Goal: Task Accomplishment & Management: Complete application form

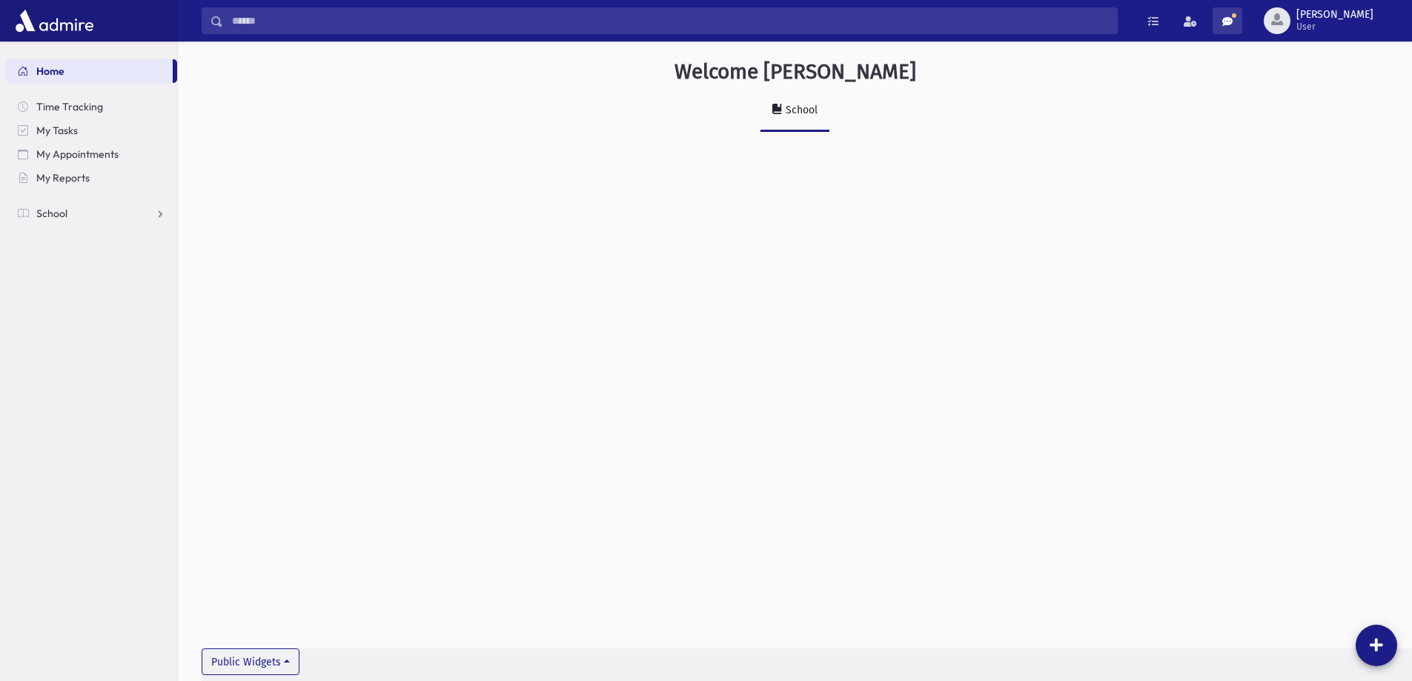
click at [1233, 21] on span at bounding box center [1227, 21] width 10 height 10
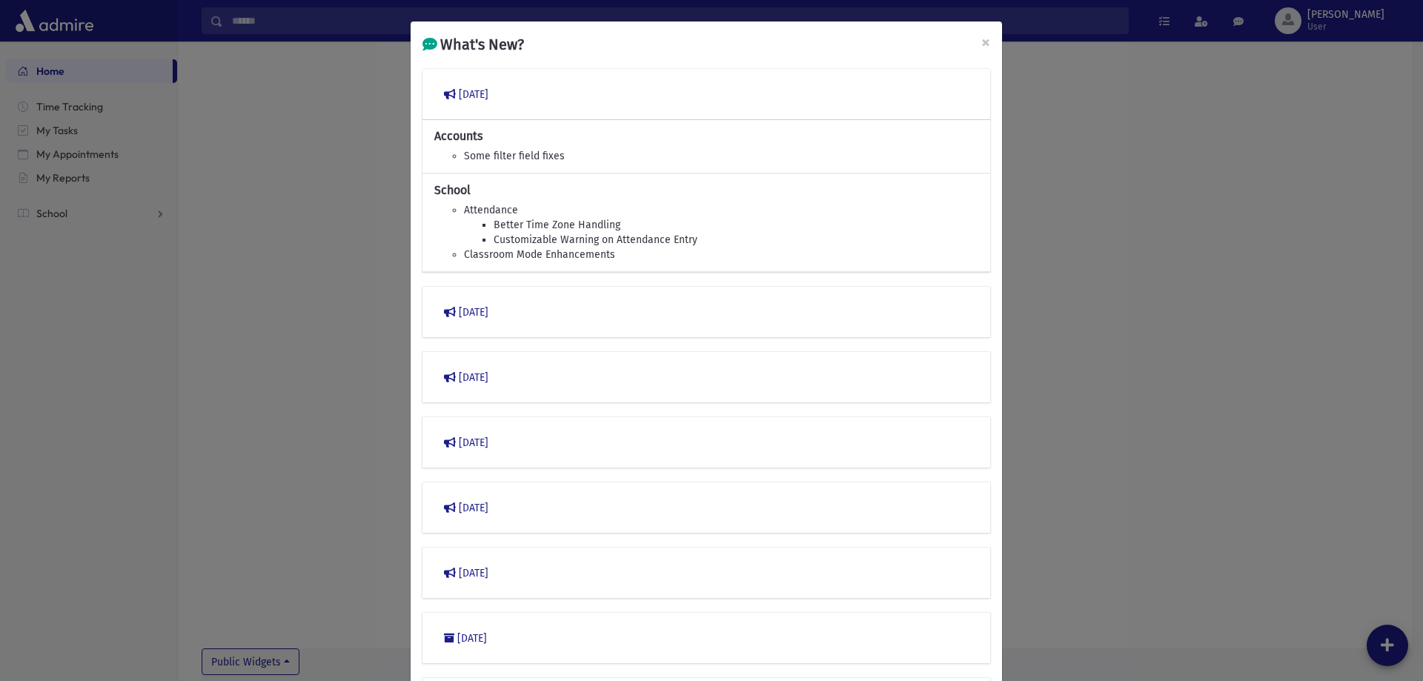
click at [1114, 270] on div "What's New? × March 2023 Accounts Some filter field fixes School Attendance Bet…" at bounding box center [711, 340] width 1423 height 681
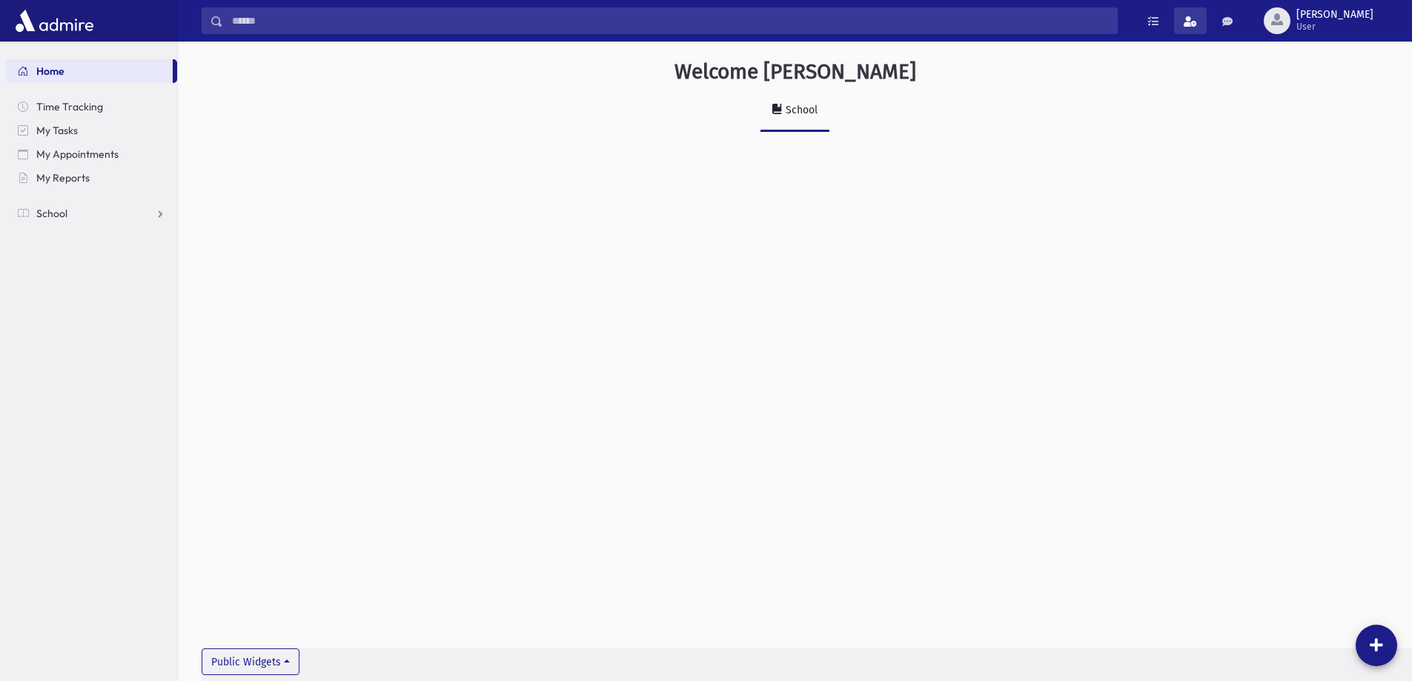
click at [1197, 26] on span at bounding box center [1190, 21] width 13 height 10
click at [525, 248] on div "Welcome schuck School Public Widgets" at bounding box center [795, 362] width 1234 height 640
click at [72, 216] on link "School" at bounding box center [91, 214] width 171 height 24
click at [84, 275] on link "Notifications" at bounding box center [91, 285] width 171 height 24
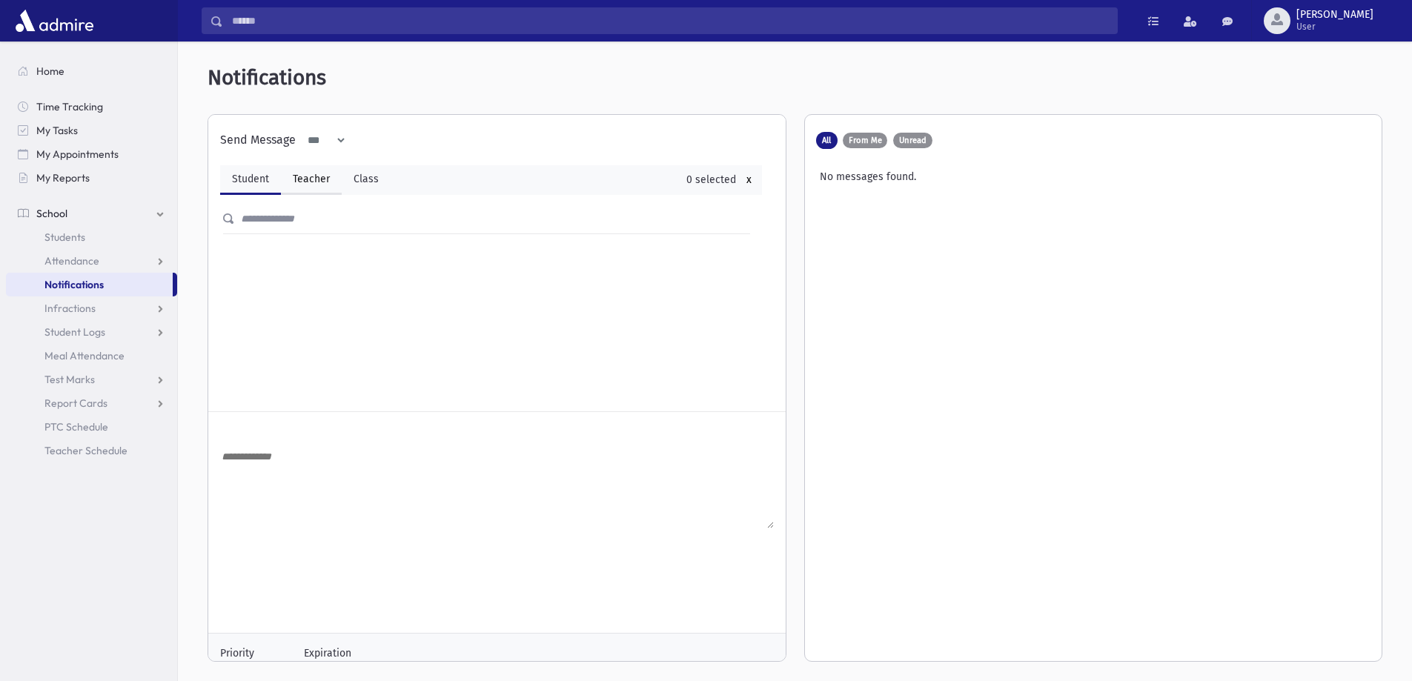
click at [301, 180] on link "Teacher" at bounding box center [311, 180] width 61 height 30
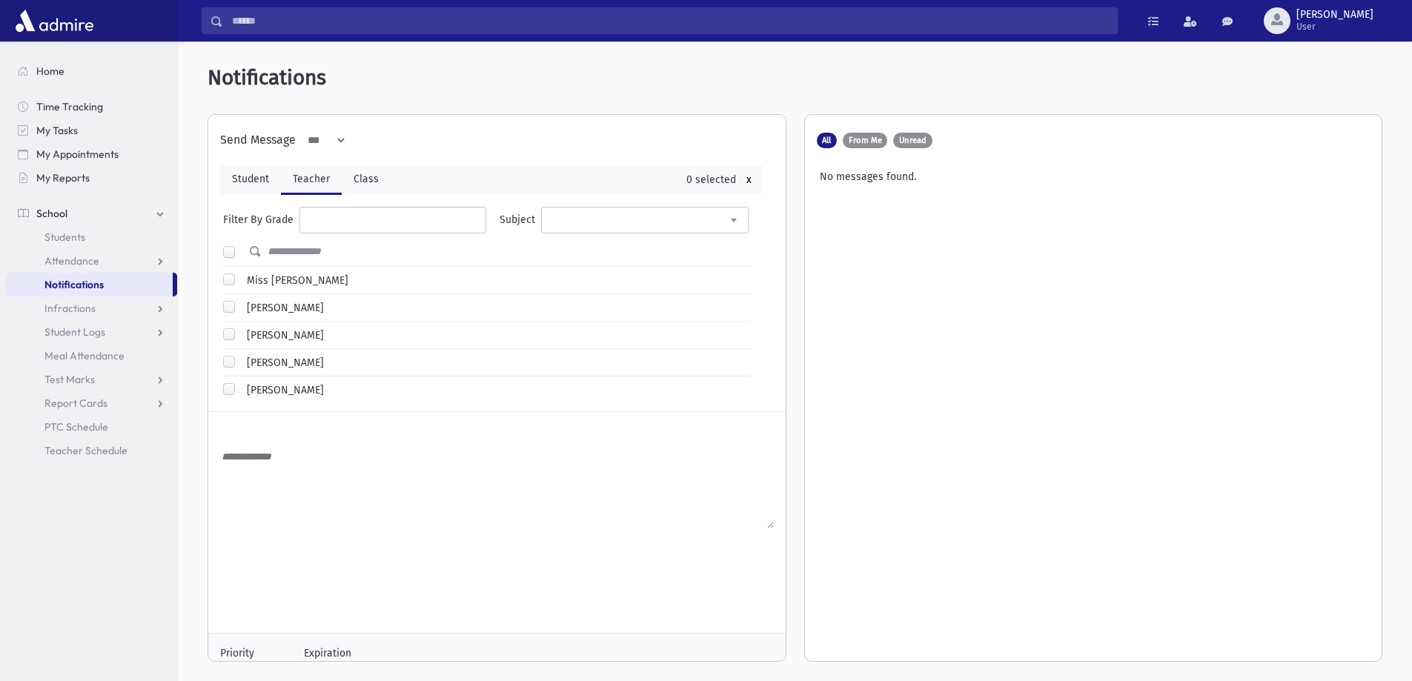
click at [347, 225] on ul at bounding box center [392, 219] width 185 height 22
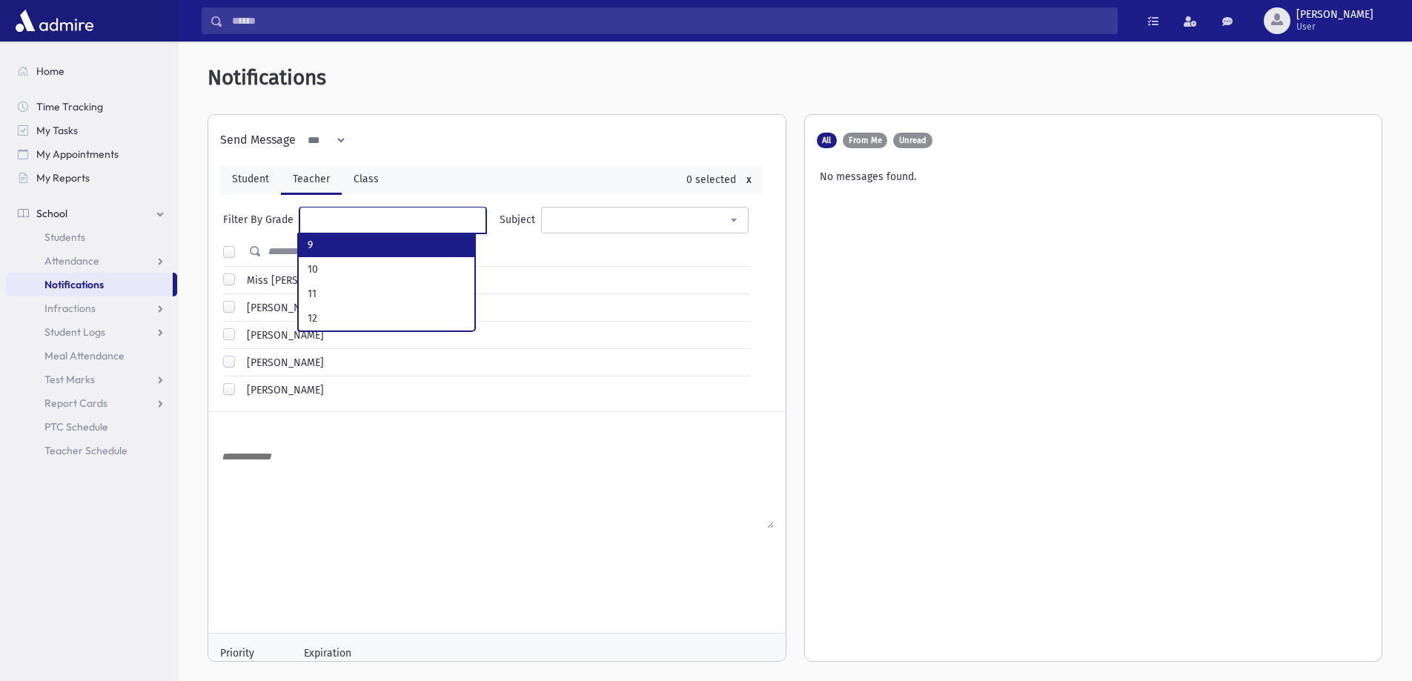
select select "*"
click at [617, 217] on span at bounding box center [644, 220] width 207 height 27
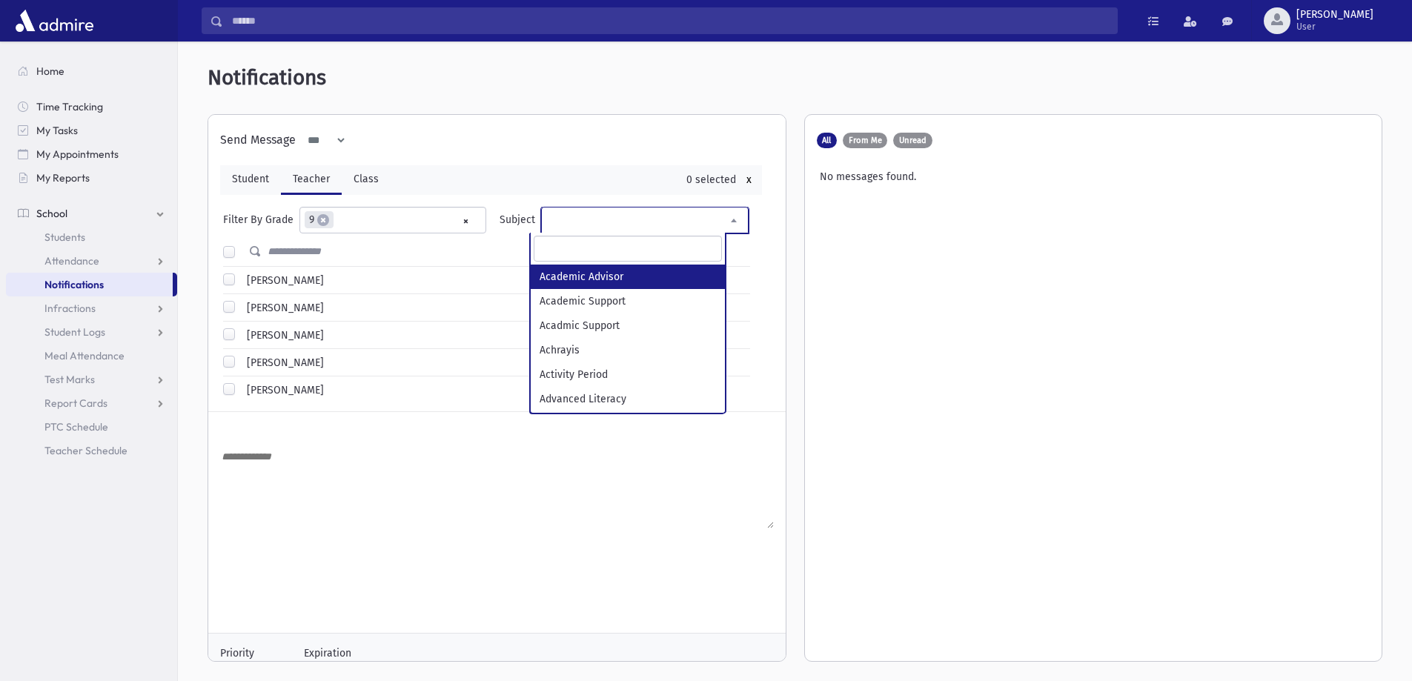
click at [617, 217] on span at bounding box center [644, 220] width 207 height 27
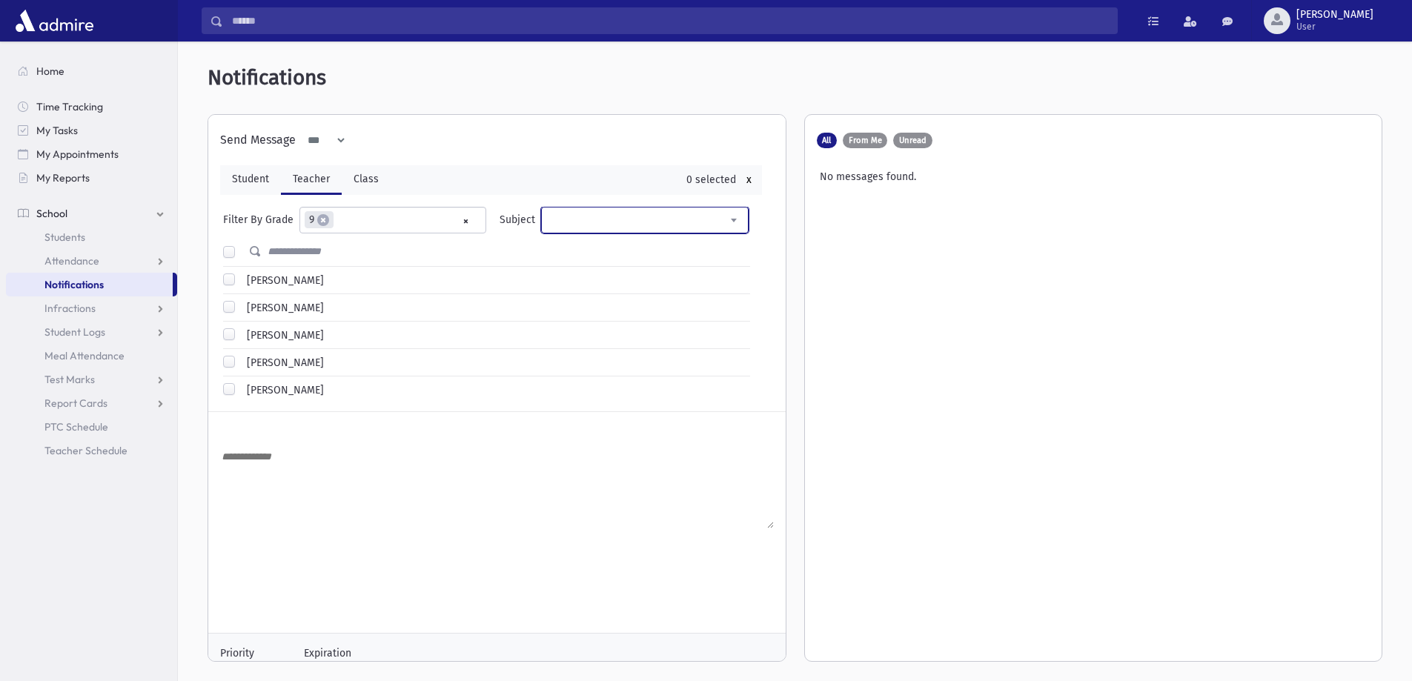
click at [241, 245] on label at bounding box center [241, 245] width 0 height 0
click at [883, 180] on div "No messages found." at bounding box center [1094, 173] width 554 height 21
click at [867, 181] on div "No messages found." at bounding box center [1094, 173] width 554 height 21
click at [262, 448] on textarea at bounding box center [497, 488] width 554 height 81
click at [314, 453] on textarea "**********" at bounding box center [497, 488] width 554 height 81
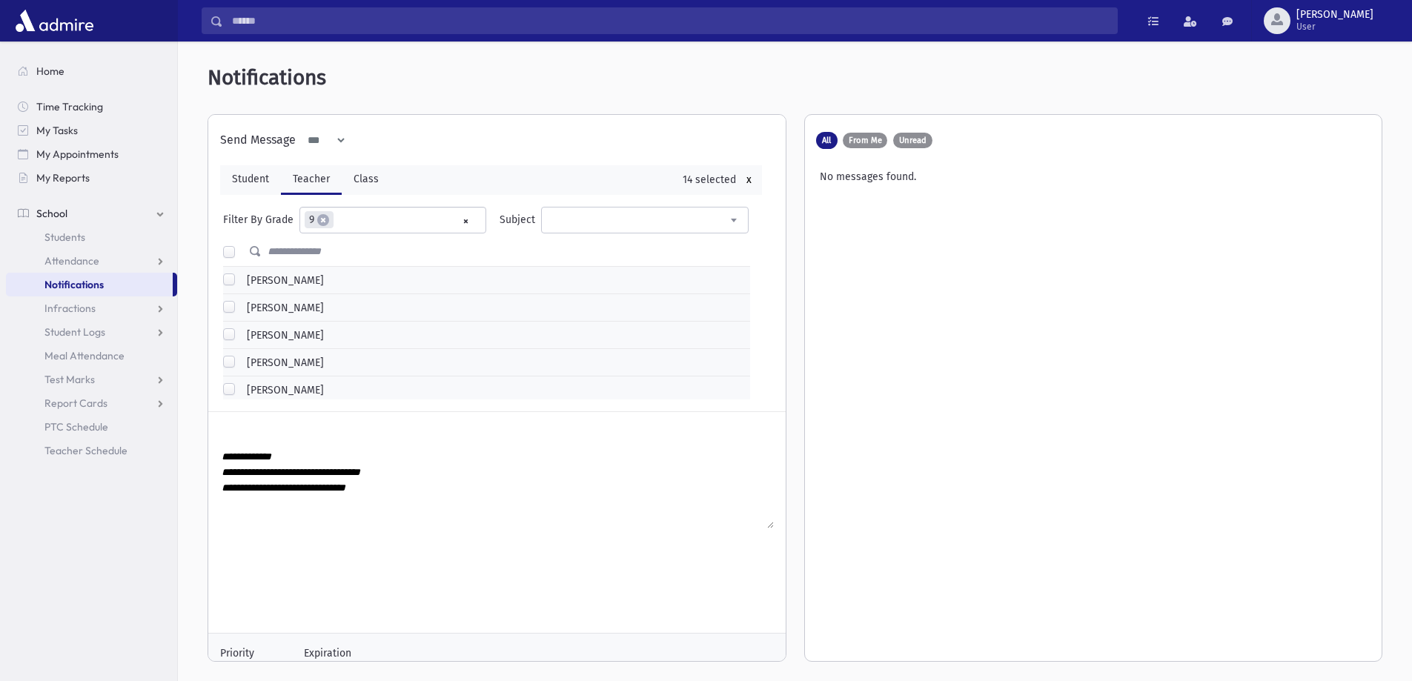
click at [376, 488] on textarea "**********" at bounding box center [497, 488] width 554 height 81
type textarea "**********"
click at [556, 488] on textarea "**********" at bounding box center [497, 488] width 554 height 81
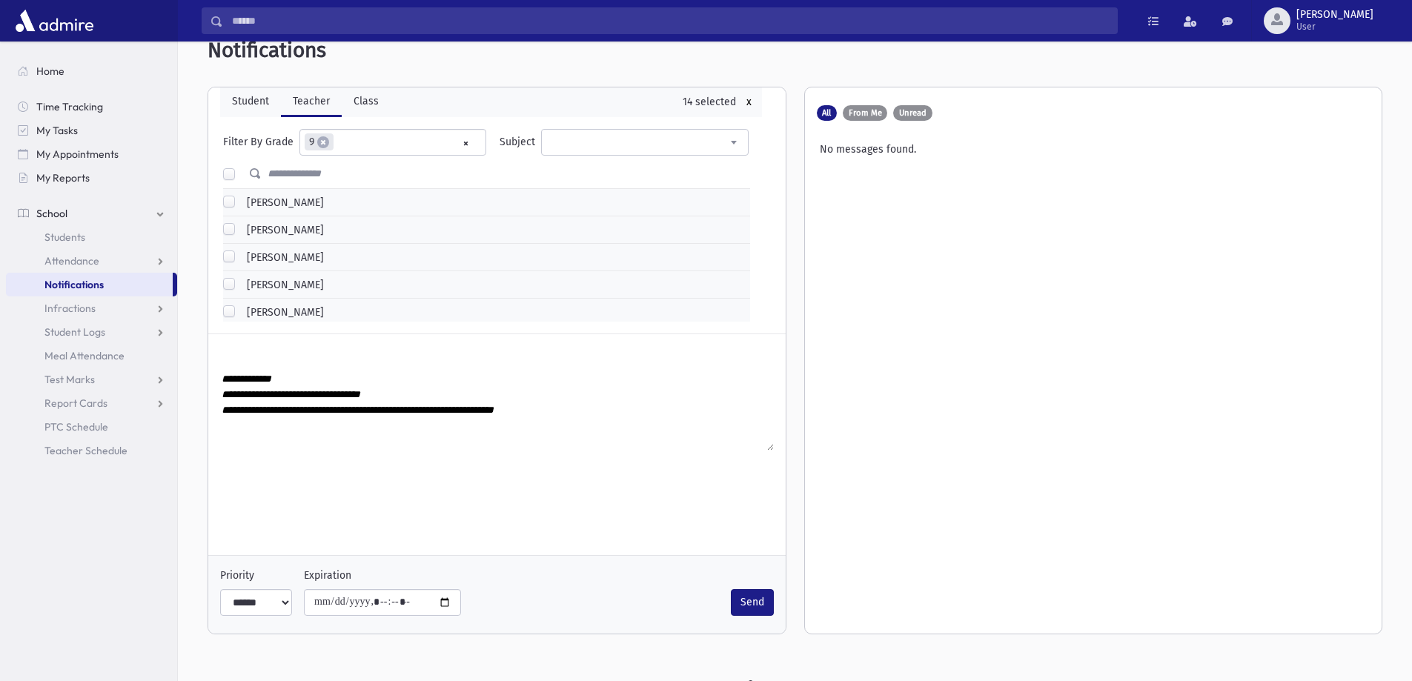
scroll to position [39, 0]
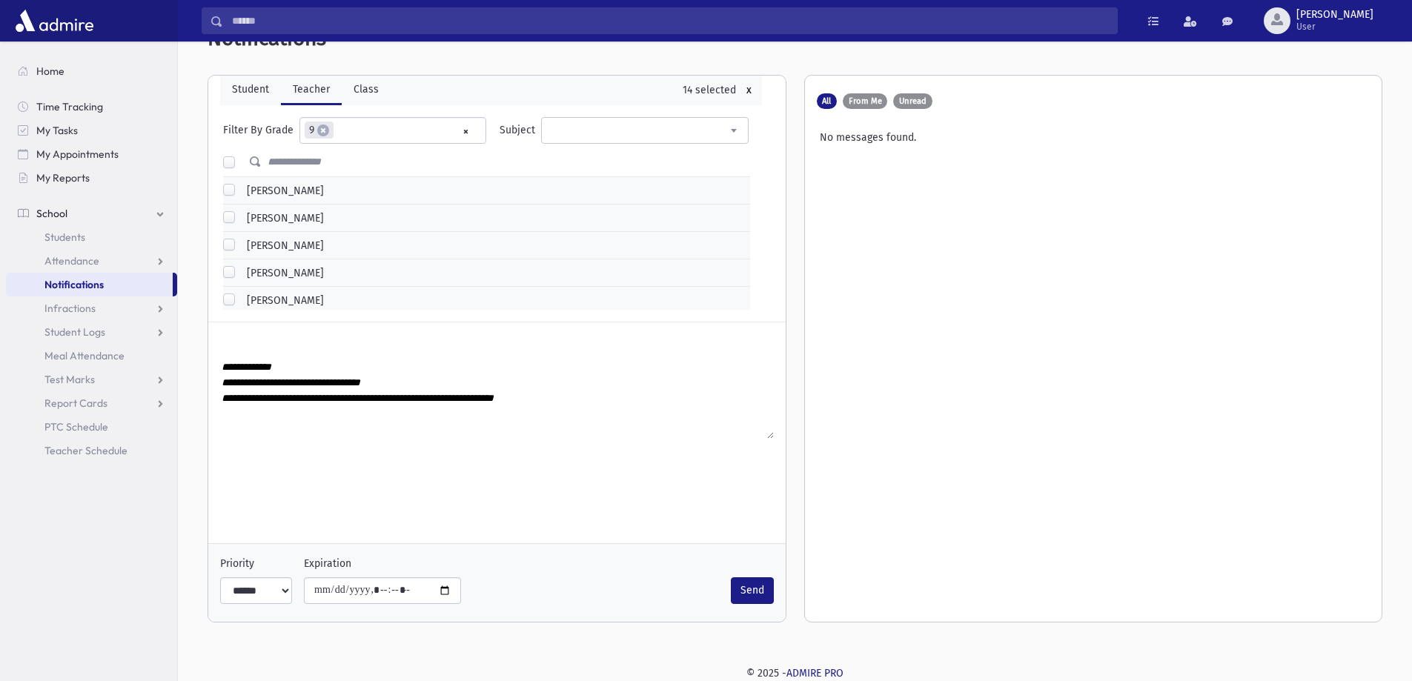
drag, startPoint x: 535, startPoint y: 397, endPoint x: 232, endPoint y: 394, distance: 303.1
click at [232, 394] on textarea "**********" at bounding box center [497, 398] width 554 height 81
drag, startPoint x: 220, startPoint y: 365, endPoint x: 559, endPoint y: 399, distance: 340.4
click at [559, 399] on textarea "**********" at bounding box center [497, 398] width 554 height 81
click at [592, 397] on textarea "**********" at bounding box center [497, 398] width 554 height 81
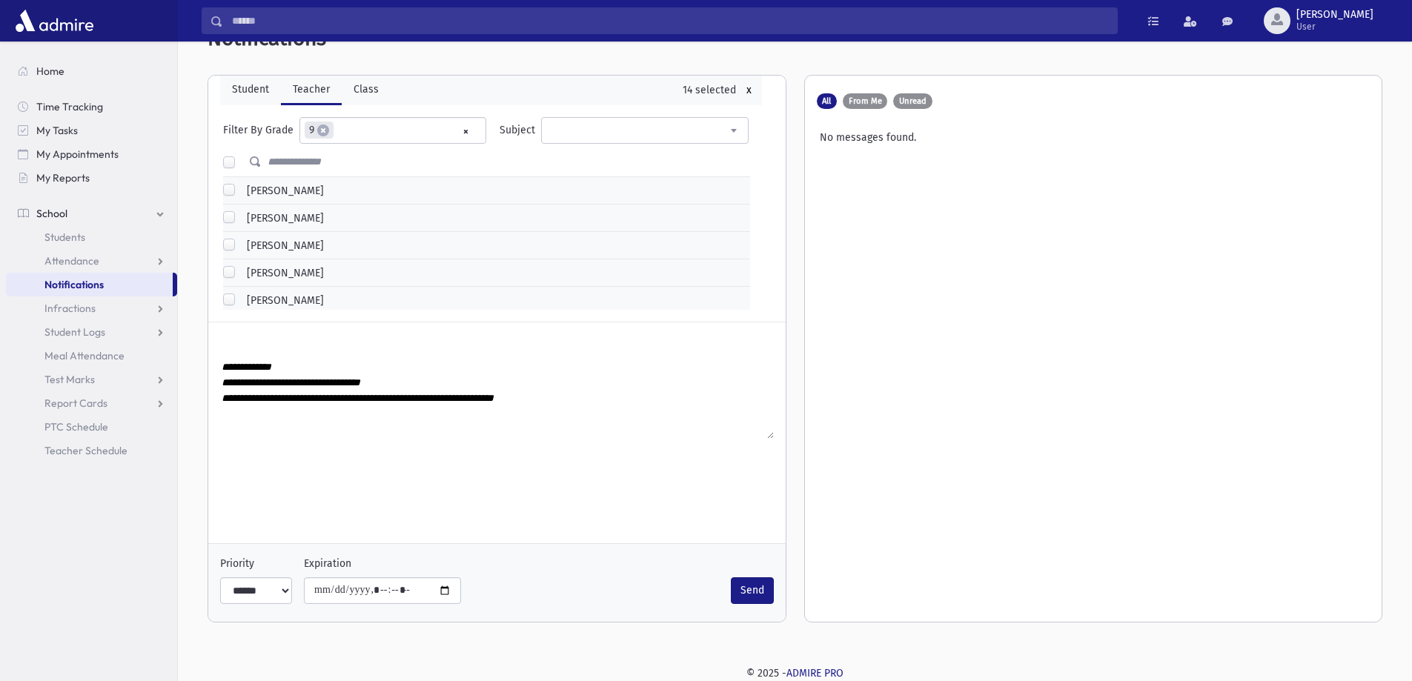
click at [481, 420] on textarea "**********" at bounding box center [497, 398] width 554 height 81
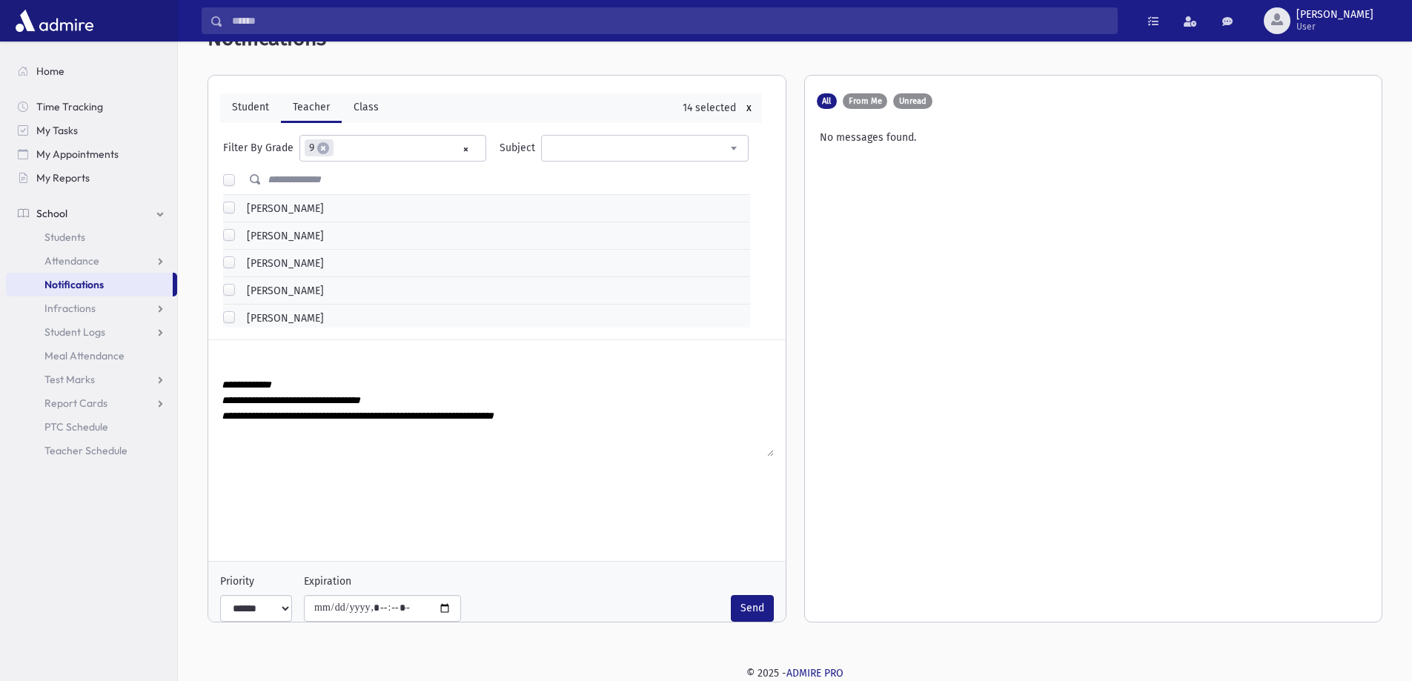
scroll to position [50, 0]
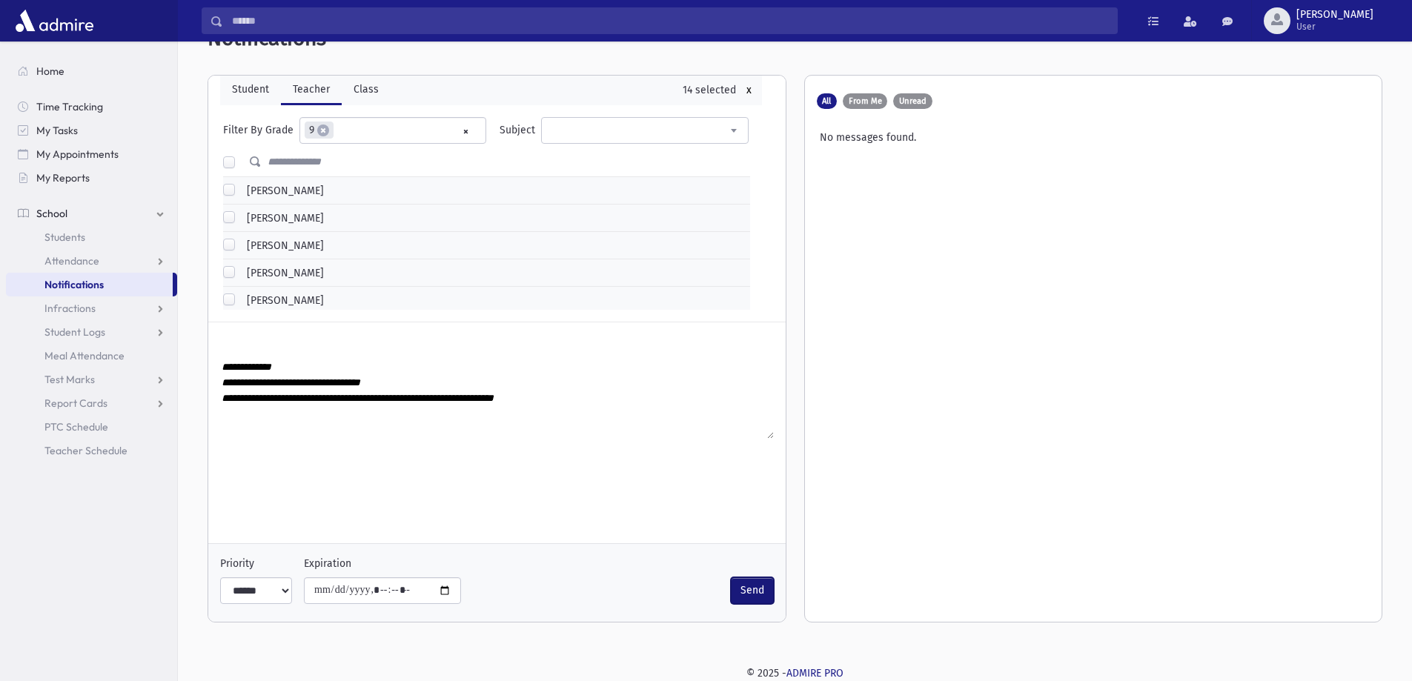
click at [735, 592] on button "Send" at bounding box center [752, 590] width 43 height 27
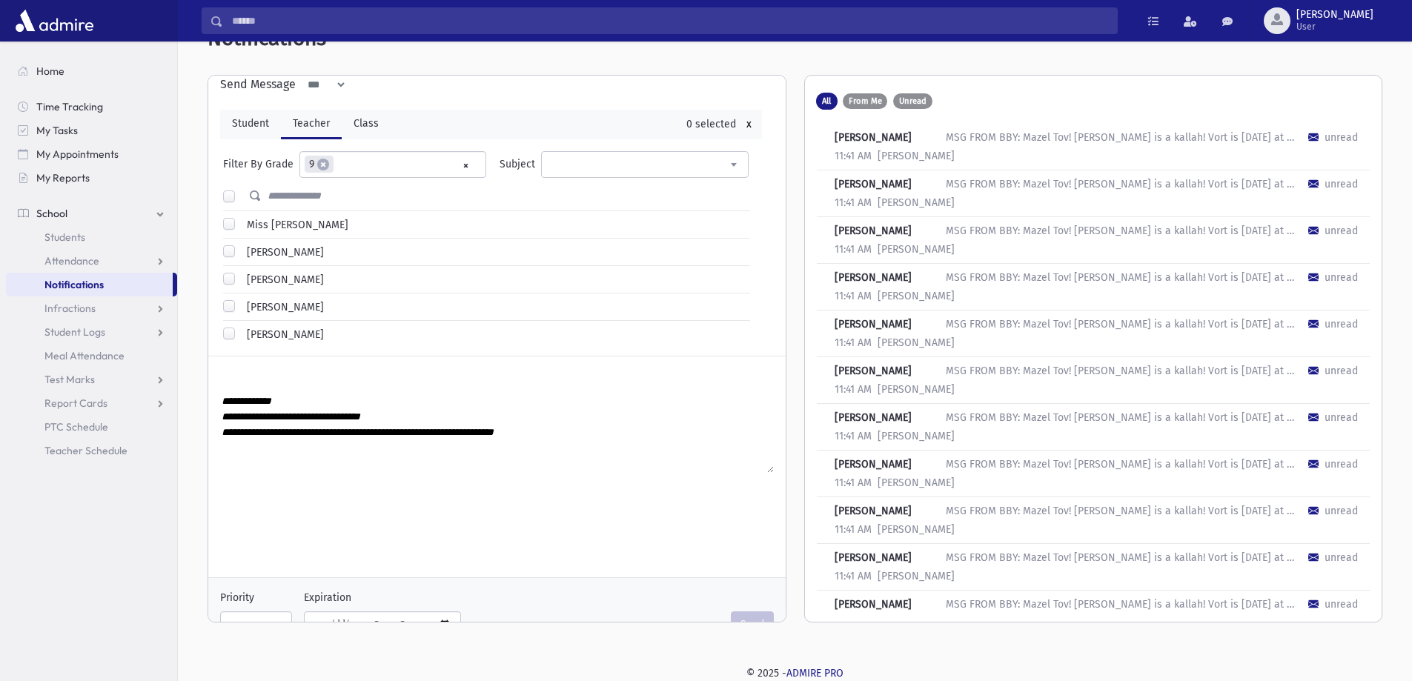
scroll to position [0, 0]
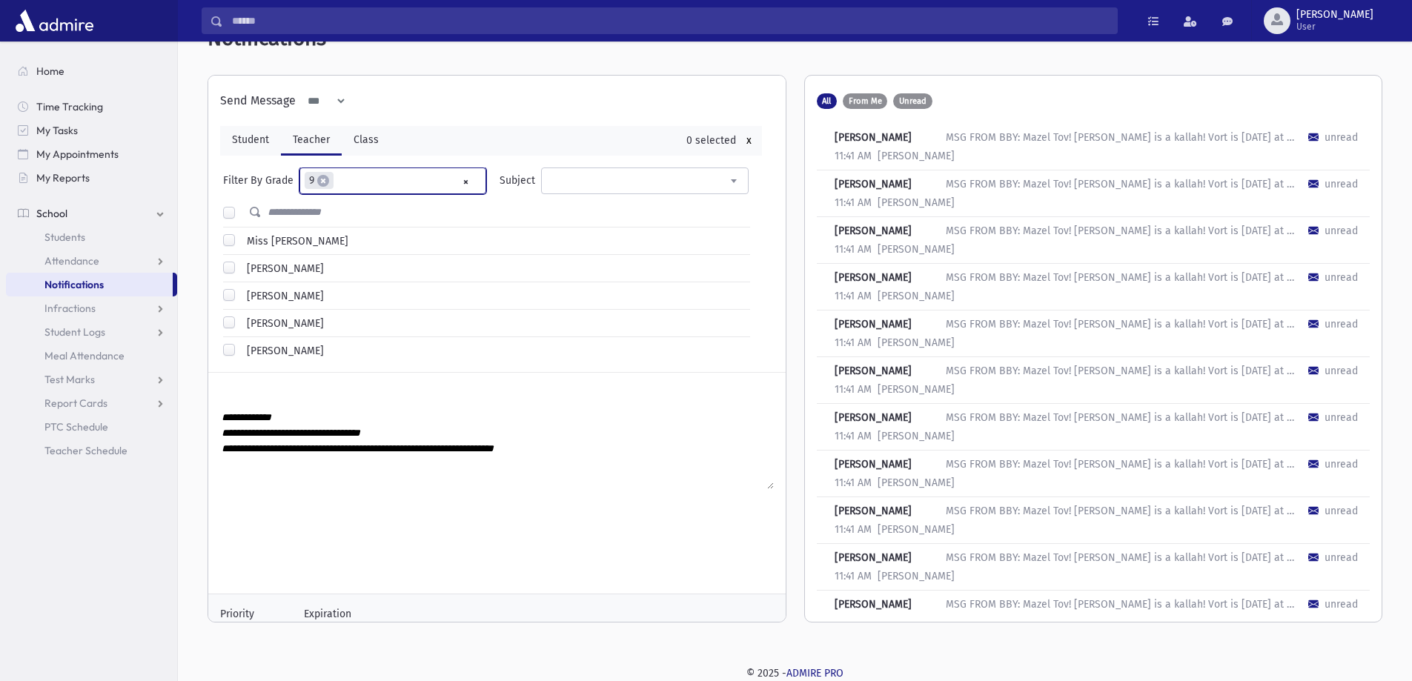
click at [435, 179] on ul "× × 9" at bounding box center [392, 180] width 185 height 24
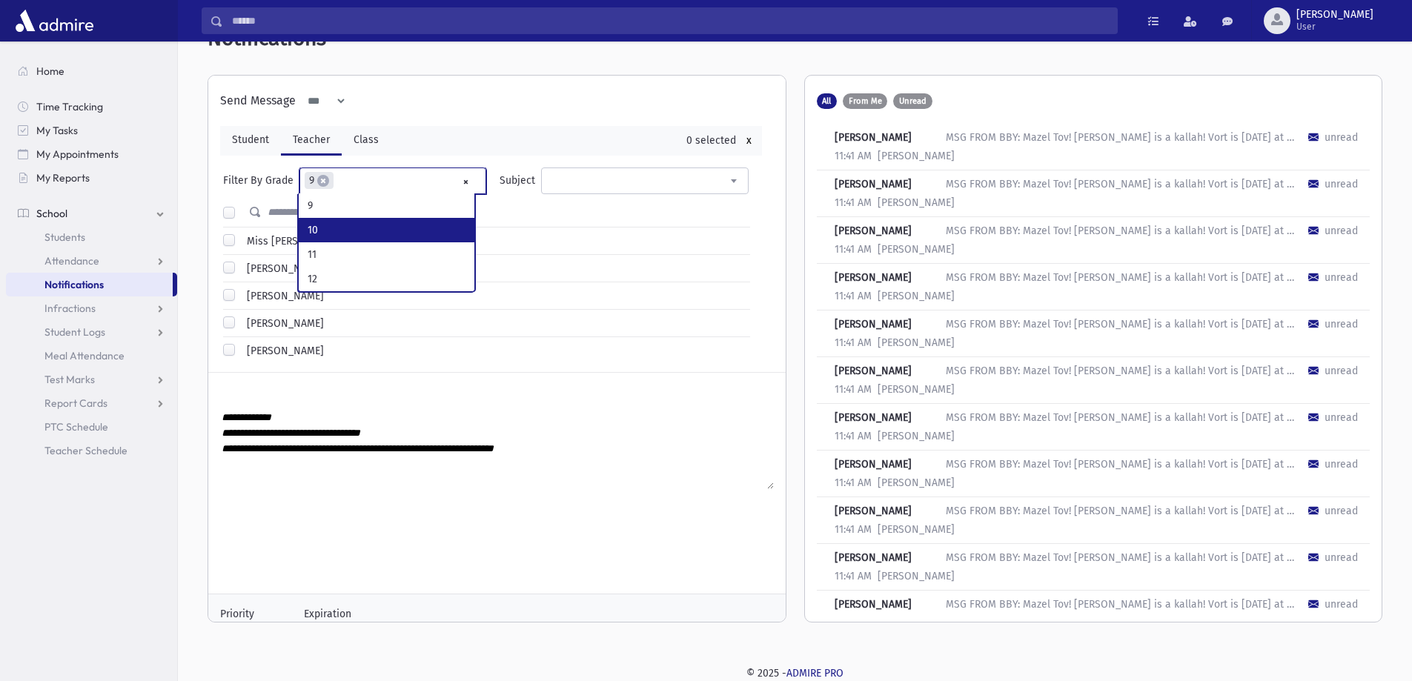
select select "*"
click at [241, 206] on label at bounding box center [241, 206] width 0 height 0
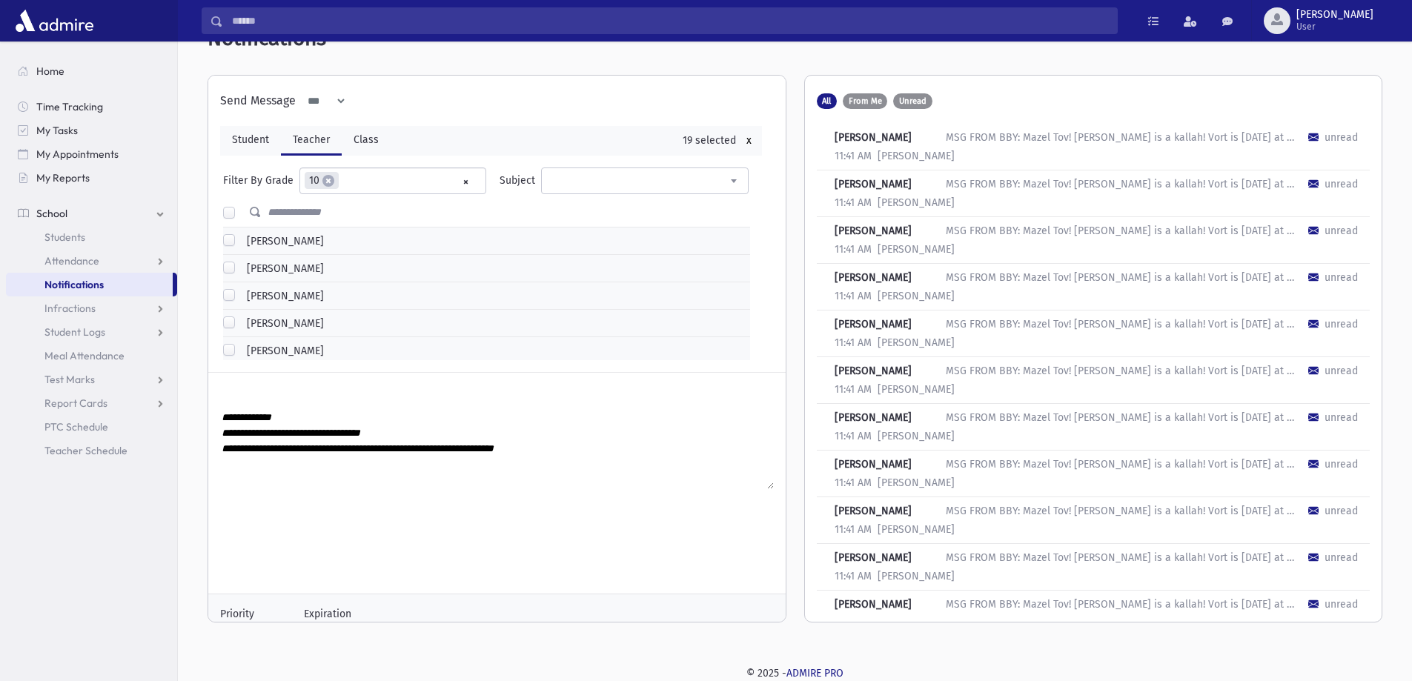
click at [265, 426] on textarea "**********" at bounding box center [497, 448] width 554 height 81
paste textarea "**********"
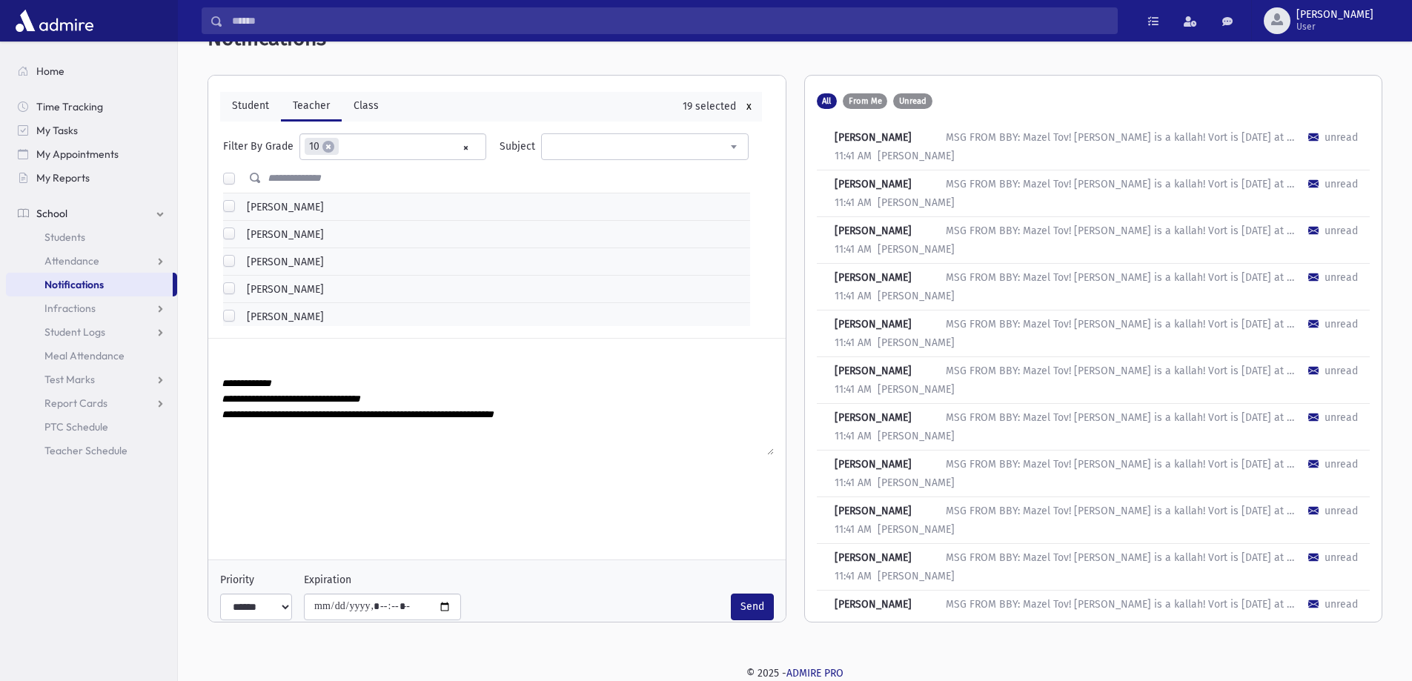
scroll to position [50, 0]
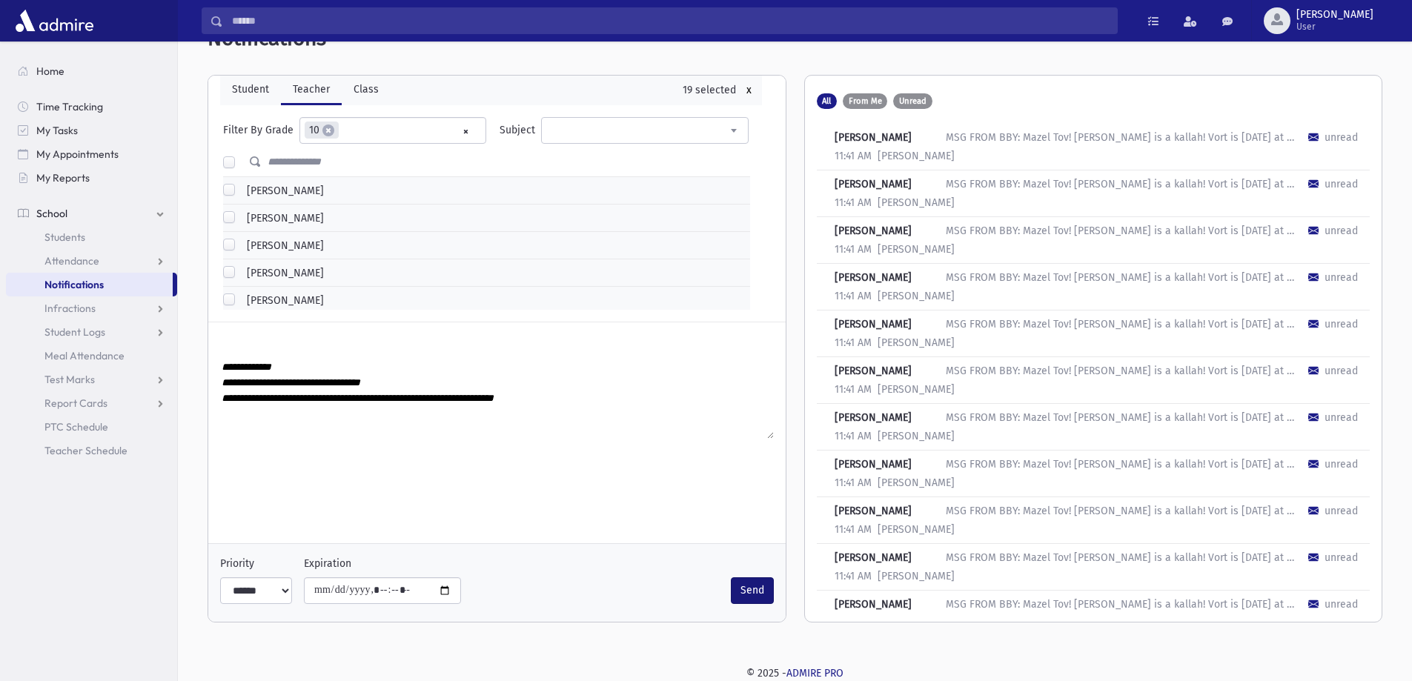
type textarea "**********"
click at [737, 590] on button "Send" at bounding box center [752, 590] width 43 height 27
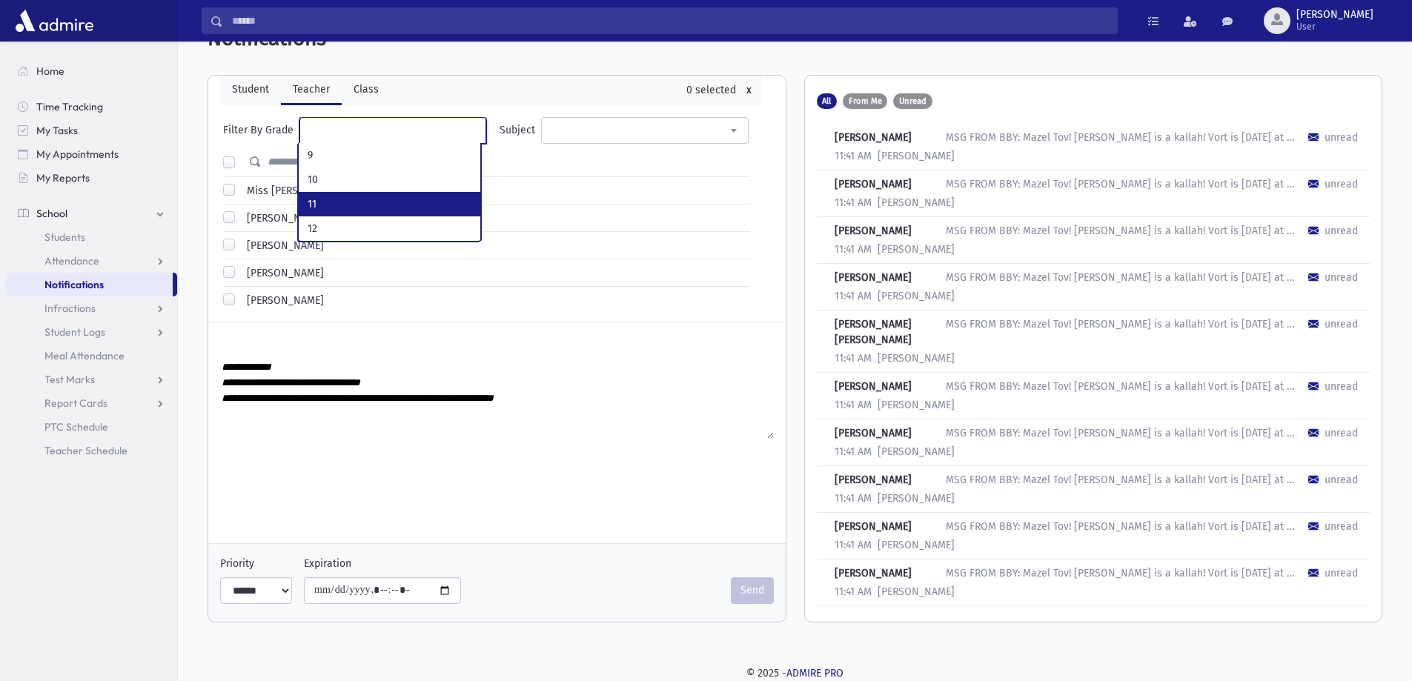
select select "*"
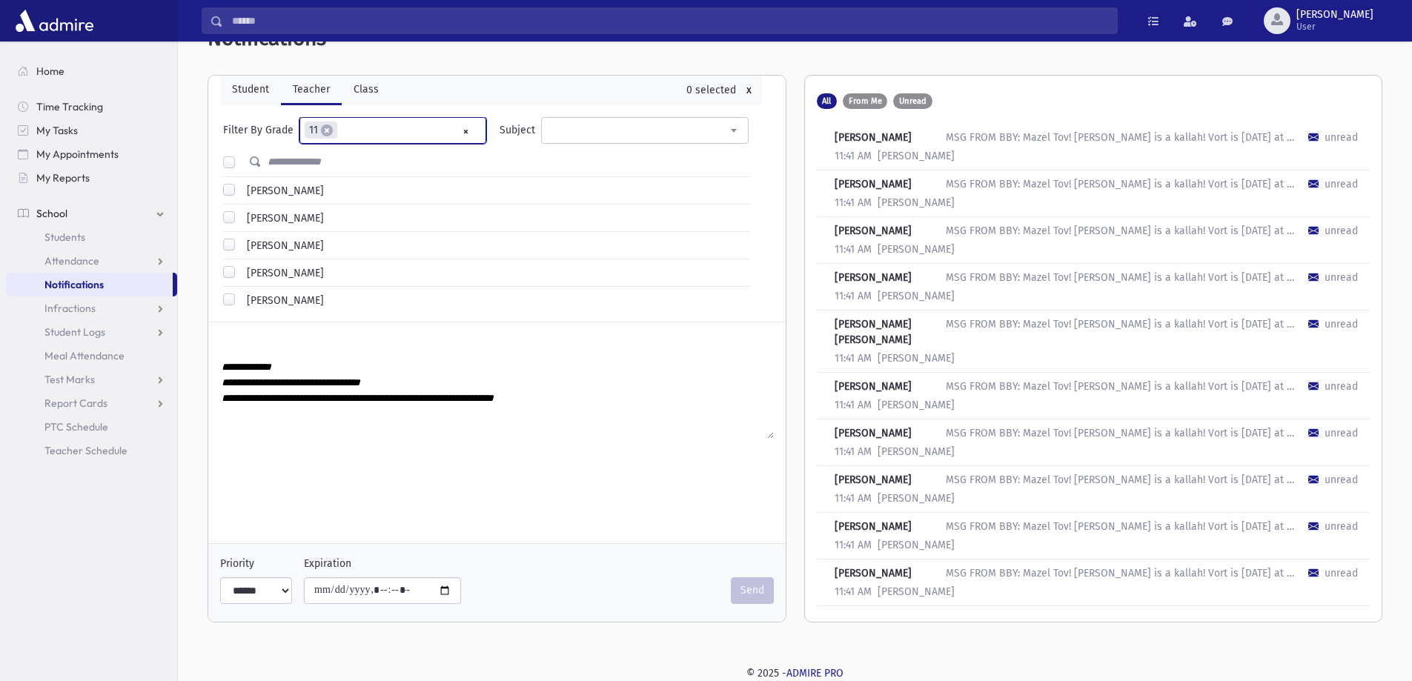
click at [241, 156] on label at bounding box center [241, 156] width 0 height 0
click at [307, 352] on div "**********" at bounding box center [497, 397] width 554 height 91
click at [286, 369] on textarea "**********" at bounding box center [497, 398] width 554 height 81
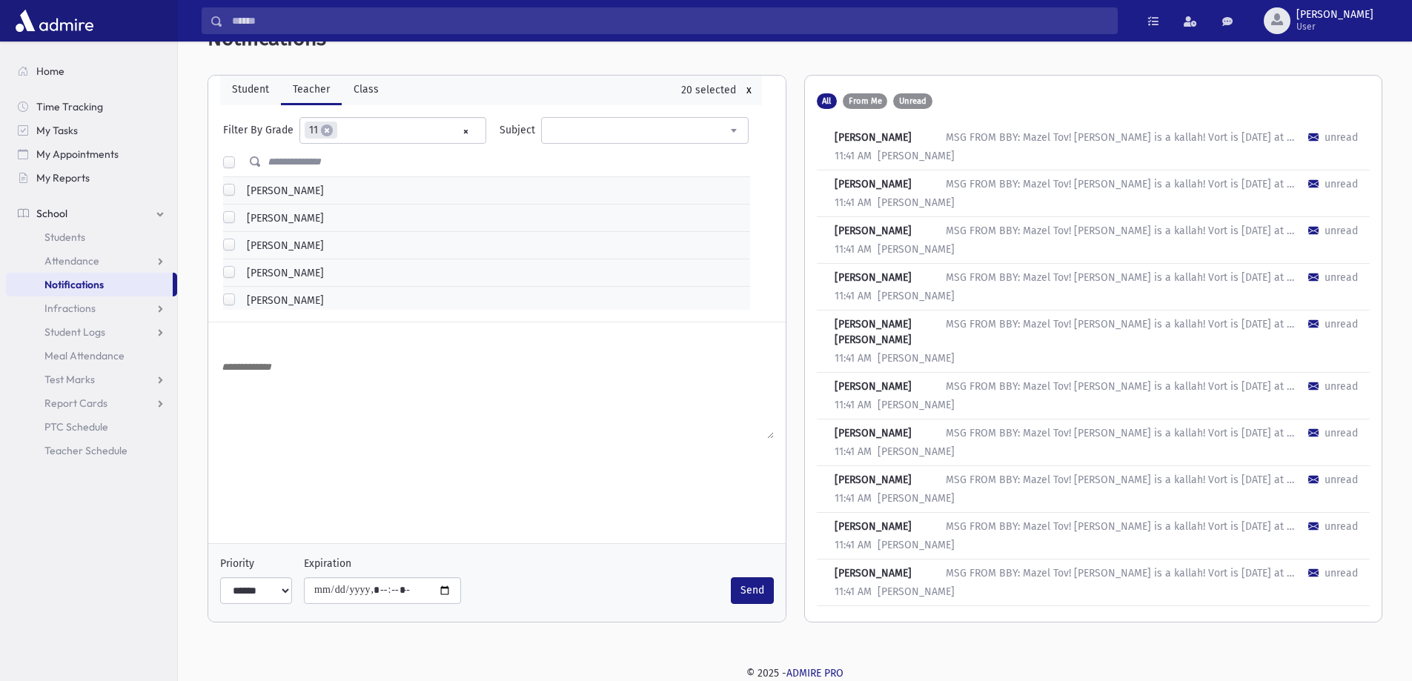
paste textarea "**********"
type textarea "**********"
click at [738, 588] on button "Send" at bounding box center [752, 590] width 43 height 27
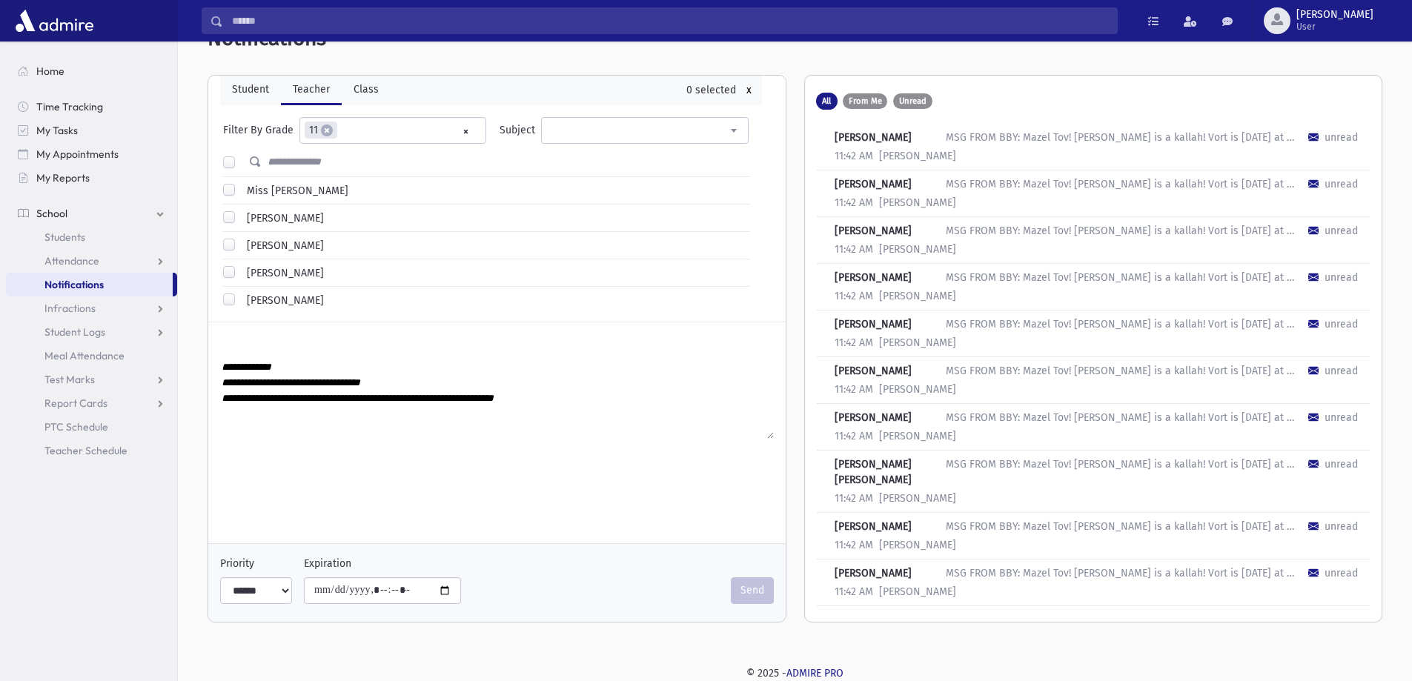
click at [451, 133] on ul "× × 11" at bounding box center [392, 130] width 185 height 24
select select "*"
click at [241, 156] on label at bounding box center [241, 156] width 0 height 0
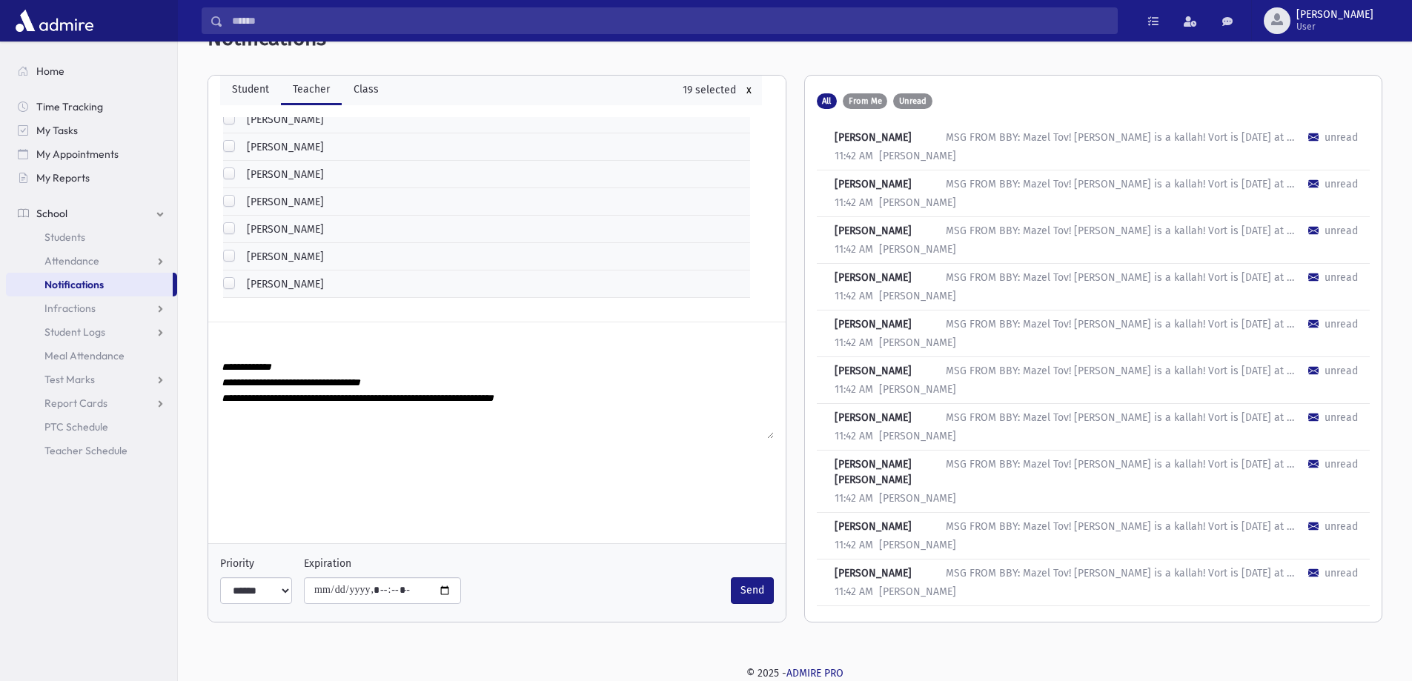
click at [241, 258] on label "[PERSON_NAME]" at bounding box center [282, 257] width 83 height 16
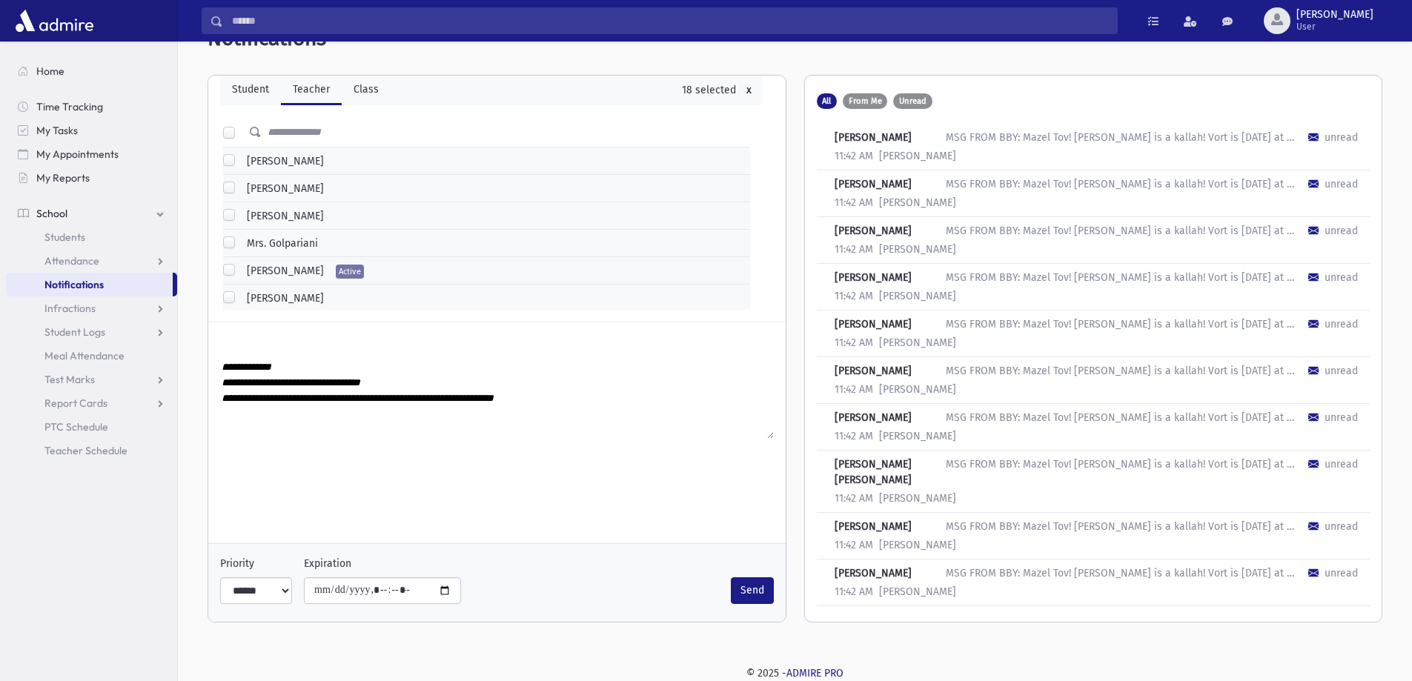
scroll to position [0, 0]
click at [315, 465] on div "**********" at bounding box center [496, 472] width 577 height 300
click at [302, 367] on textarea "**********" at bounding box center [497, 398] width 554 height 81
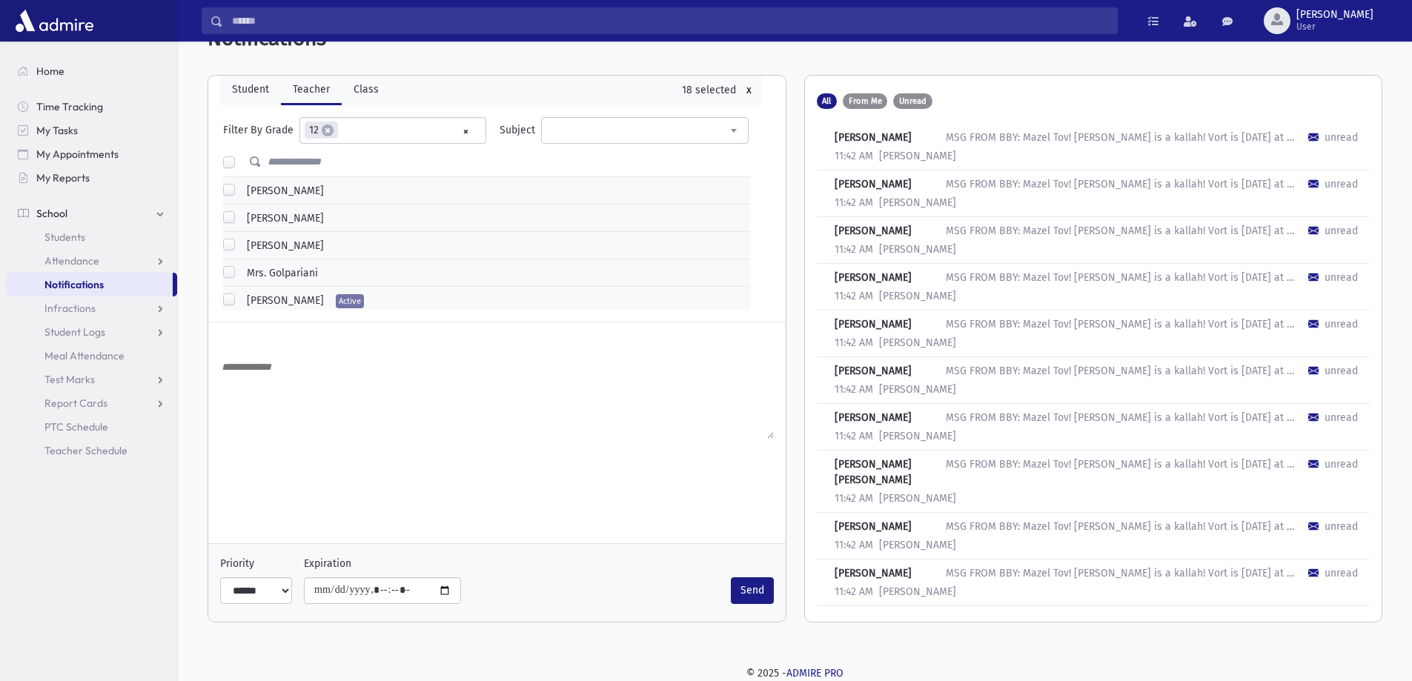
paste textarea "**********"
type textarea "**********"
click at [738, 588] on button "Send" at bounding box center [752, 590] width 43 height 27
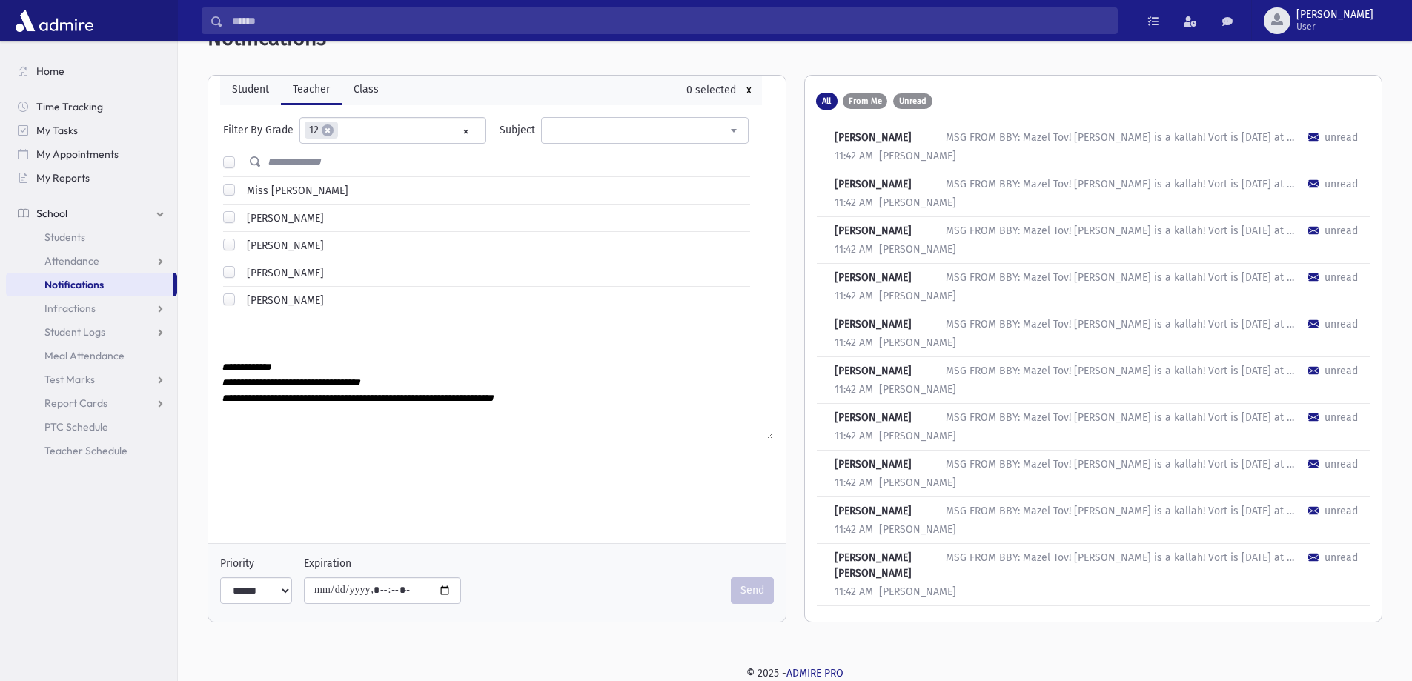
select select
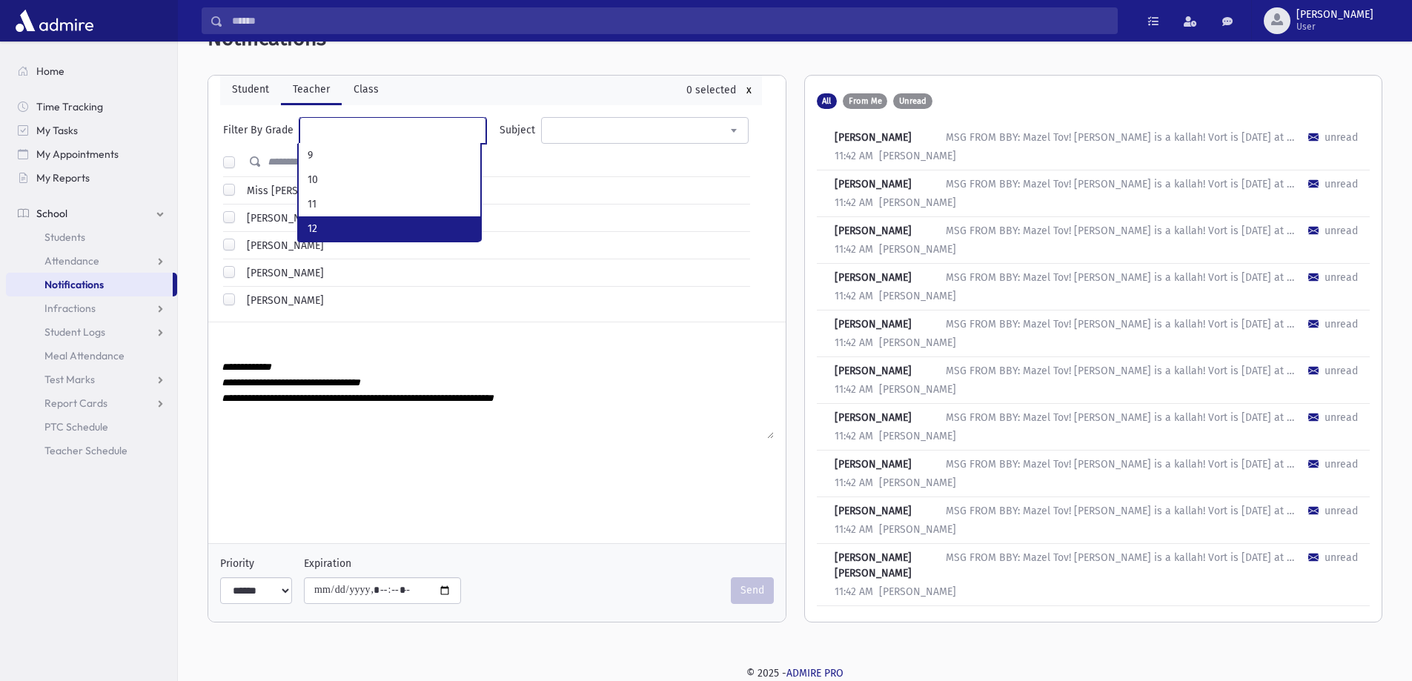
click at [368, 453] on div "**********" at bounding box center [496, 472] width 577 height 300
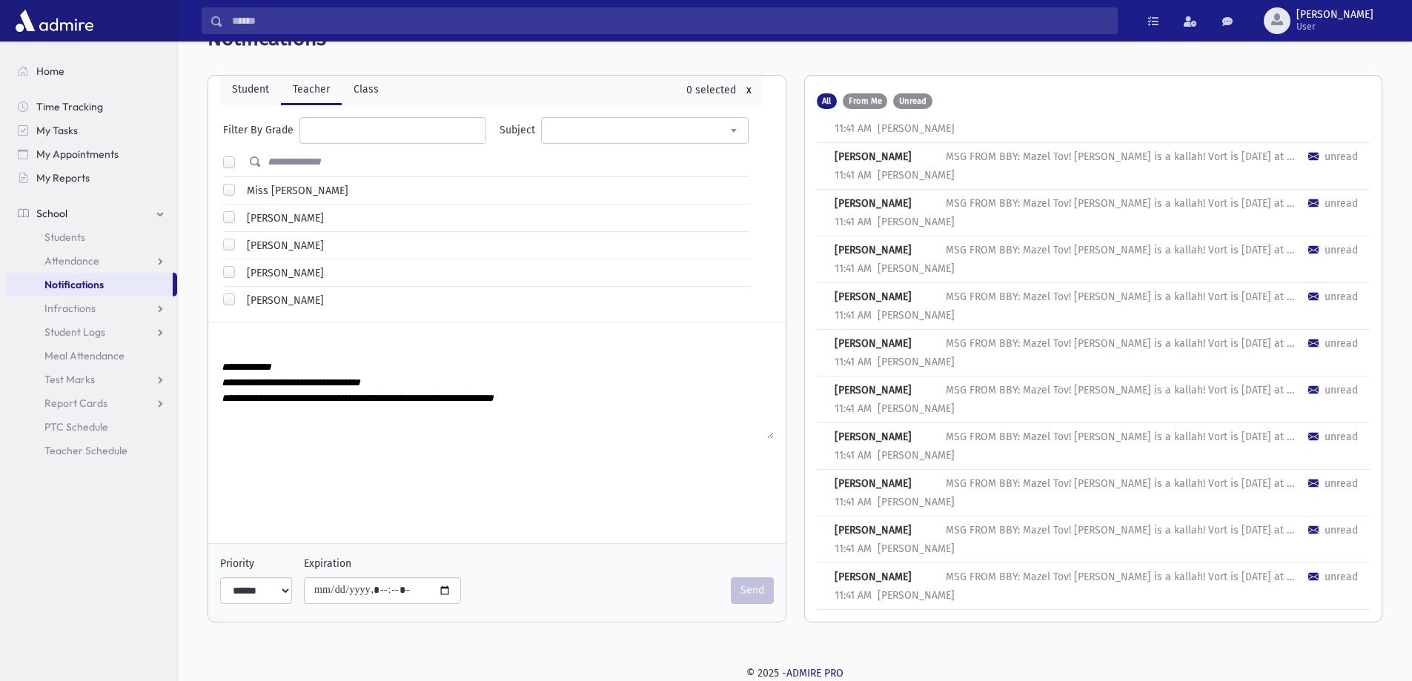
scroll to position [2860, 0]
click at [377, 95] on link "Class" at bounding box center [366, 91] width 49 height 30
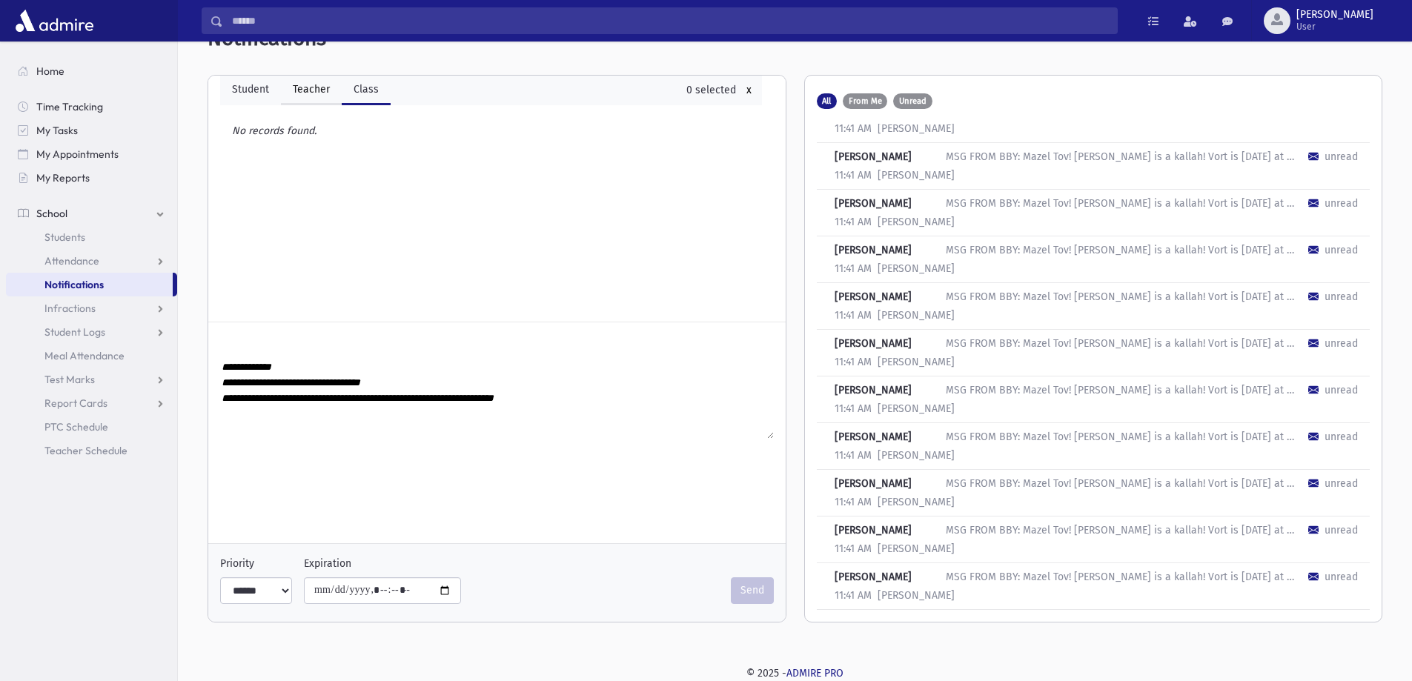
click at [320, 90] on link "Teacher" at bounding box center [311, 91] width 61 height 30
select select
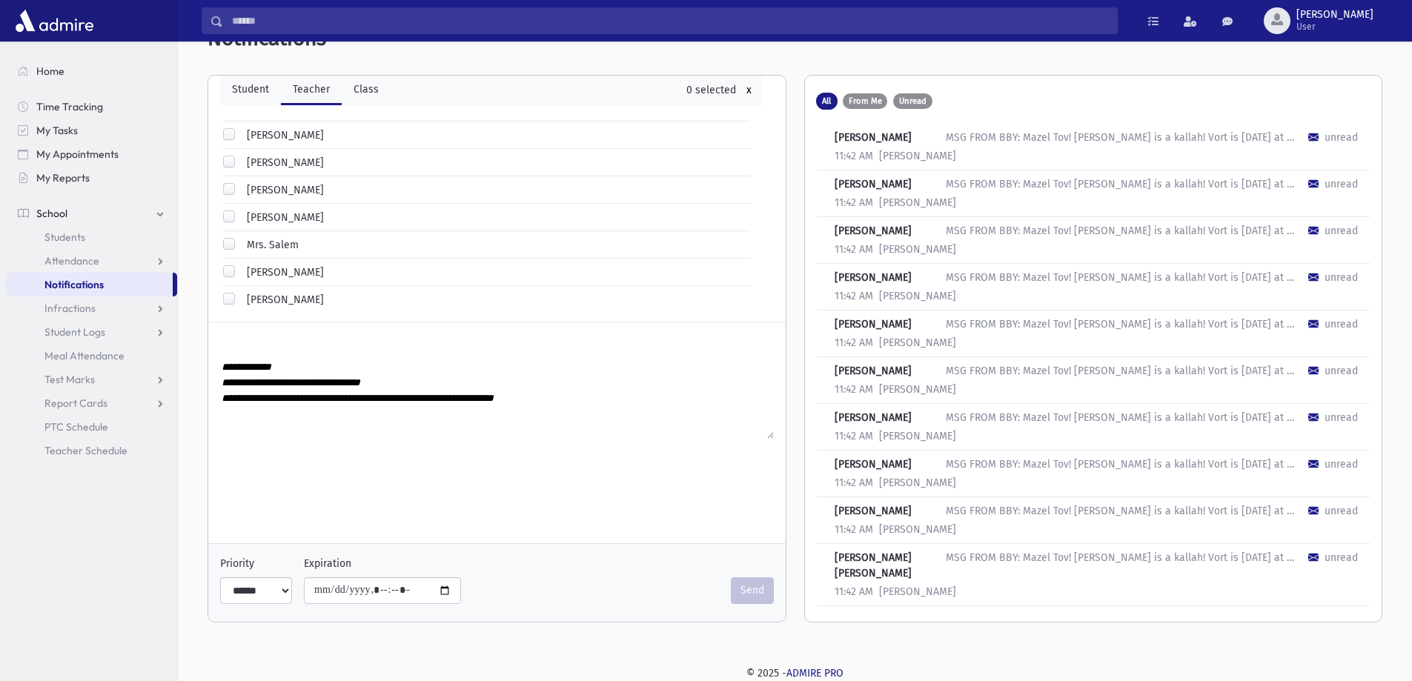
scroll to position [1260, 0]
click at [861, 104] on span "From Me" at bounding box center [865, 101] width 33 height 8
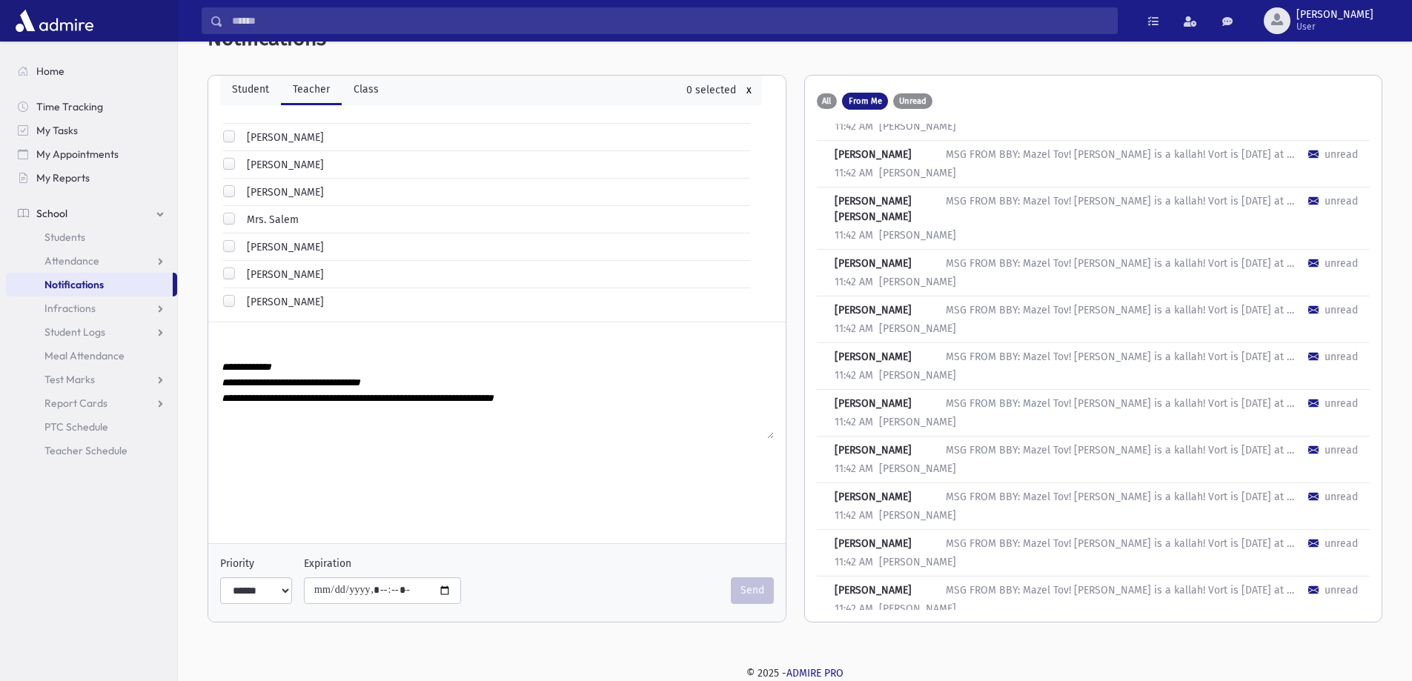
scroll to position [445, 0]
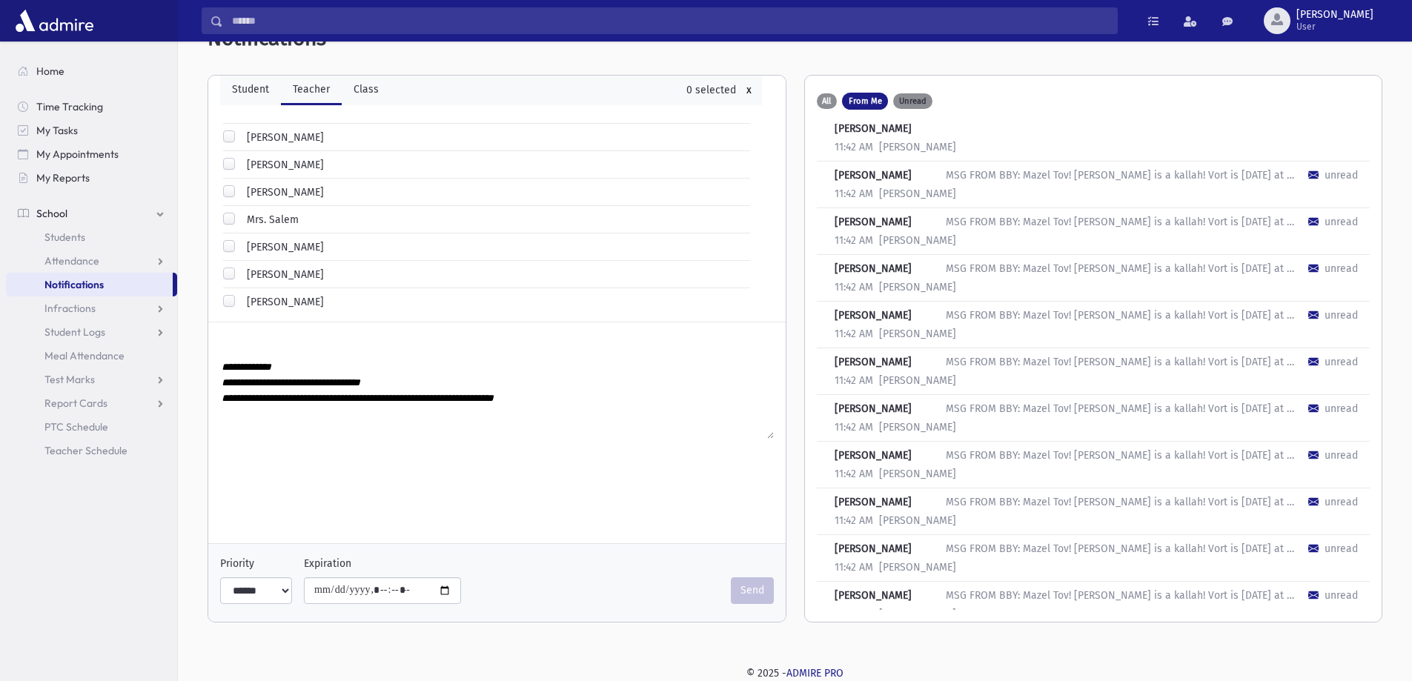
click at [901, 101] on span "Unread" at bounding box center [912, 101] width 27 height 8
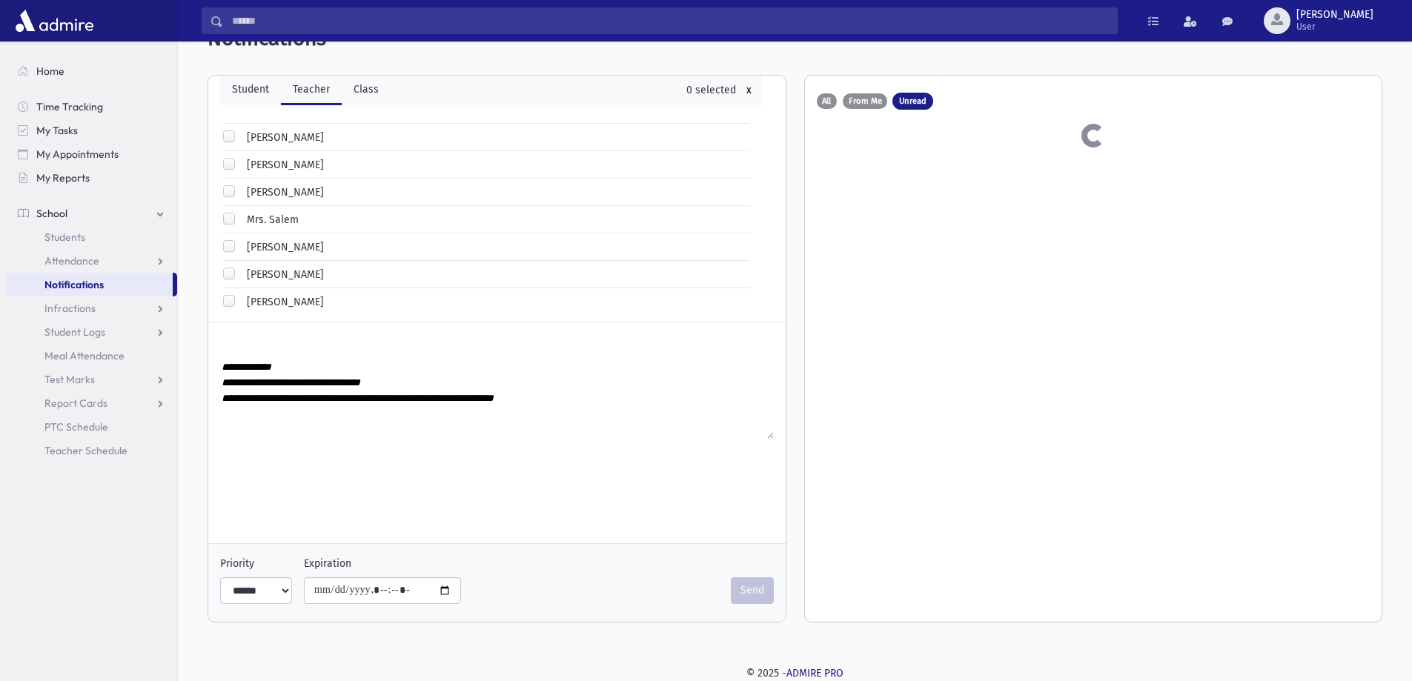
scroll to position [0, 0]
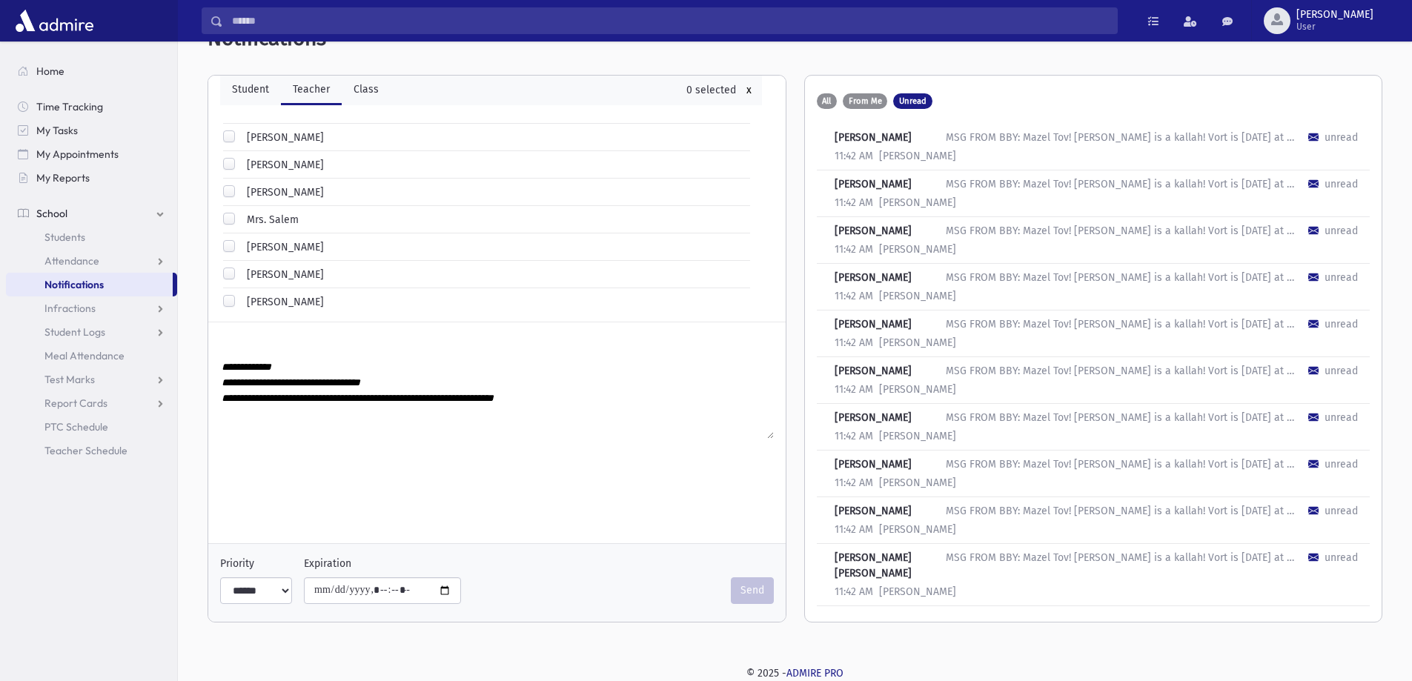
click at [901, 101] on span "Unread" at bounding box center [912, 101] width 27 height 8
click at [819, 97] on label "All" at bounding box center [827, 101] width 20 height 16
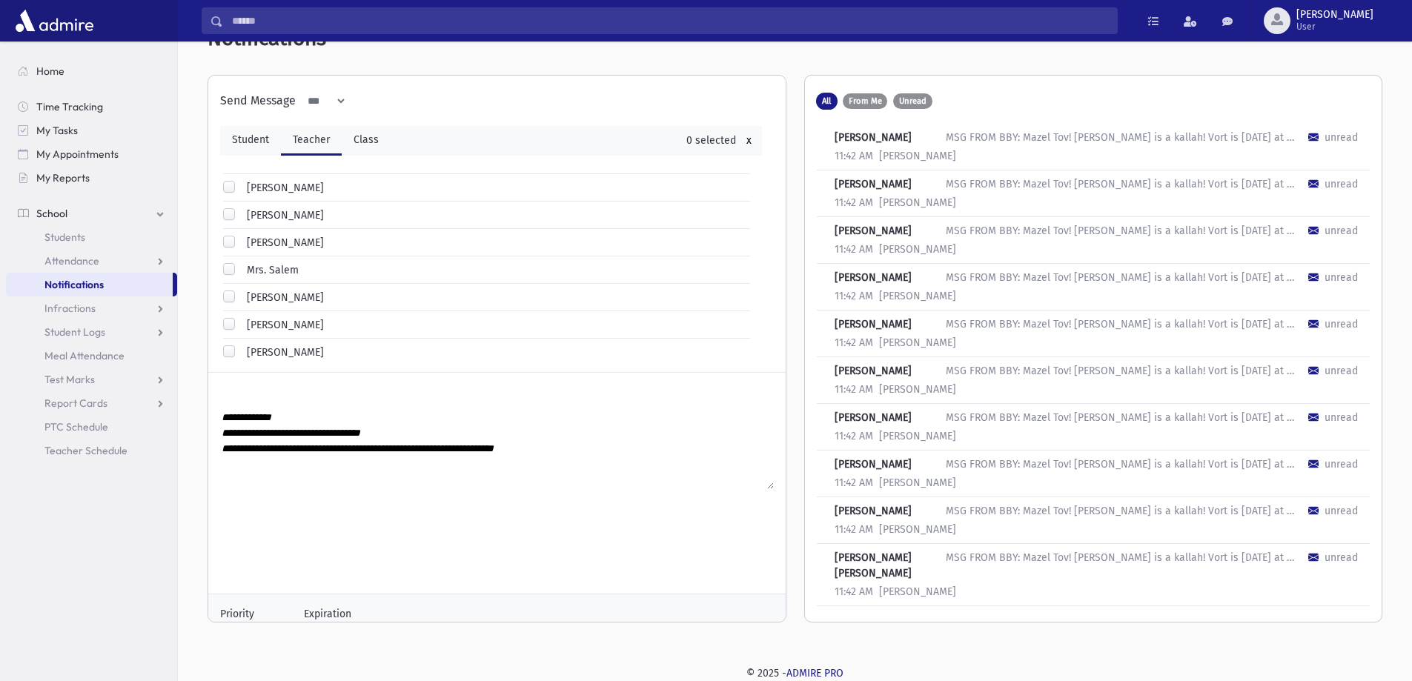
click at [241, 322] on label "Mrs. Schuck" at bounding box center [282, 325] width 83 height 16
click at [270, 410] on textarea "**********" at bounding box center [497, 448] width 554 height 81
paste textarea "**********"
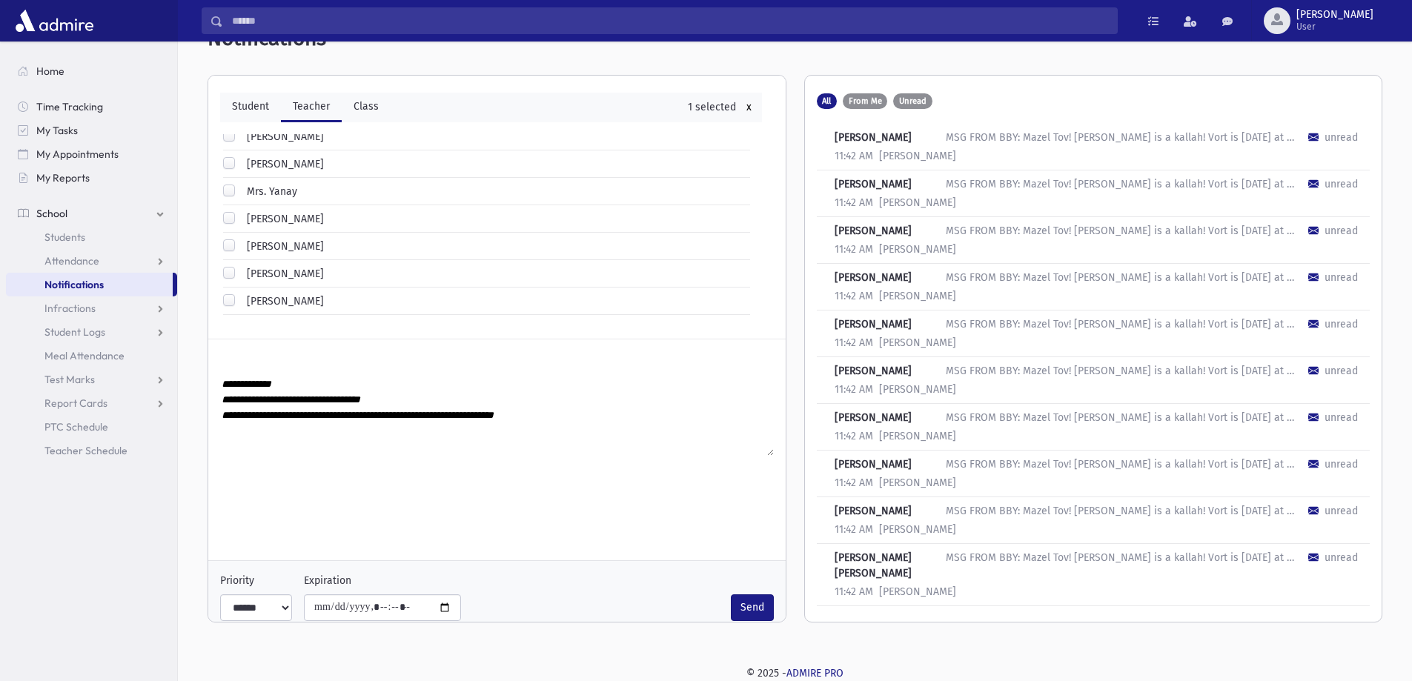
scroll to position [50, 0]
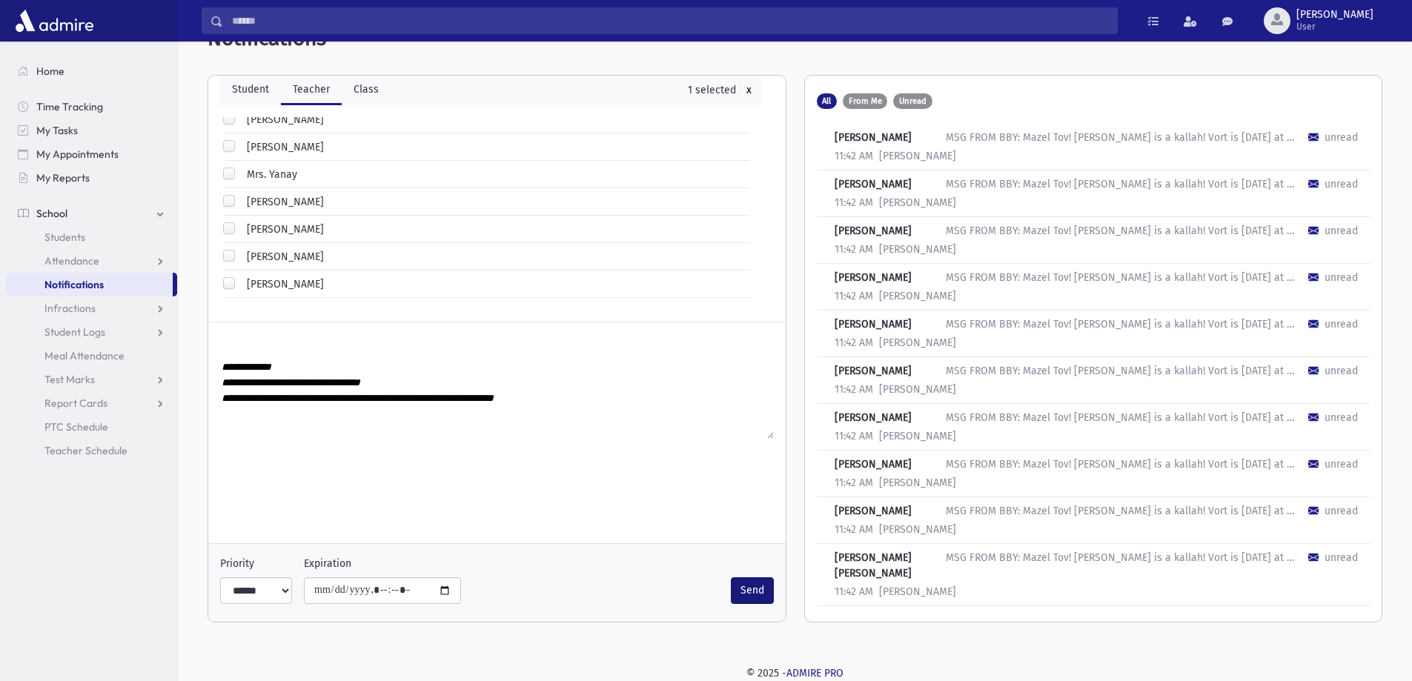
type textarea "**********"
click at [741, 583] on button "Send" at bounding box center [752, 590] width 43 height 27
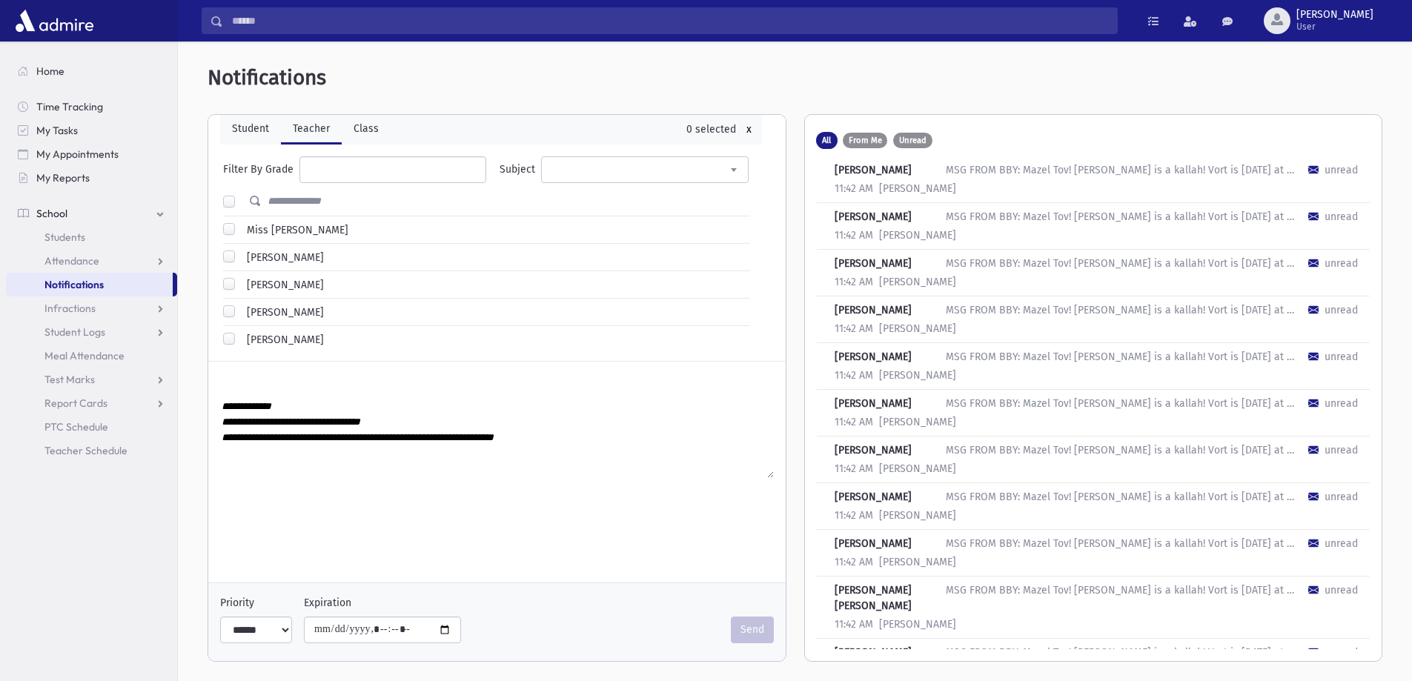
scroll to position [0, 0]
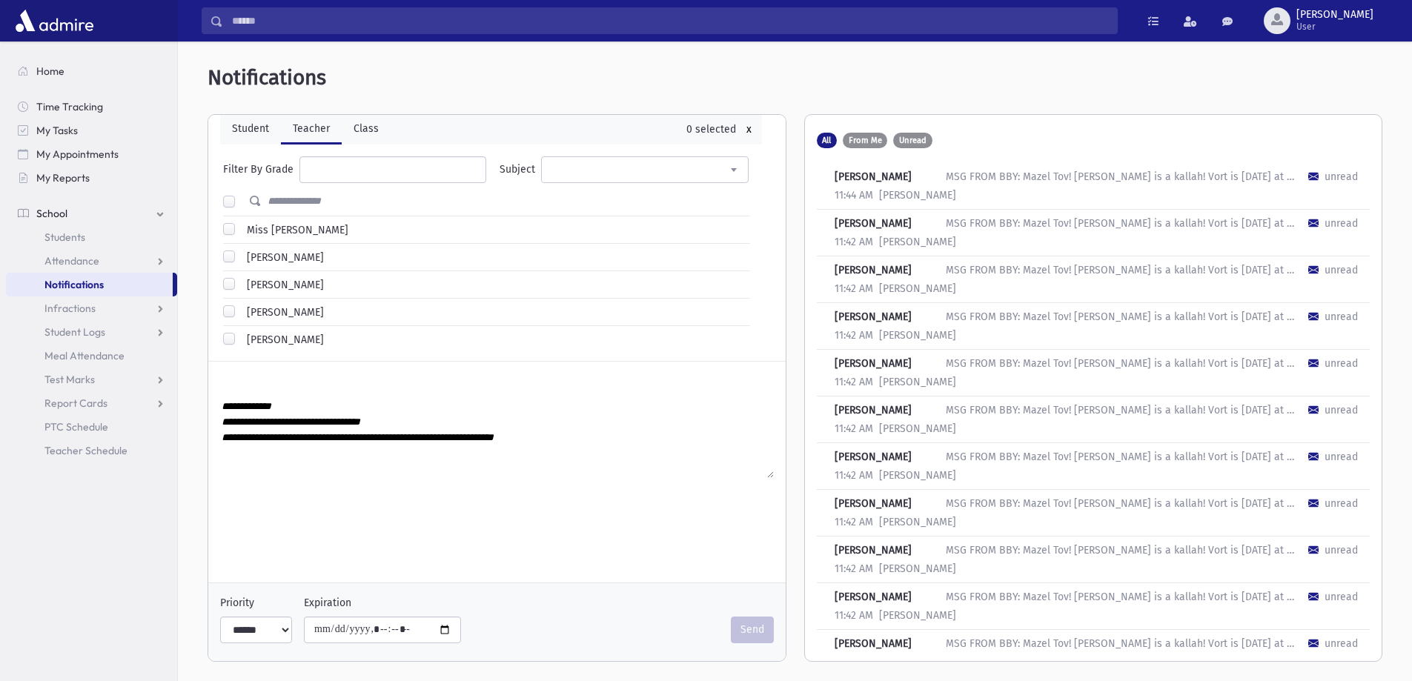
click at [78, 285] on span "Notifications" at bounding box center [73, 284] width 59 height 13
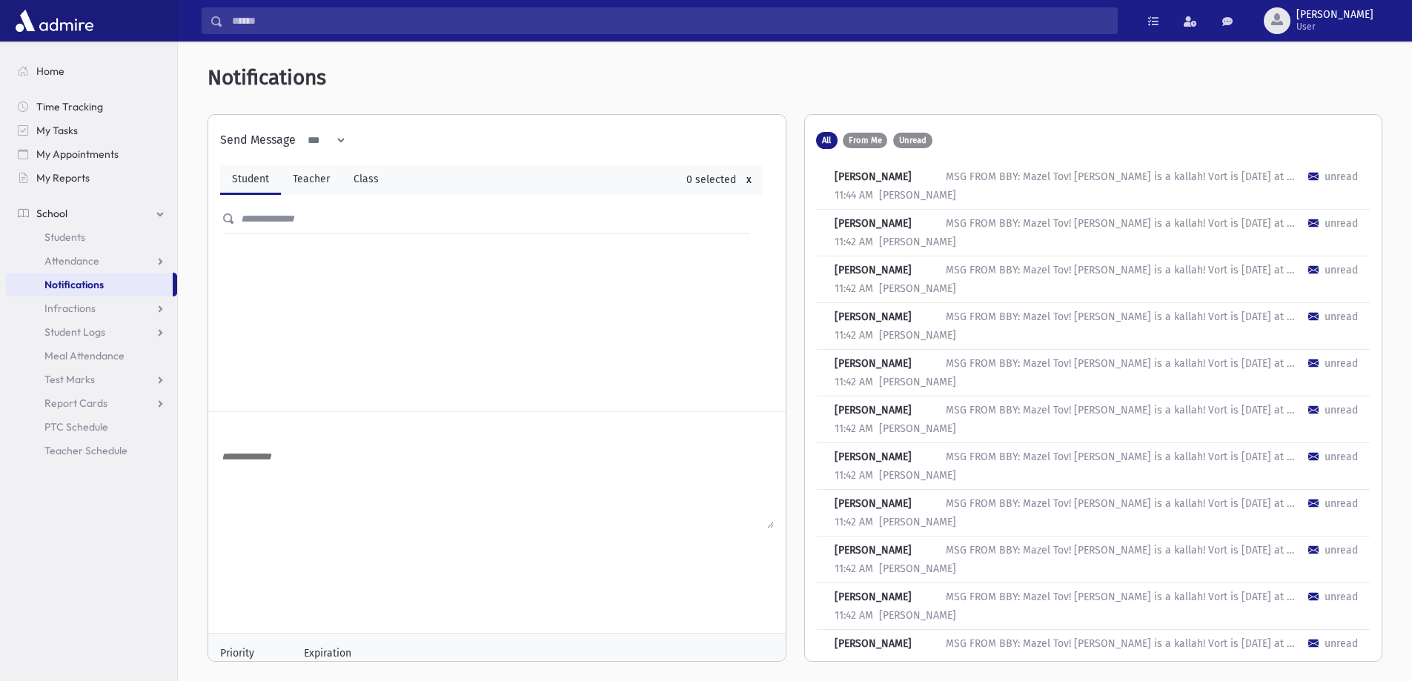
click at [1302, 177] on icon at bounding box center [1313, 176] width 22 height 13
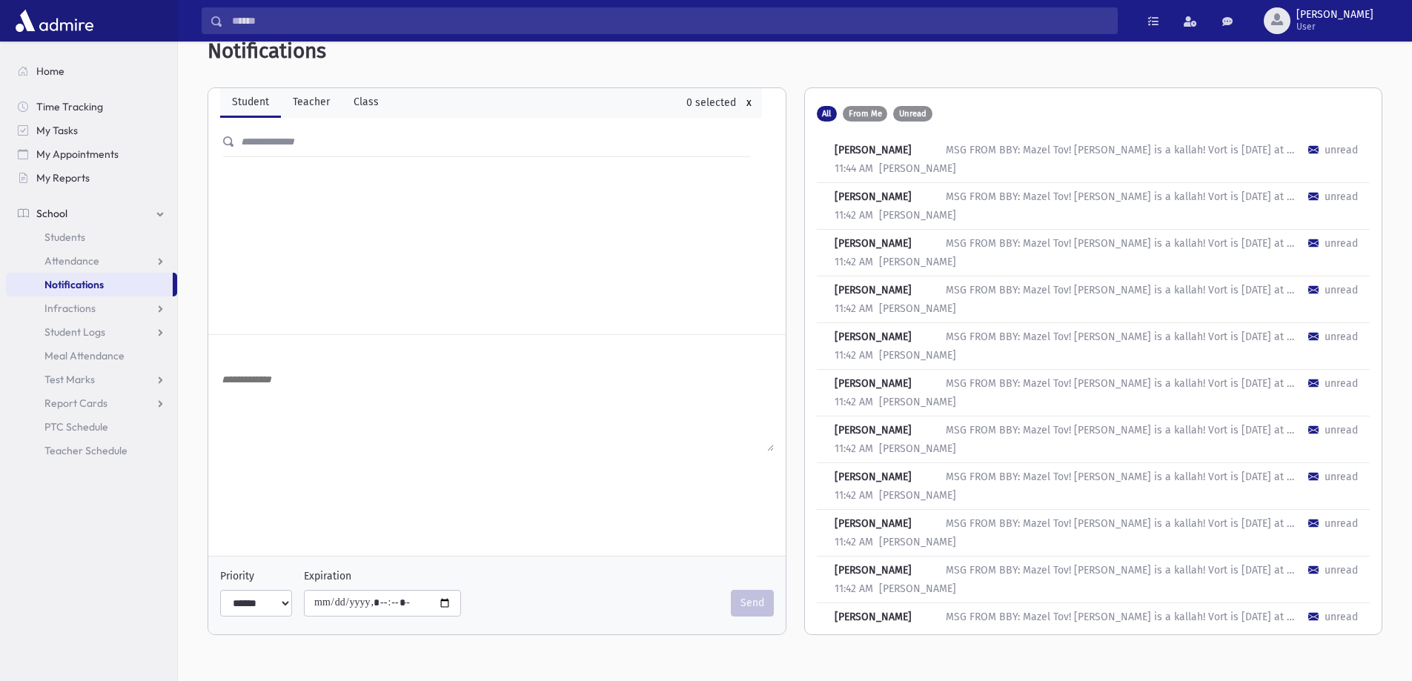
scroll to position [39, 0]
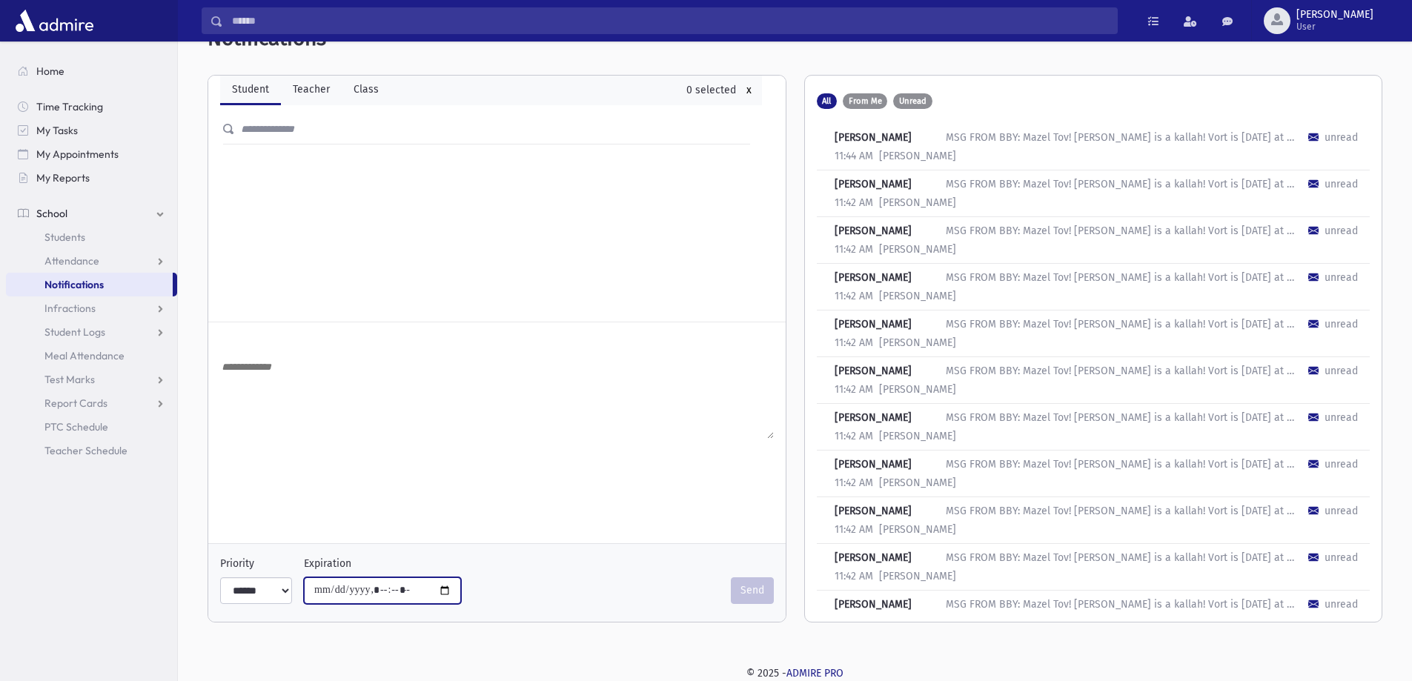
click at [438, 591] on input "Expiration" at bounding box center [382, 590] width 157 height 27
click at [274, 591] on select "**** ****** ***" at bounding box center [256, 590] width 72 height 27
click at [363, 495] on div "Priority **** ****** *** Expiration Send Send" at bounding box center [496, 472] width 577 height 300
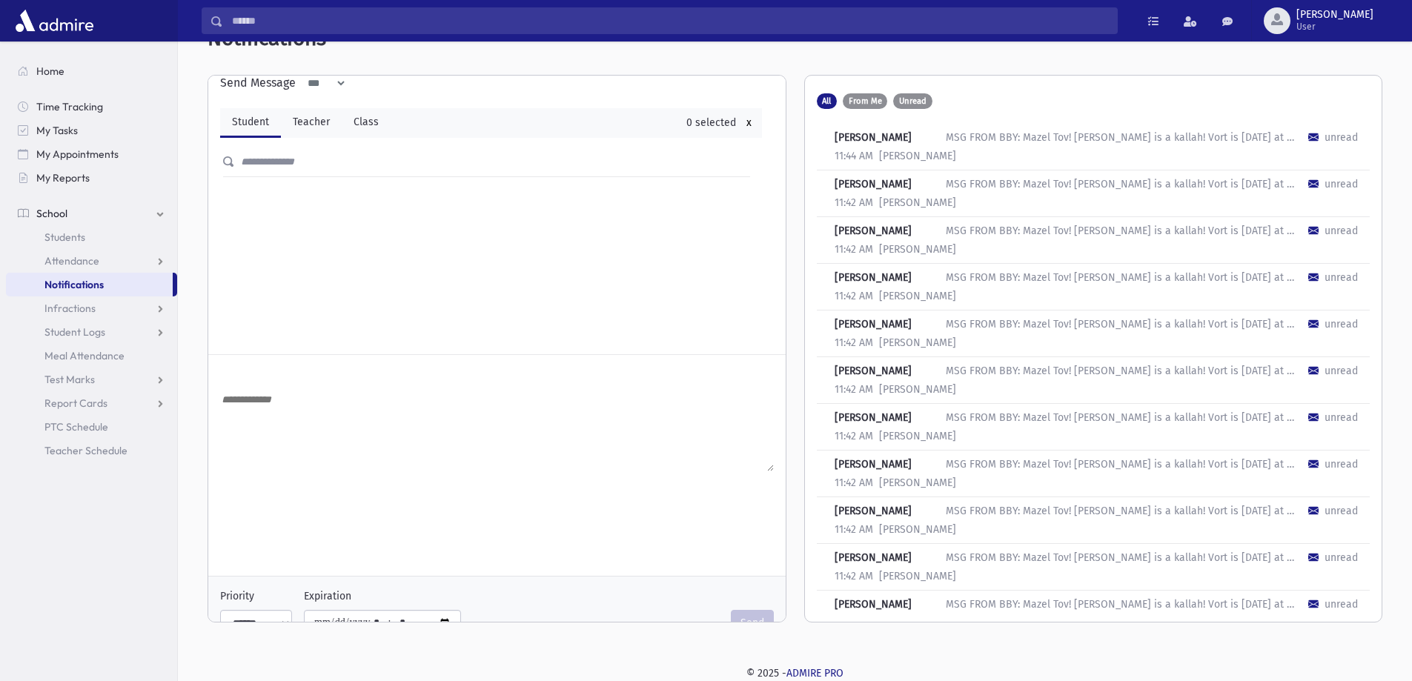
scroll to position [0, 0]
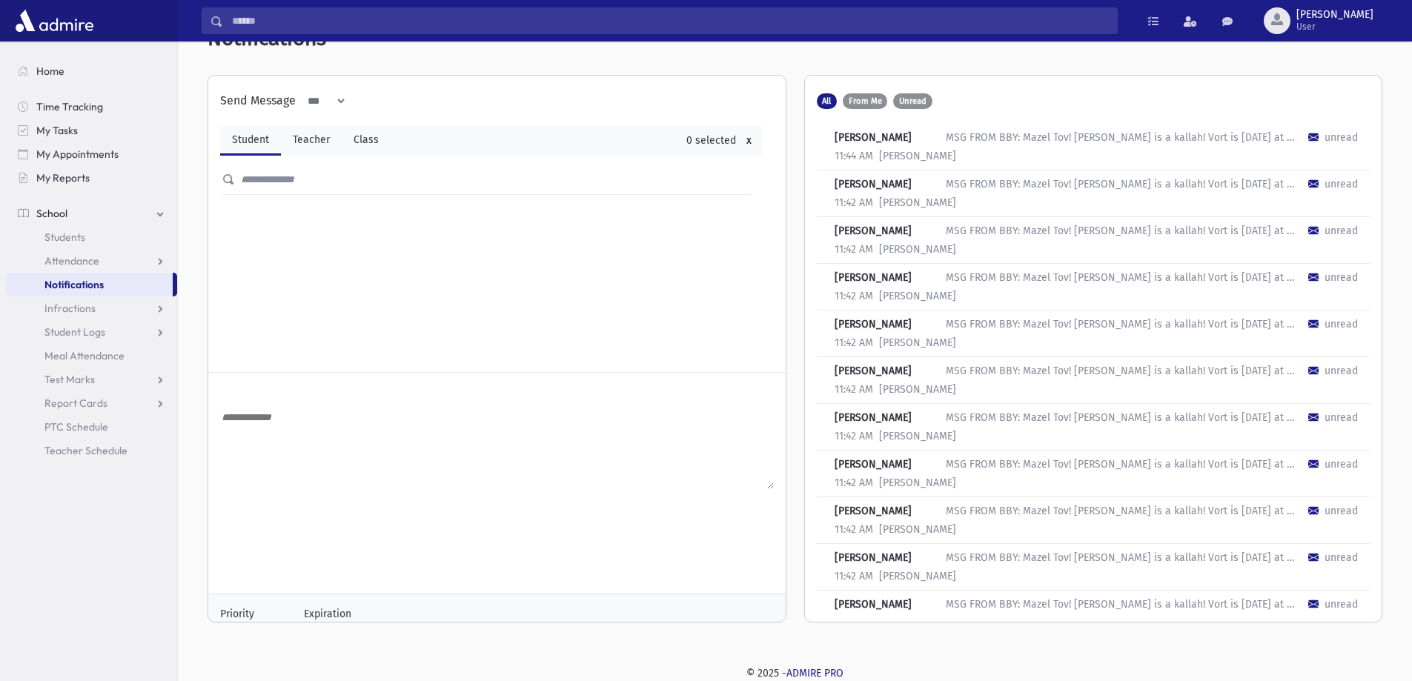
click at [328, 82] on div "**********" at bounding box center [490, 224] width 565 height 296
click at [328, 95] on select "*** *****" at bounding box center [321, 100] width 51 height 27
click at [331, 99] on select "*** *****" at bounding box center [321, 100] width 51 height 27
click at [300, 140] on link "Teacher" at bounding box center [311, 141] width 61 height 30
select select
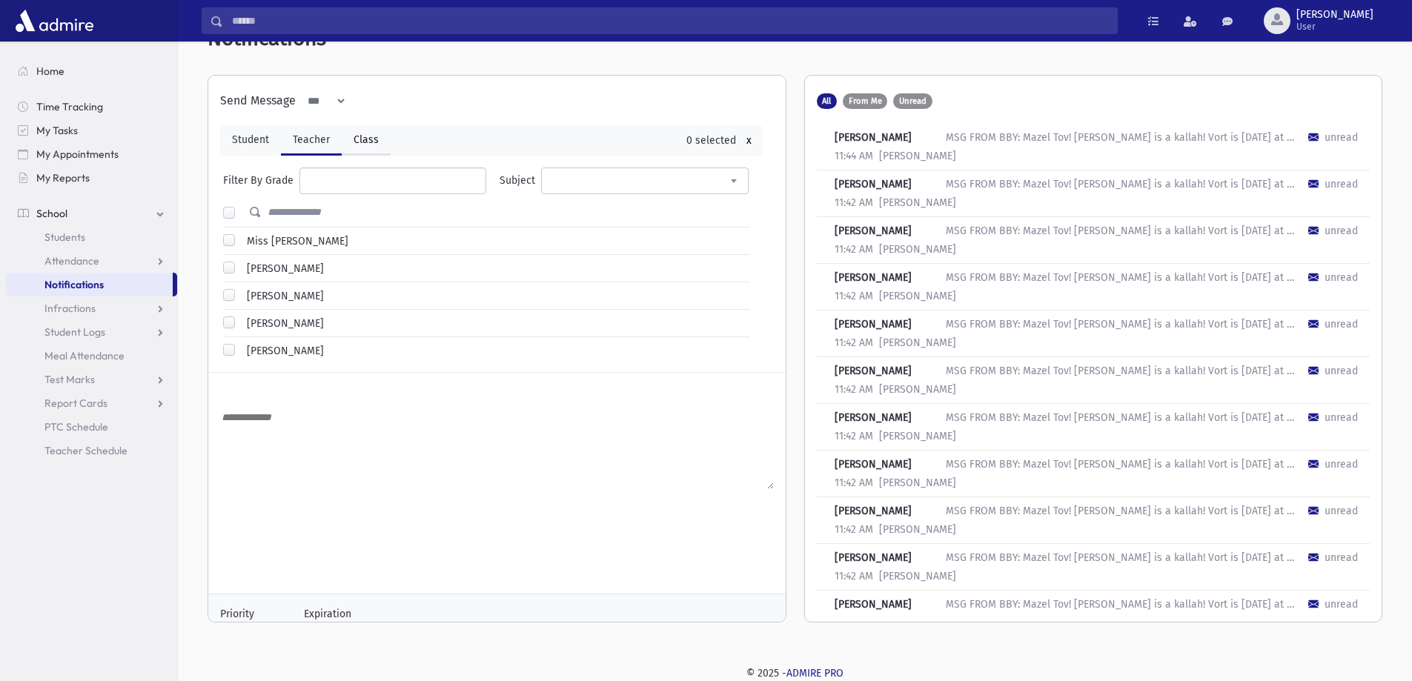
click at [371, 140] on link "Class" at bounding box center [366, 141] width 49 height 30
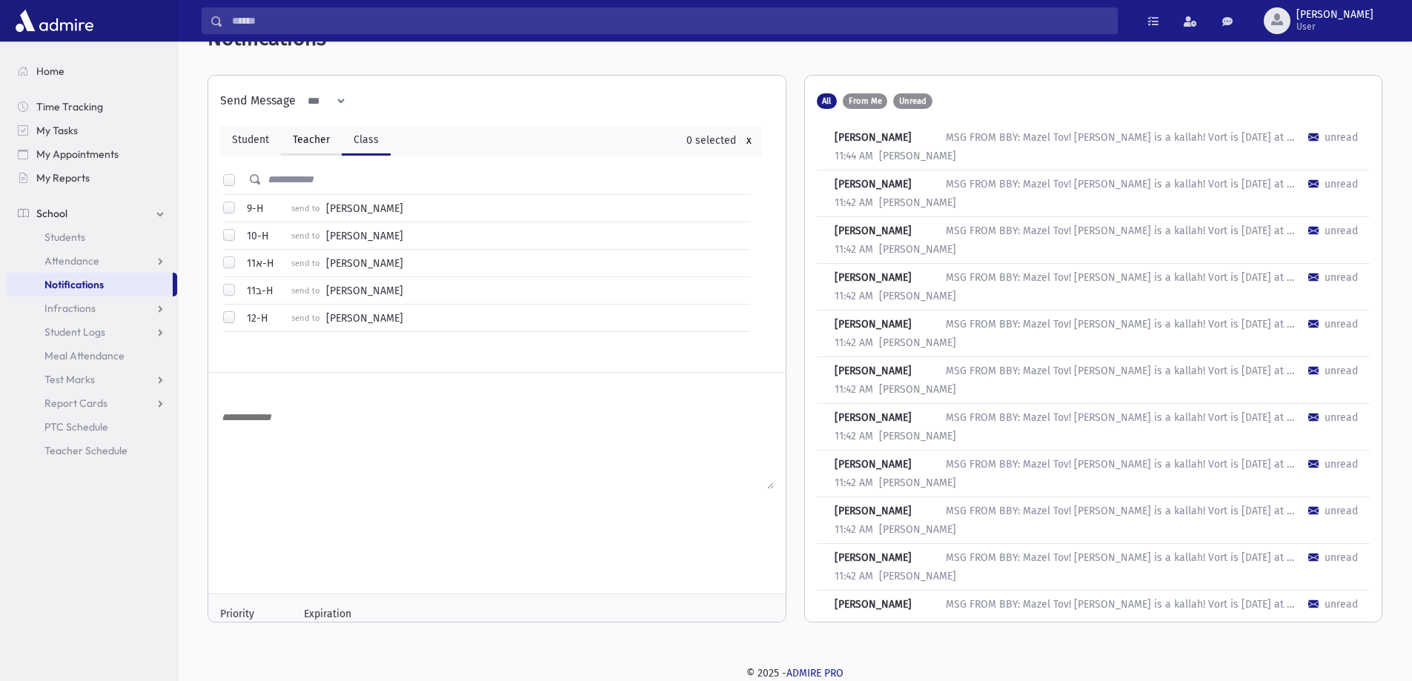
click at [285, 133] on link "Teacher" at bounding box center [311, 141] width 61 height 30
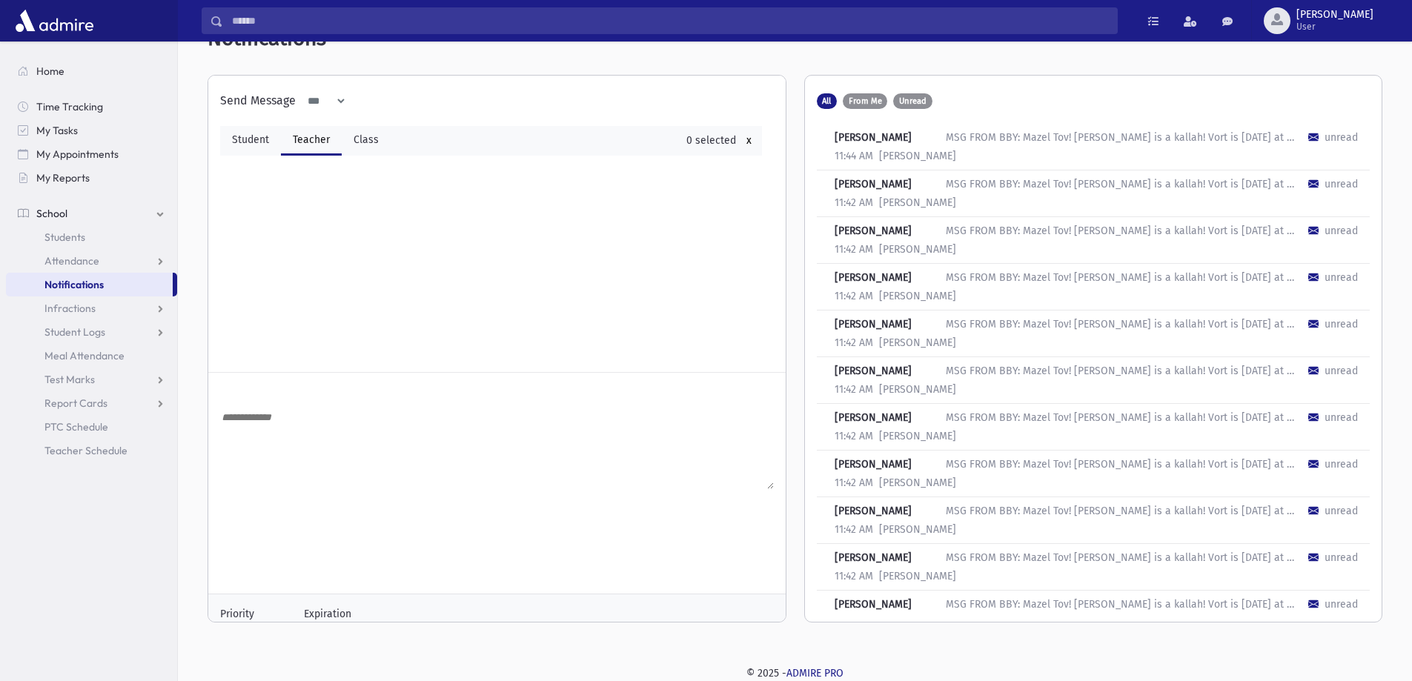
select select
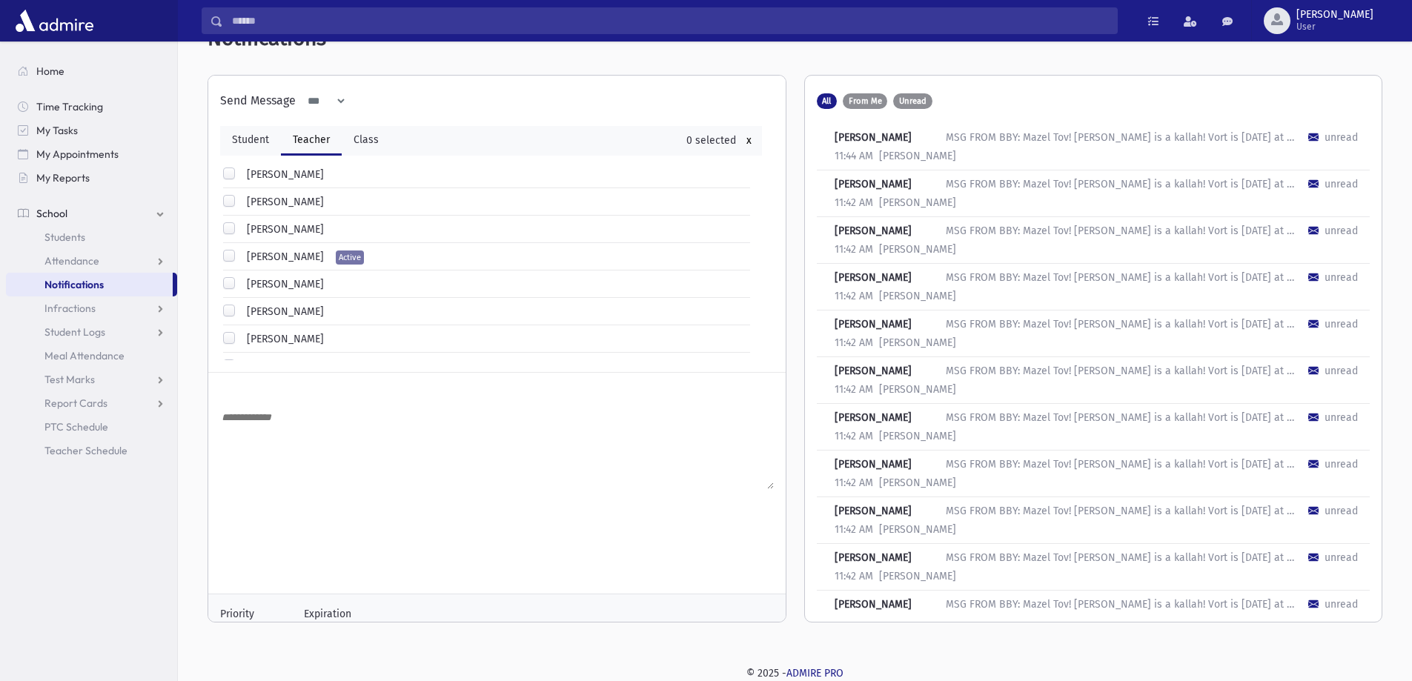
scroll to position [963, 0]
click at [336, 268] on div "Mrs. Levin Active" at bounding box center [486, 266] width 527 height 18
click at [336, 269] on div "Active" at bounding box center [350, 266] width 28 height 14
click at [324, 269] on div "Active" at bounding box center [344, 266] width 40 height 18
click at [282, 263] on label "Mrs. Levin" at bounding box center [282, 265] width 83 height 16
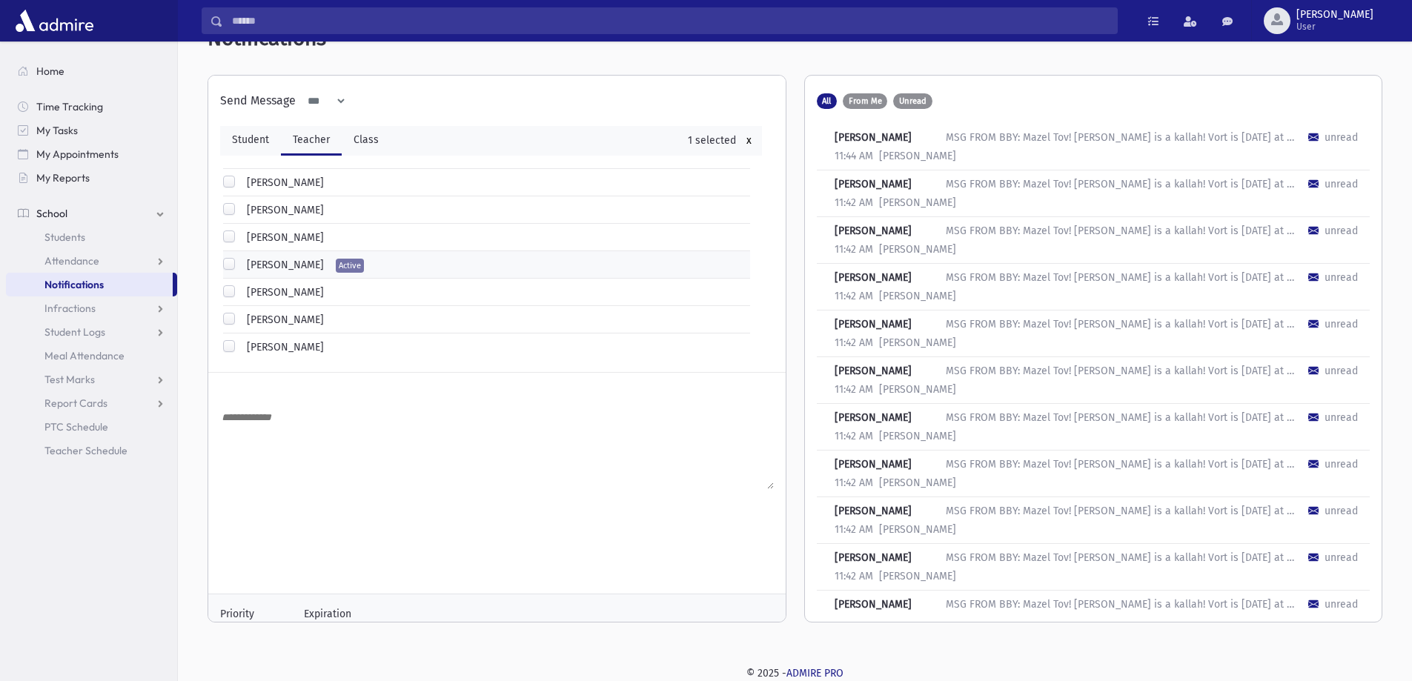
click at [265, 264] on label "Mrs. Levin" at bounding box center [282, 265] width 83 height 16
click at [326, 181] on ul at bounding box center [392, 179] width 185 height 22
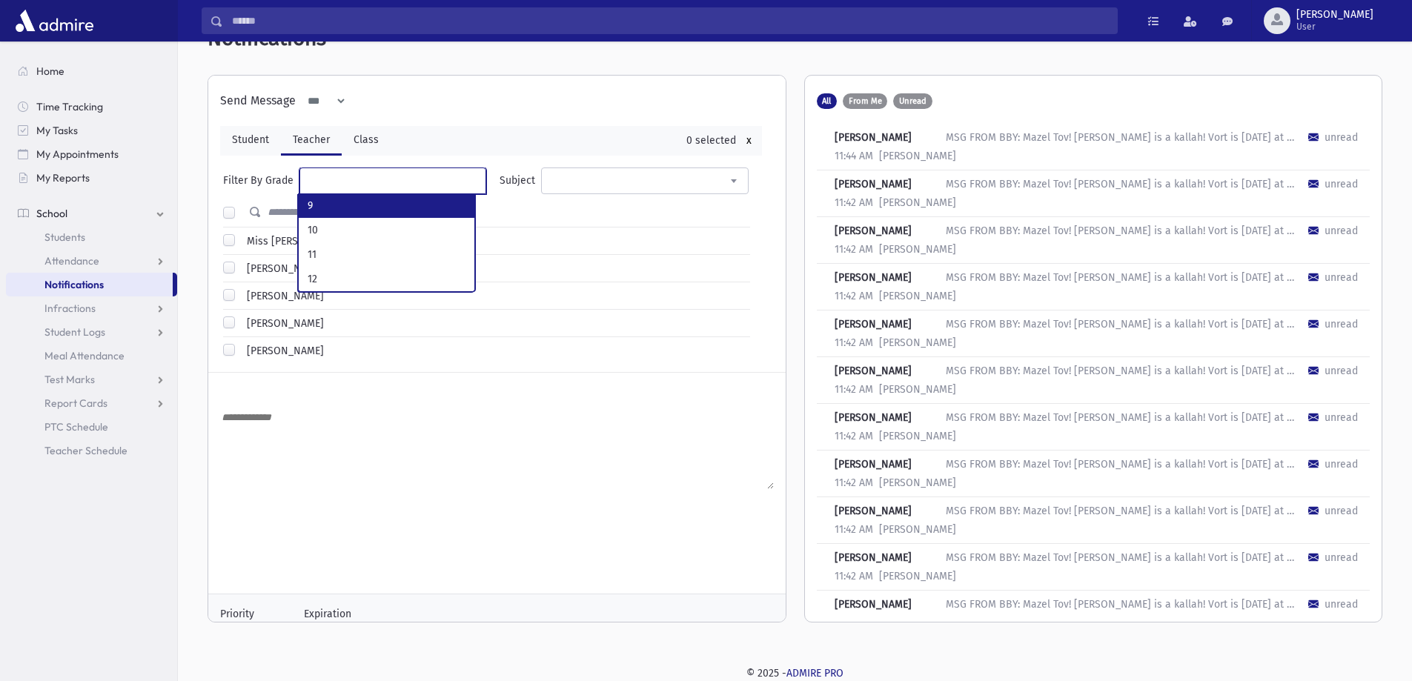
select select "*"
click at [241, 206] on label at bounding box center [241, 206] width 0 height 0
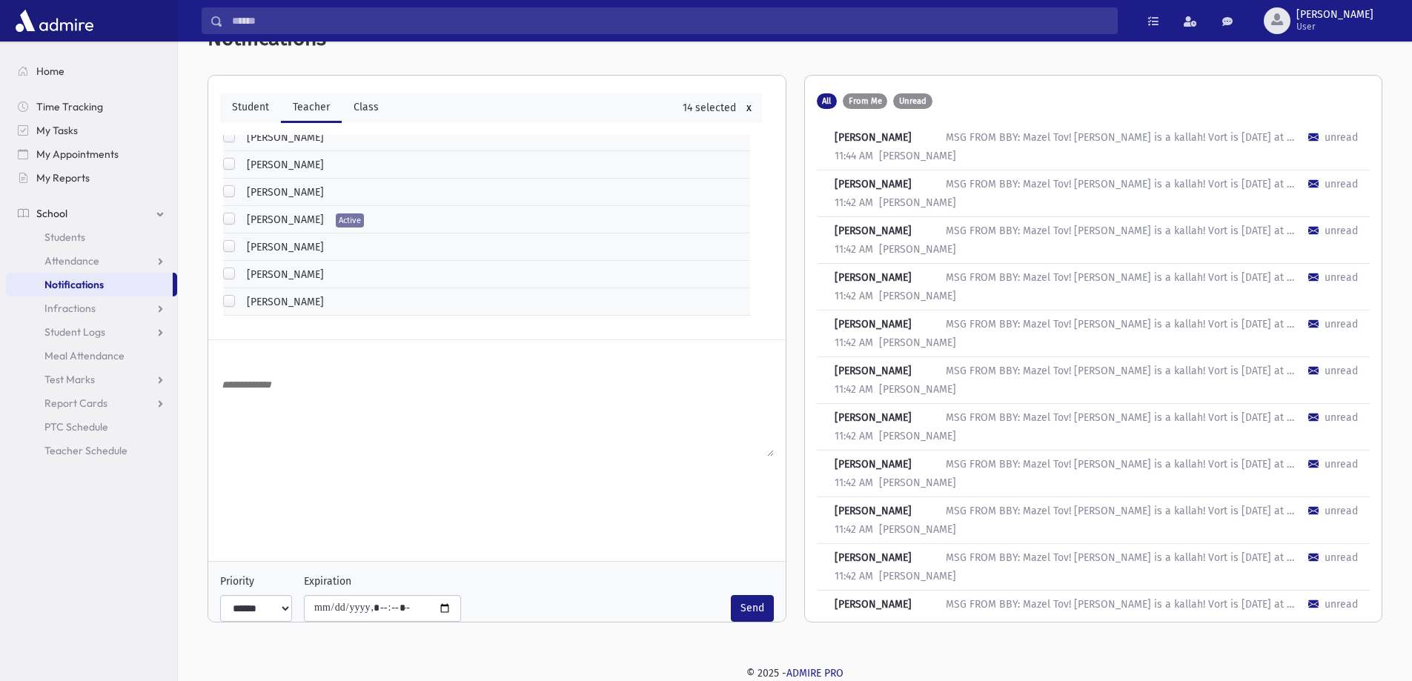
scroll to position [50, 0]
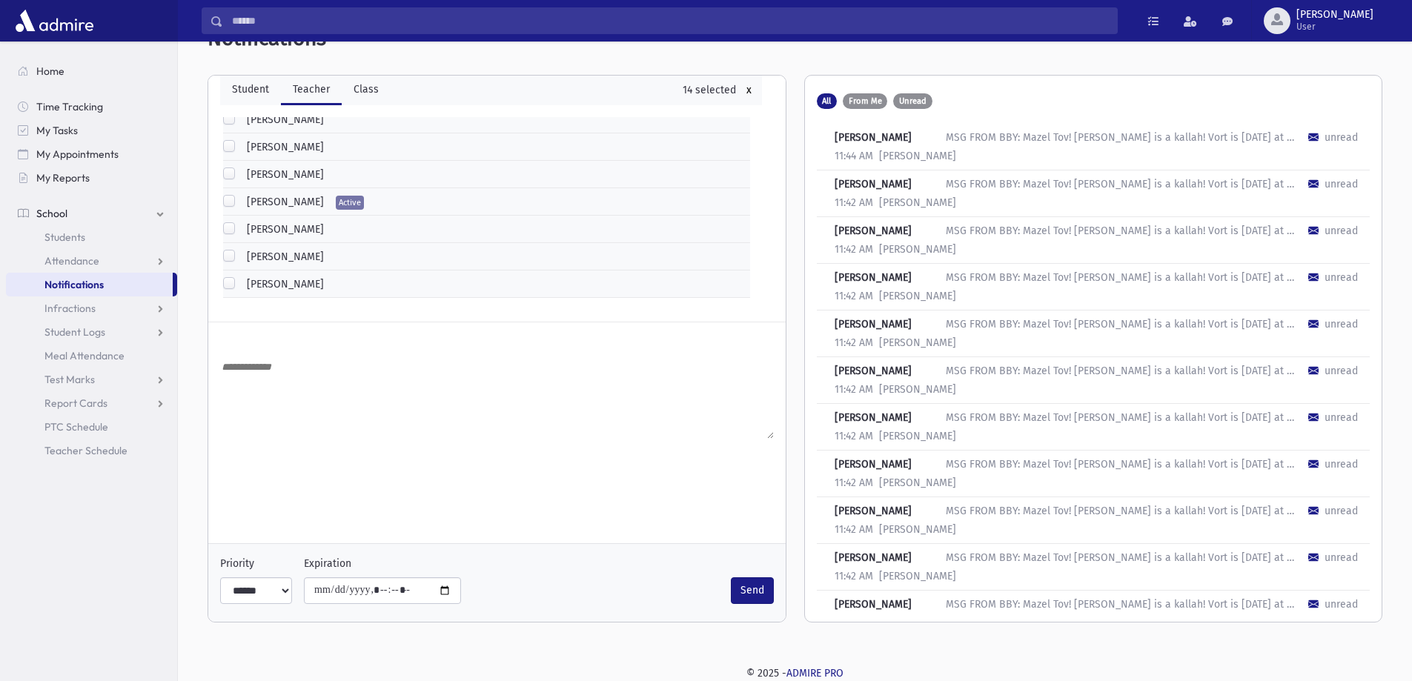
click at [67, 289] on span "Notifications" at bounding box center [73, 284] width 59 height 13
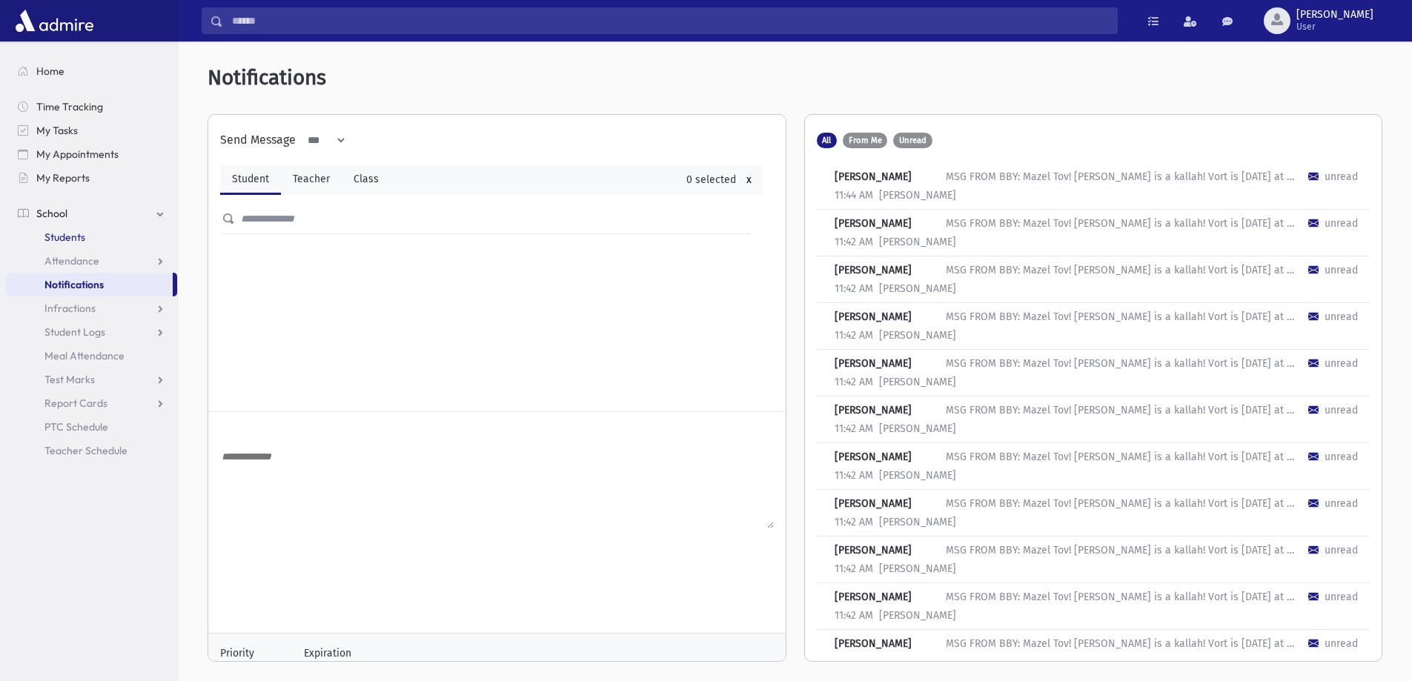
click at [73, 239] on span "Students" at bounding box center [64, 236] width 41 height 13
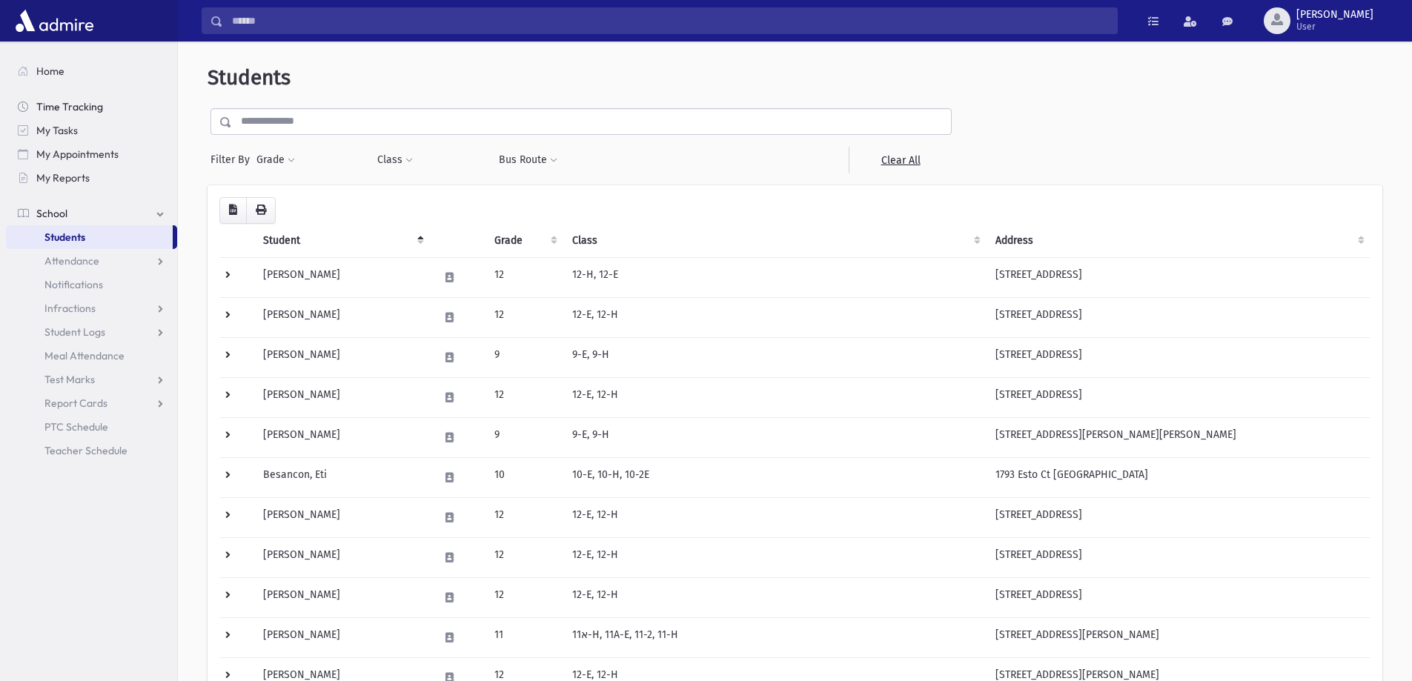
click at [50, 107] on span "Time Tracking" at bounding box center [69, 106] width 67 height 13
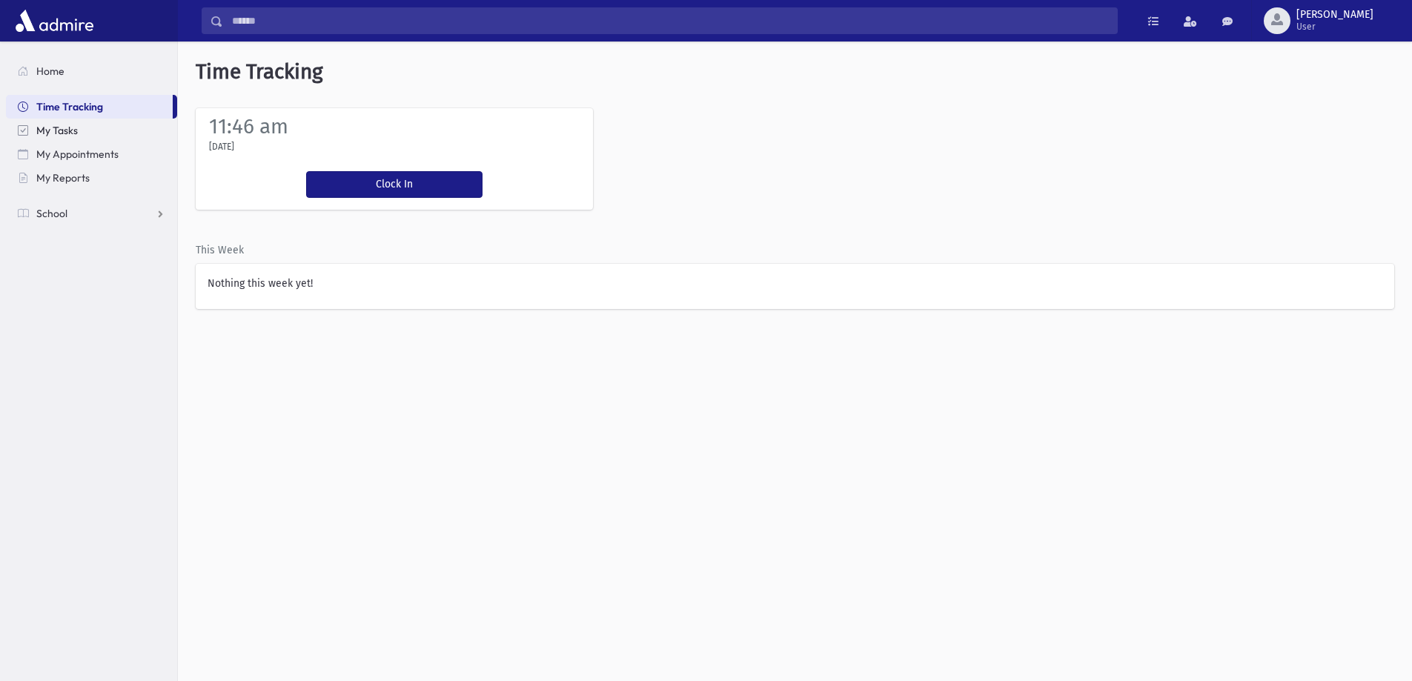
click at [55, 130] on span "My Tasks" at bounding box center [57, 130] width 42 height 13
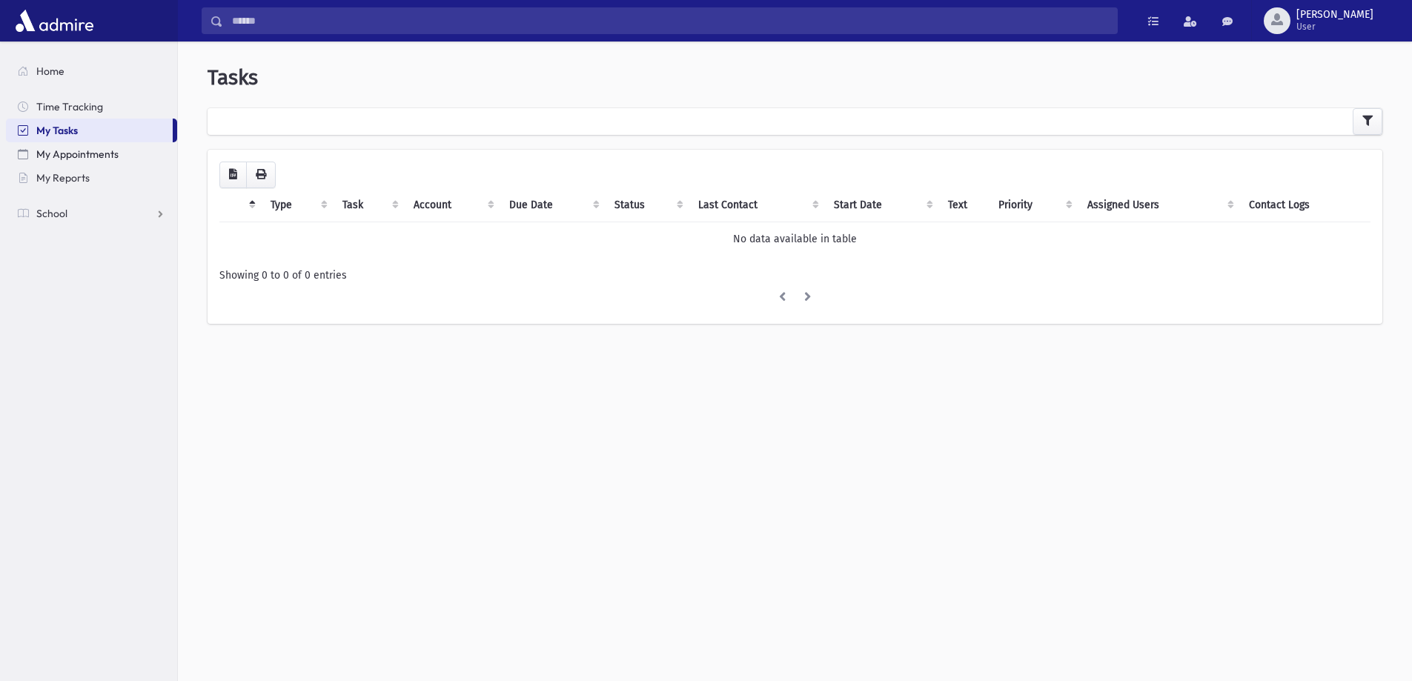
click at [62, 156] on span "My Appointments" at bounding box center [77, 153] width 82 height 13
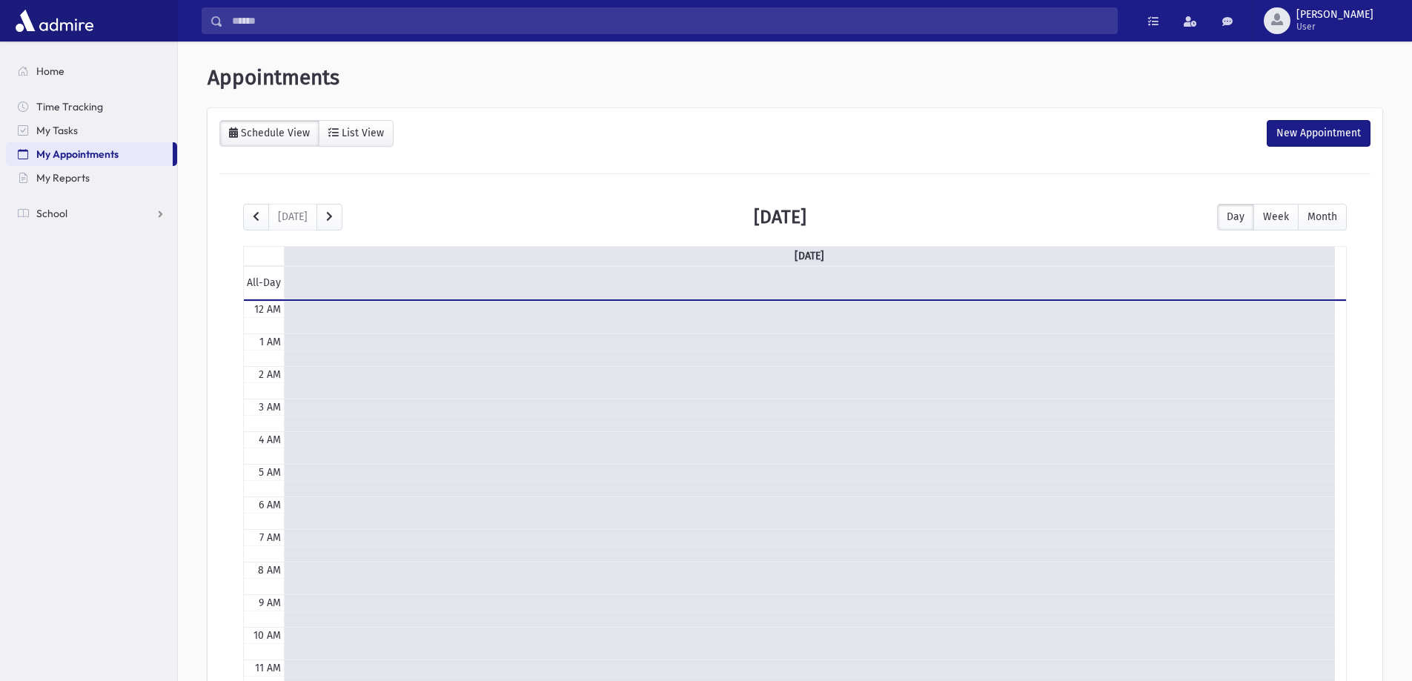
scroll to position [196, 0]
click at [87, 177] on span "My Reports" at bounding box center [62, 177] width 53 height 13
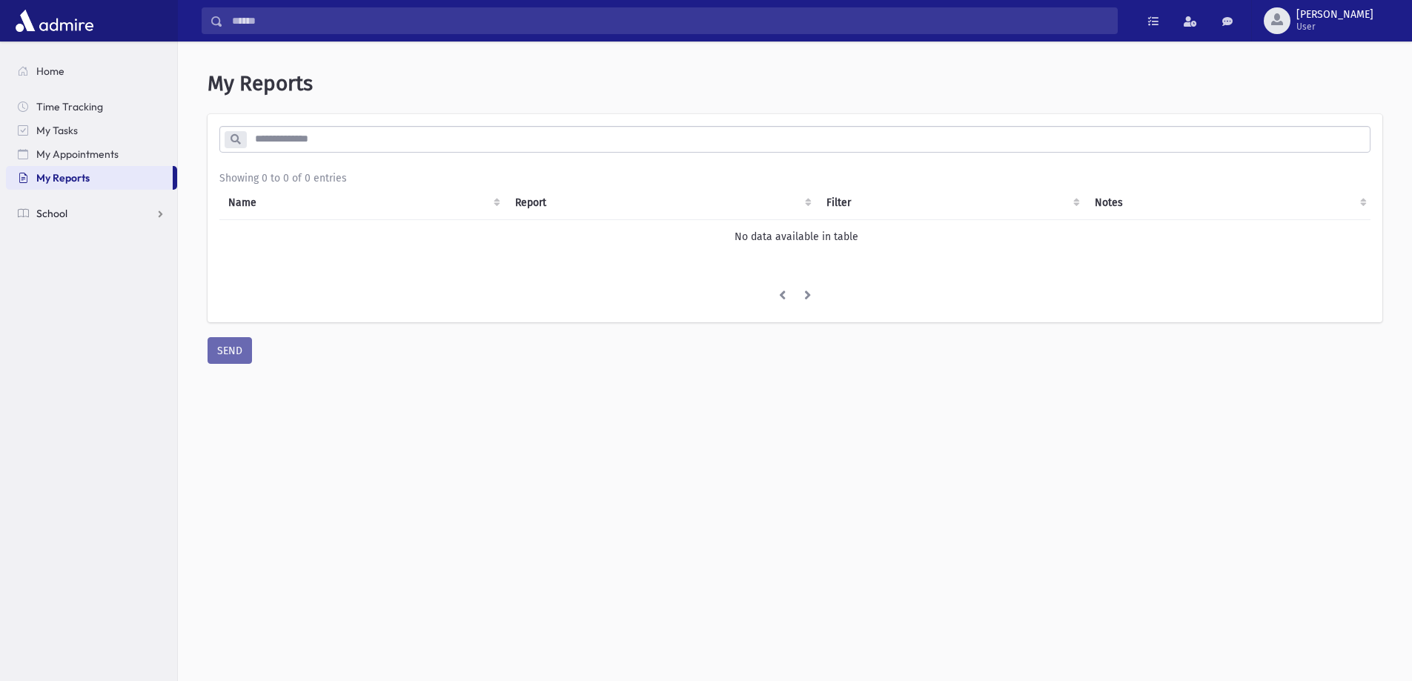
click at [68, 222] on link "School" at bounding box center [91, 214] width 171 height 24
click at [75, 238] on span "Students" at bounding box center [64, 236] width 41 height 13
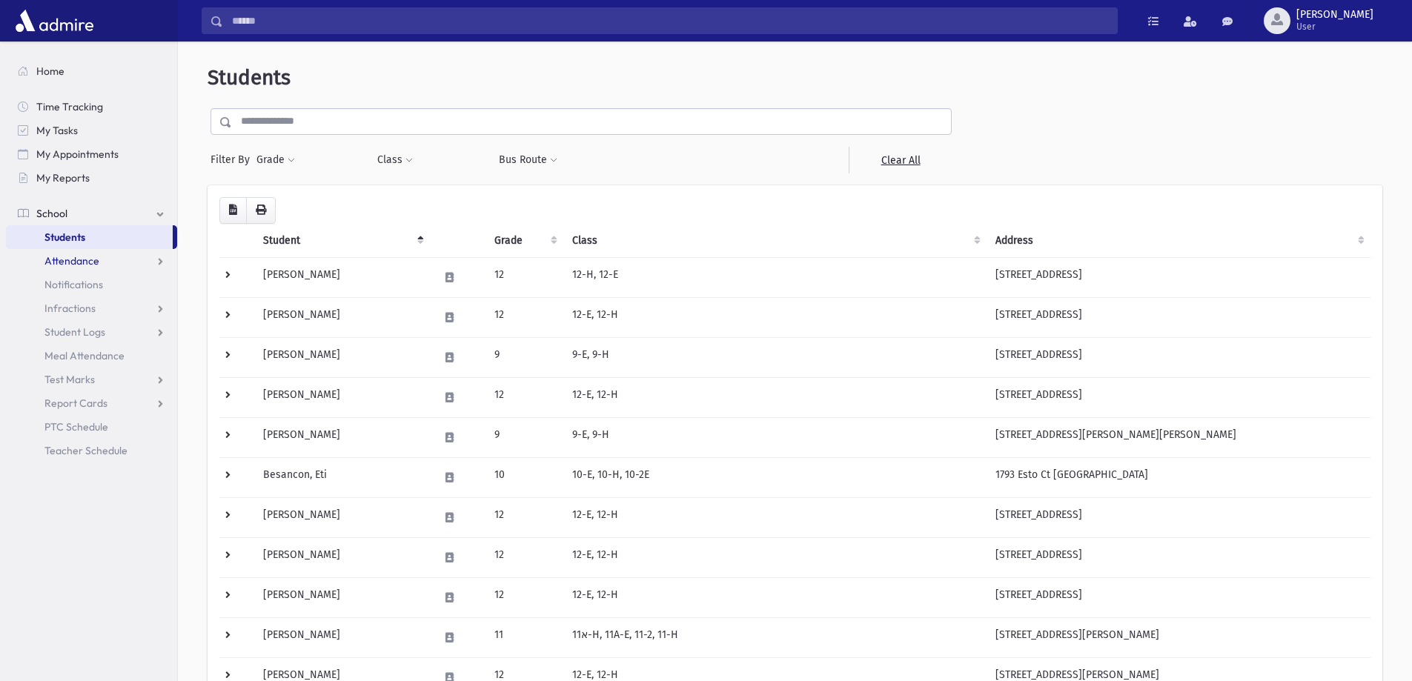
click at [71, 259] on span "Attendance" at bounding box center [71, 260] width 55 height 13
click at [90, 363] on link "Notifications" at bounding box center [91, 356] width 171 height 24
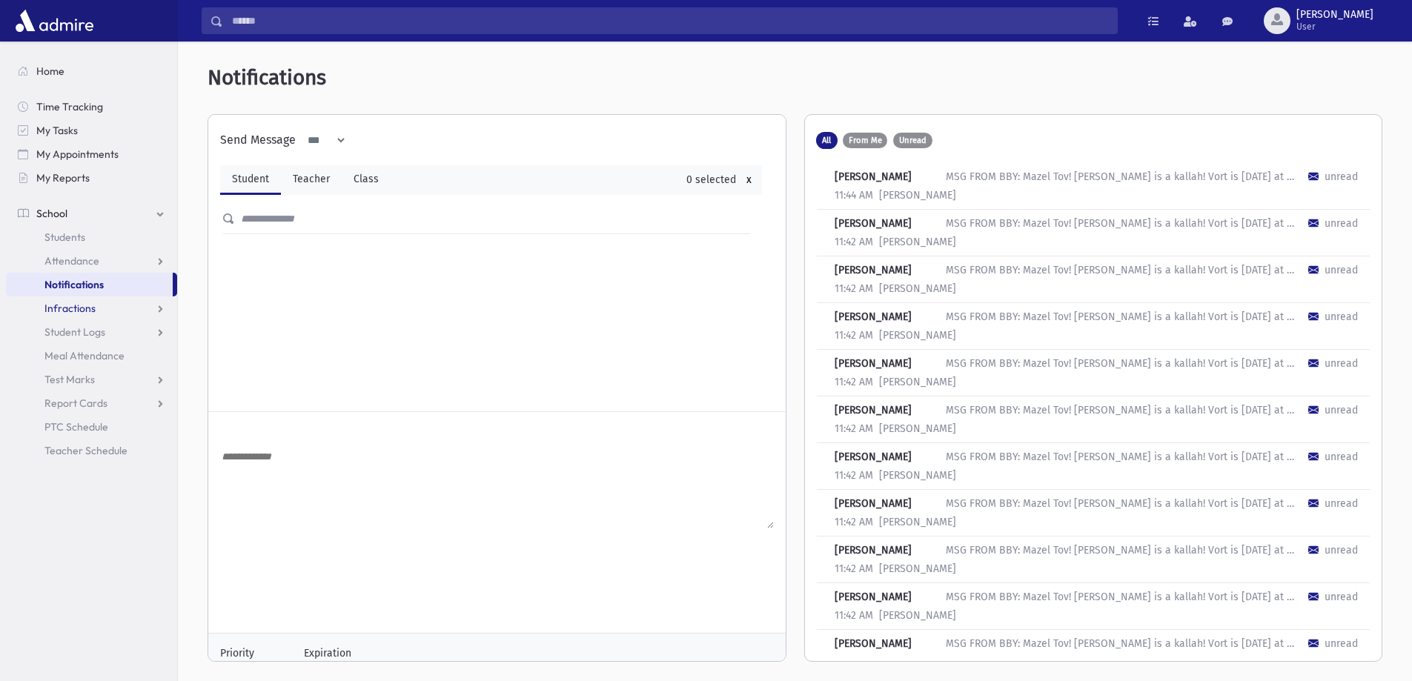
click at [70, 305] on span "Infractions" at bounding box center [69, 308] width 51 height 13
click at [94, 377] on span "Student Logs" at bounding box center [74, 379] width 61 height 13
drag, startPoint x: 79, startPoint y: 450, endPoint x: 90, endPoint y: 446, distance: 12.4
click at [78, 449] on span "Meal Attendance" at bounding box center [84, 450] width 80 height 13
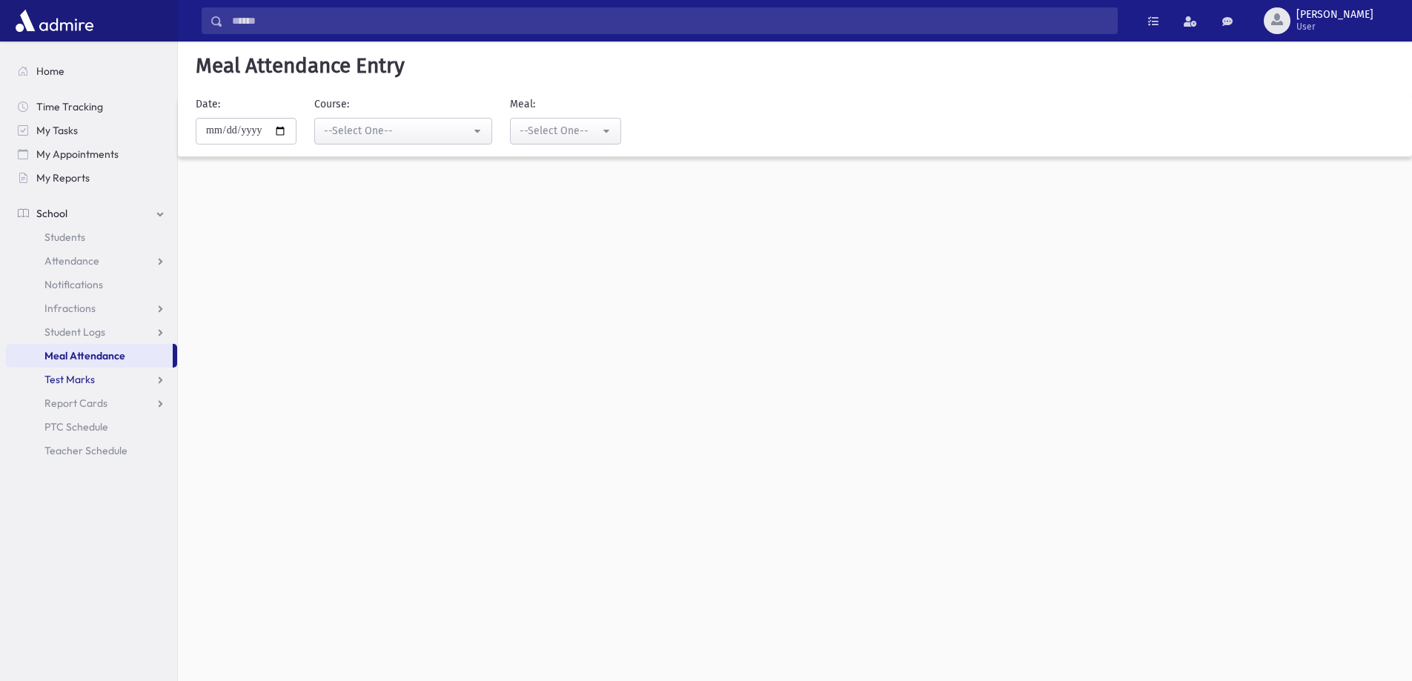
click at [76, 382] on span "Test Marks" at bounding box center [69, 379] width 50 height 13
click at [93, 451] on span "Report Cards" at bounding box center [75, 450] width 63 height 13
click at [64, 525] on span "PTC Schedule" at bounding box center [76, 521] width 64 height 13
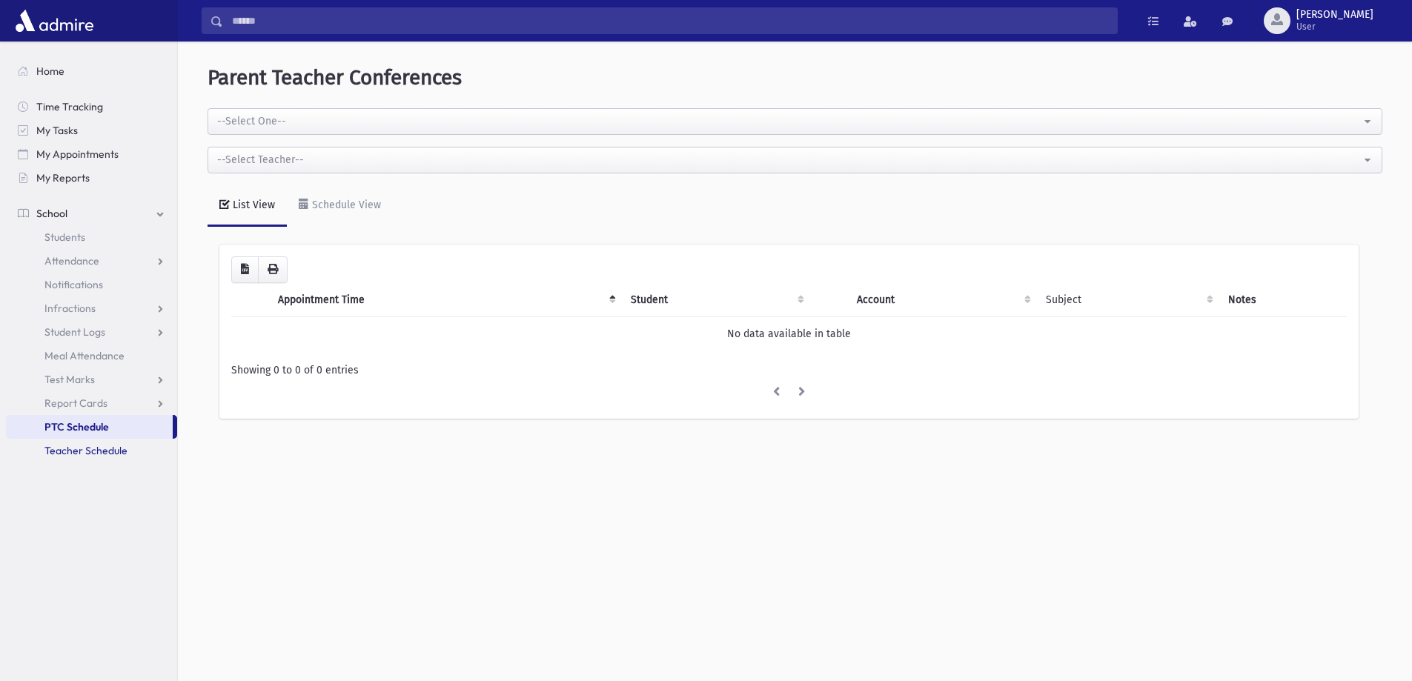
click at [83, 450] on span "Teacher Schedule" at bounding box center [85, 450] width 83 height 13
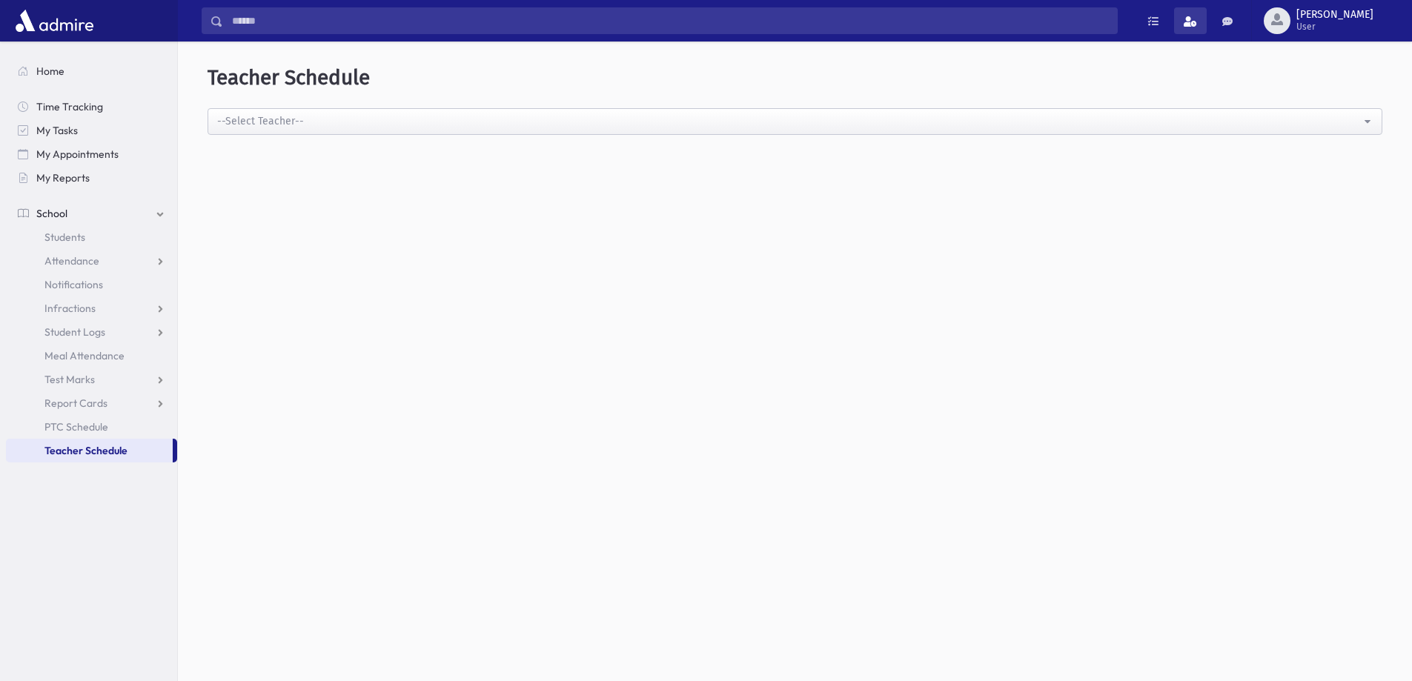
click at [1197, 21] on span at bounding box center [1190, 21] width 13 height 10
click at [1158, 24] on span at bounding box center [1153, 21] width 10 height 10
click at [1242, 13] on link at bounding box center [1227, 20] width 30 height 27
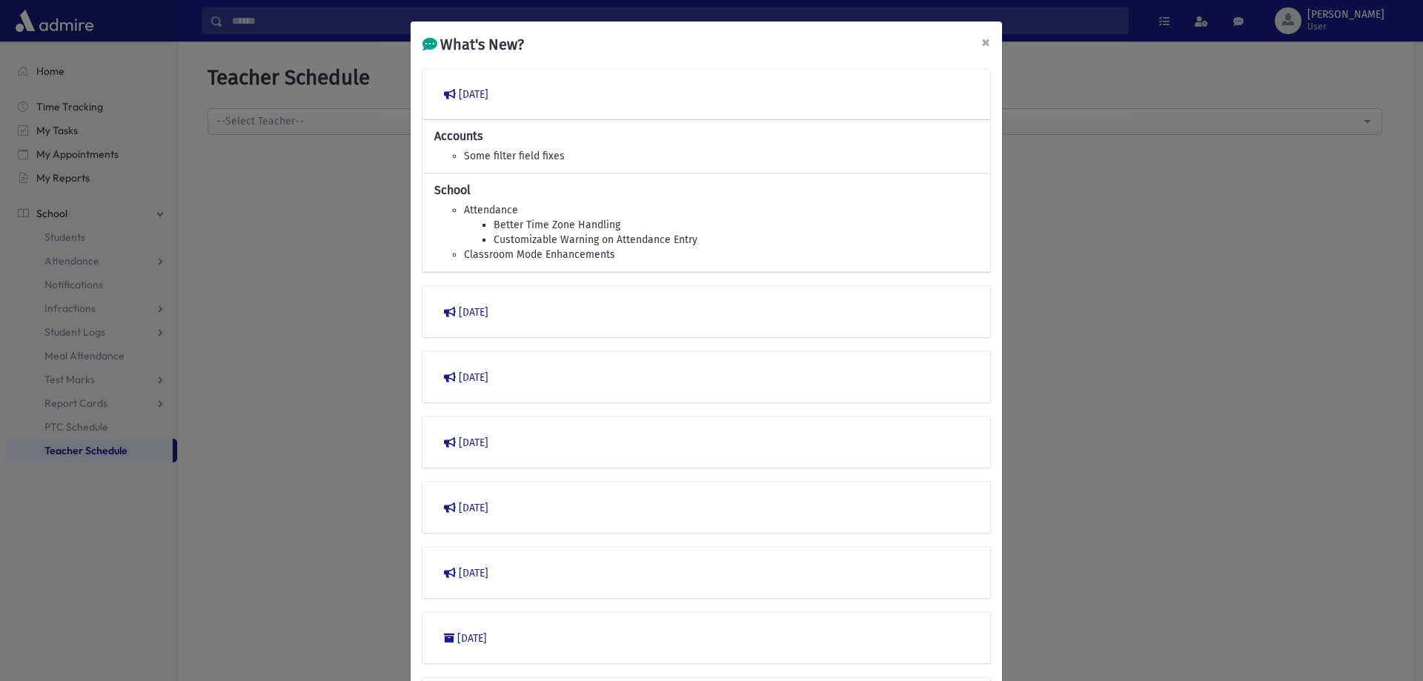
click at [981, 43] on span "×" at bounding box center [985, 42] width 9 height 21
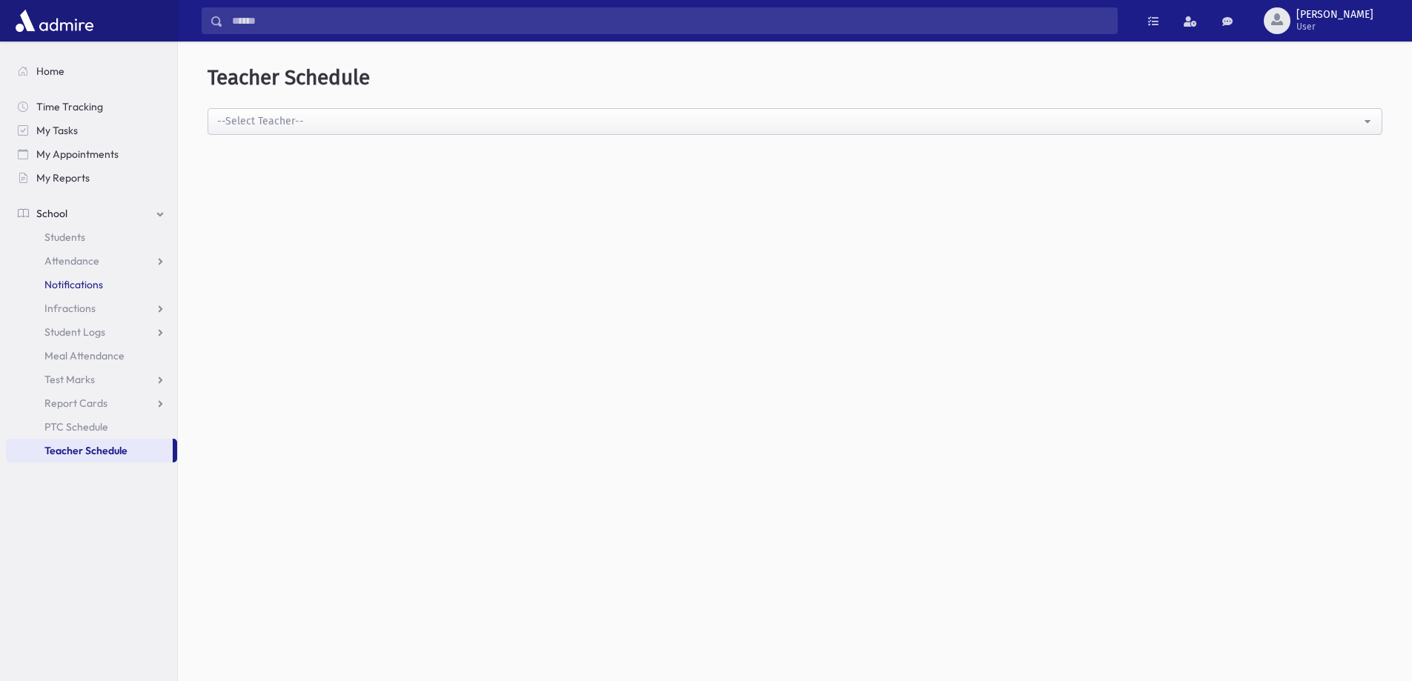
click at [99, 284] on span "Notifications" at bounding box center [73, 284] width 59 height 13
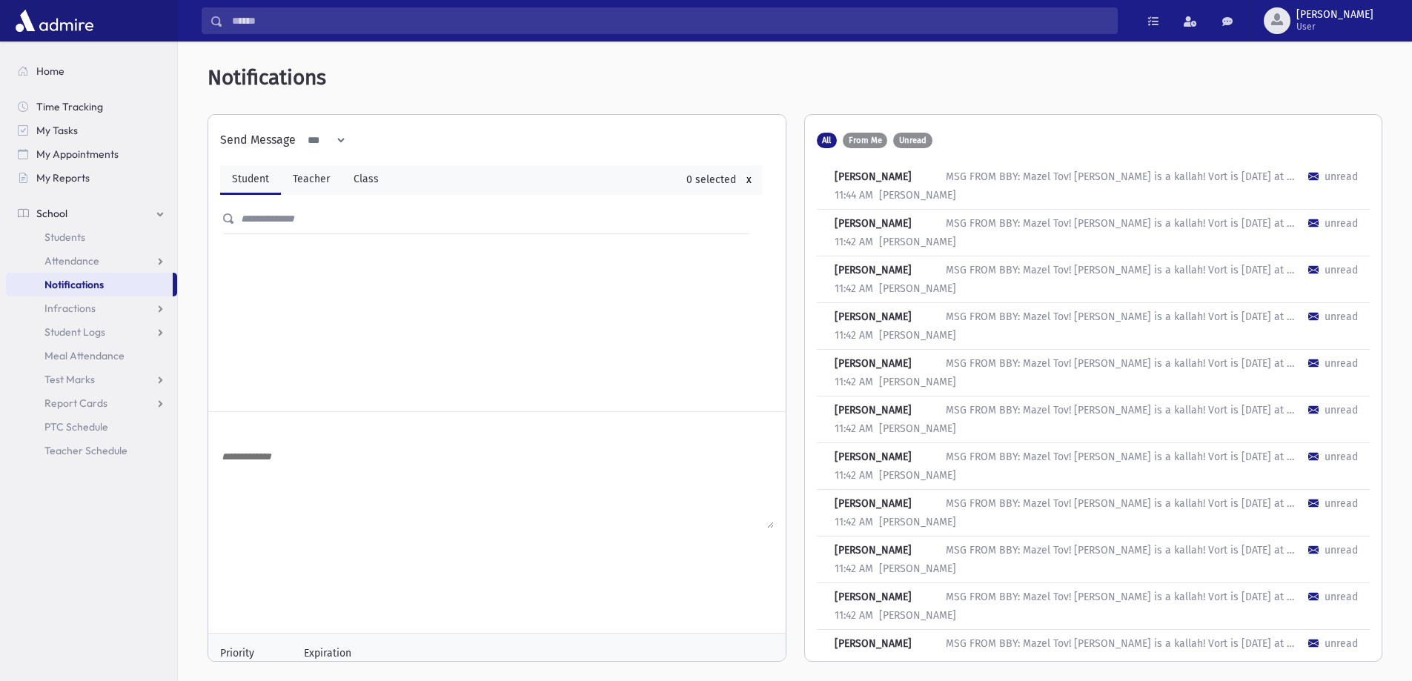
drag, startPoint x: 1016, startPoint y: 175, endPoint x: 897, endPoint y: 206, distance: 123.3
click at [1015, 175] on div "MSG FROM BBY: Mazel Tov! [PERSON_NAME] is a kallah! Vort is [DATE] at [PERSON_N…" at bounding box center [1121, 177] width 351 height 16
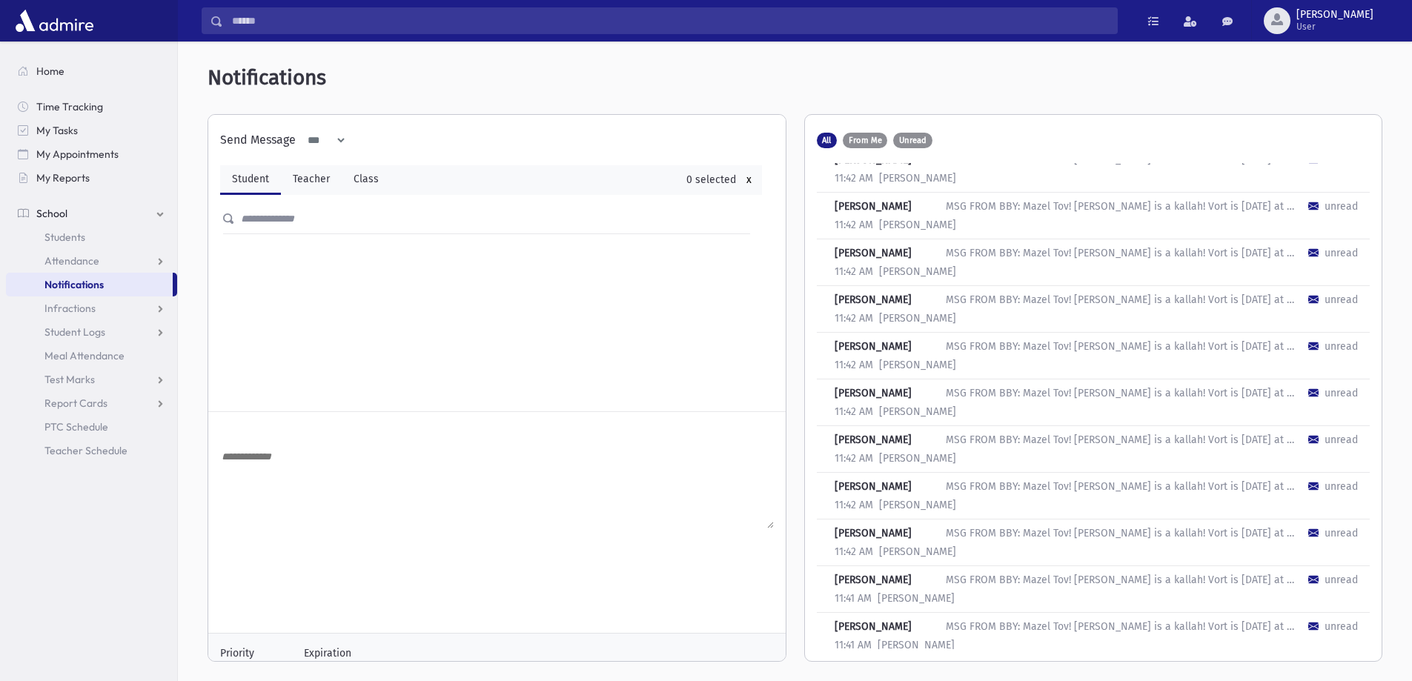
scroll to position [1556, 0]
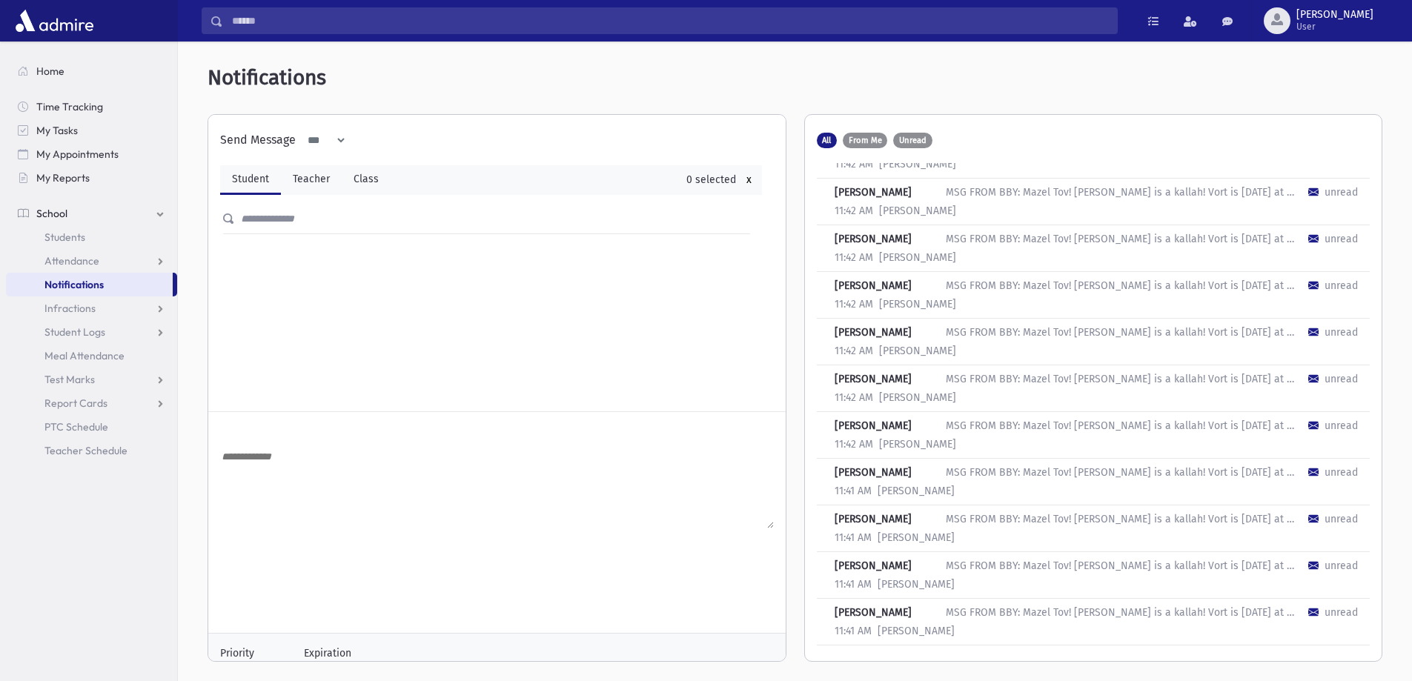
click at [72, 285] on span "Notifications" at bounding box center [73, 284] width 59 height 13
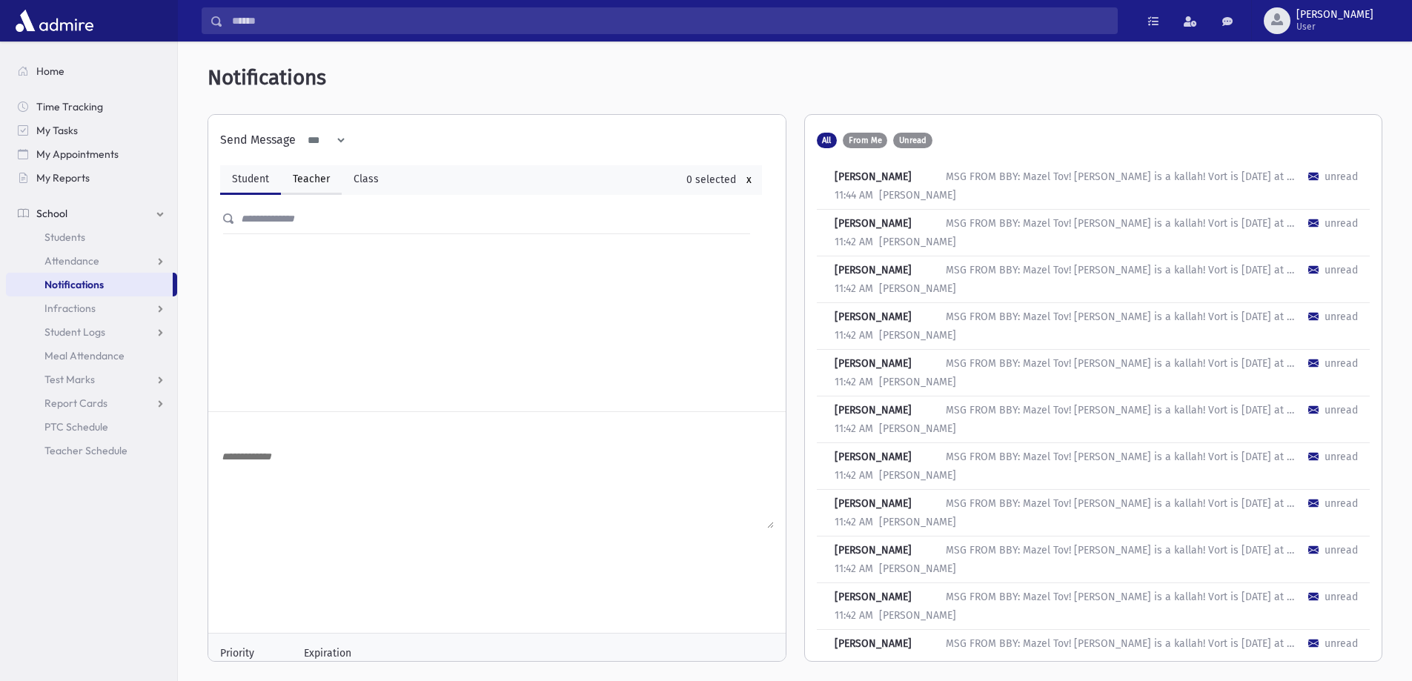
click at [308, 167] on link "Teacher" at bounding box center [311, 180] width 61 height 30
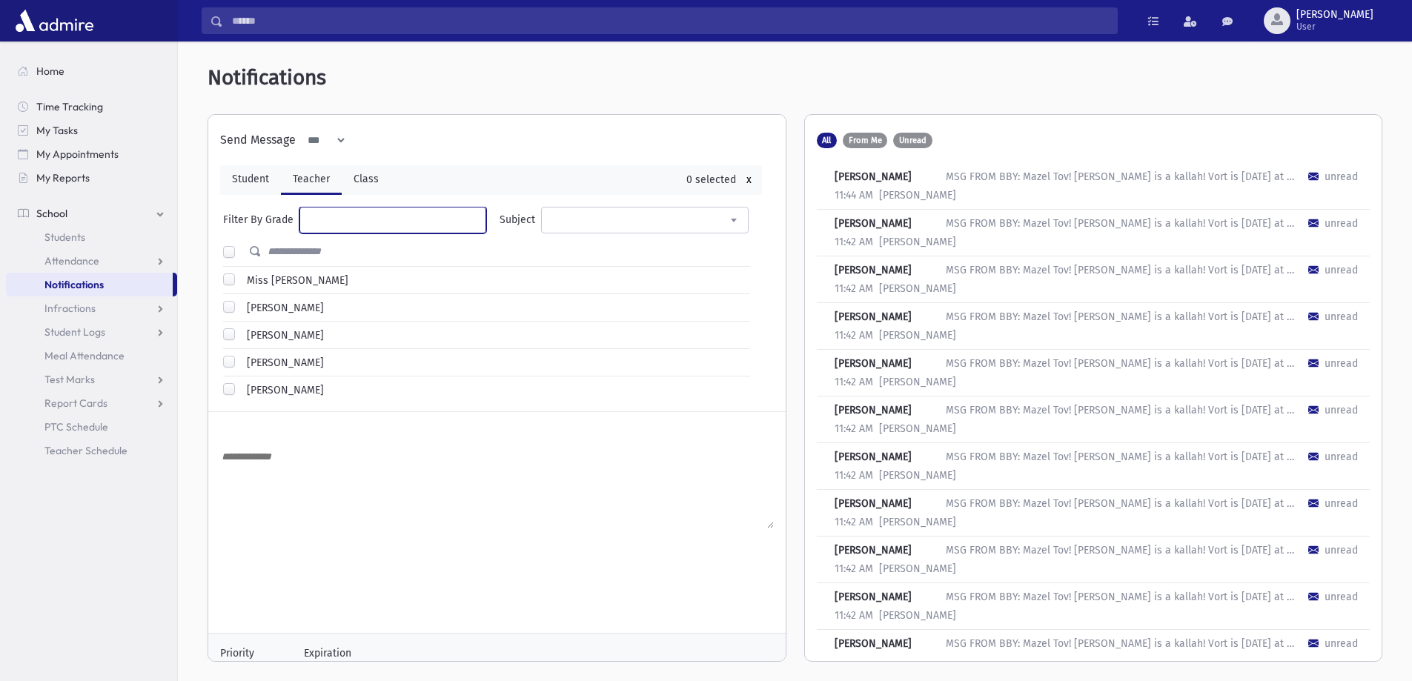
click at [334, 217] on ul at bounding box center [392, 219] width 185 height 22
select select "*"
click at [232, 259] on div at bounding box center [232, 252] width 18 height 27
click at [230, 257] on div at bounding box center [232, 252] width 18 height 27
click at [241, 245] on label at bounding box center [241, 245] width 0 height 0
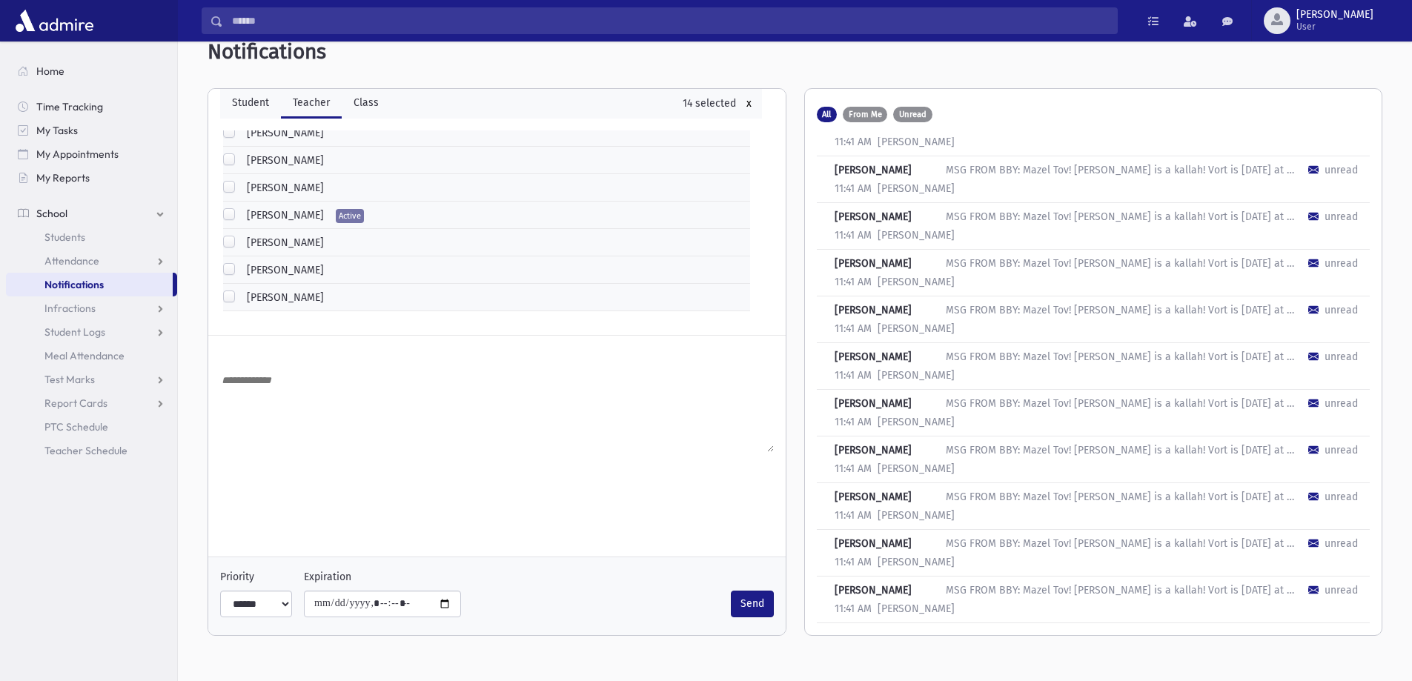
scroll to position [39, 0]
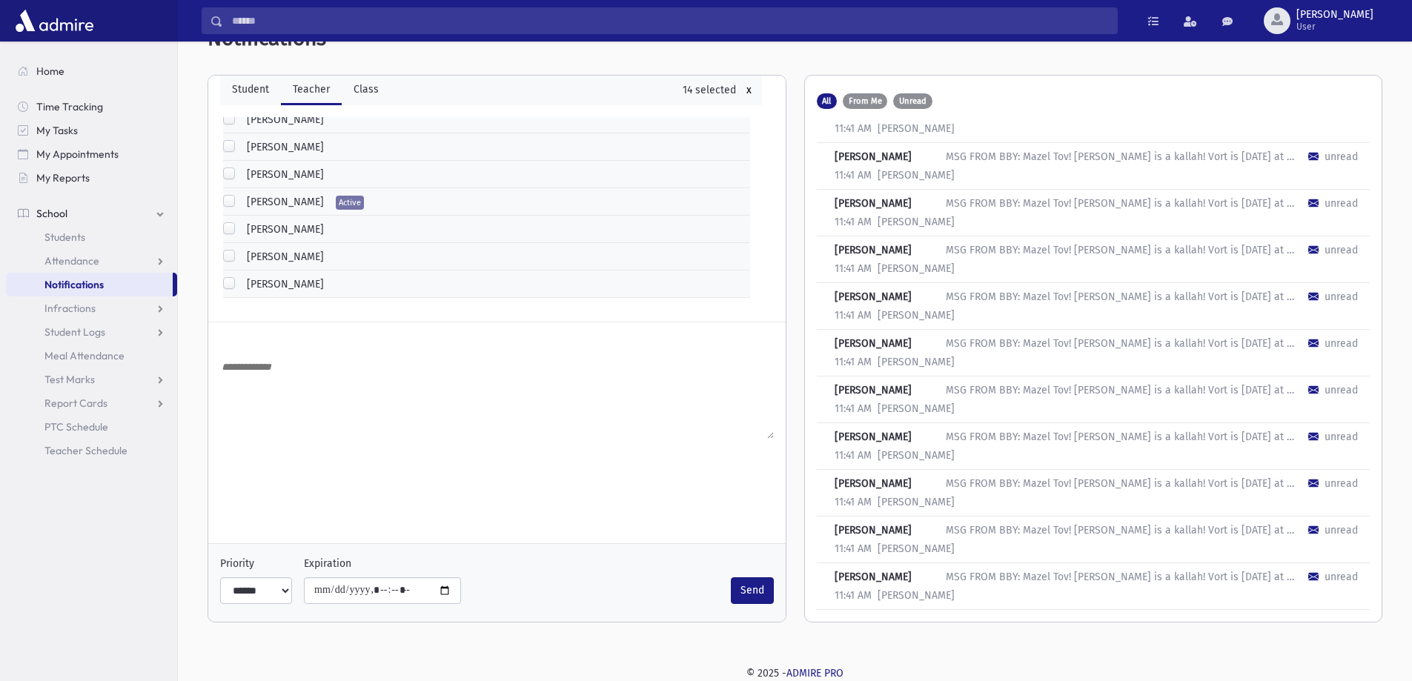
click at [933, 224] on div "[PERSON_NAME]" at bounding box center [916, 222] width 89 height 16
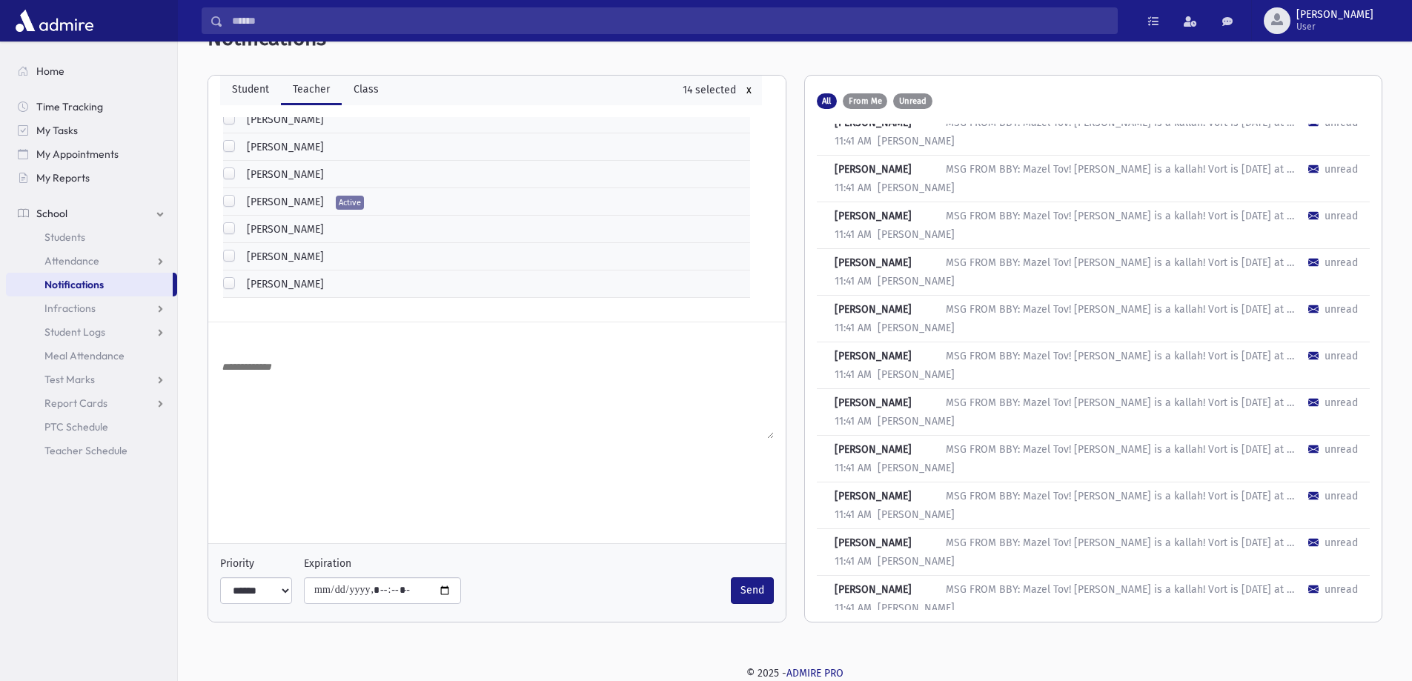
scroll to position [2166, 0]
click at [945, 99] on div "11:41 AM [PERSON_NAME]" at bounding box center [1088, 90] width 542 height 19
click at [945, 99] on div "11:41 AM Shira Schuck" at bounding box center [1088, 90] width 542 height 19
click at [975, 81] on div "MSG FROM BBY: Mazel Tov! [PERSON_NAME] is a kallah! Vort is [DATE] at [PERSON_N…" at bounding box center [1121, 73] width 351 height 16
click at [857, 103] on span "From Me" at bounding box center [865, 101] width 33 height 8
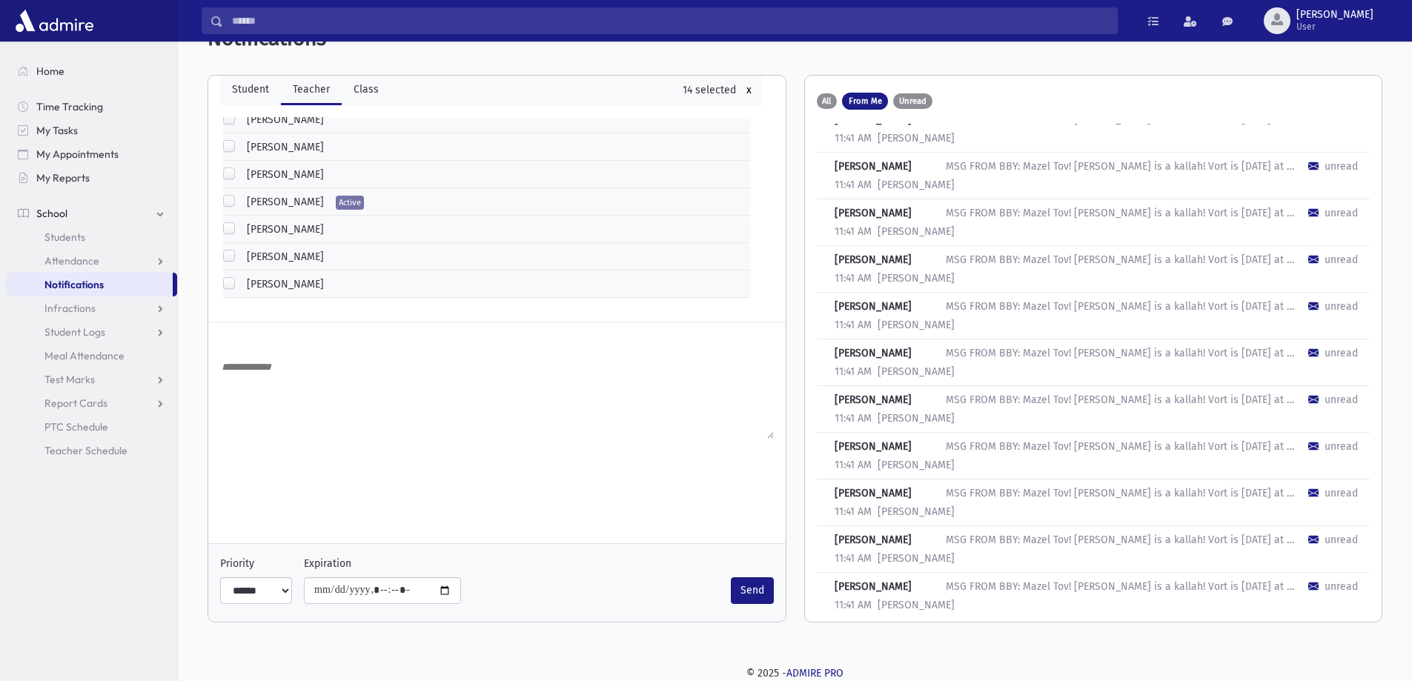
scroll to position [0, 0]
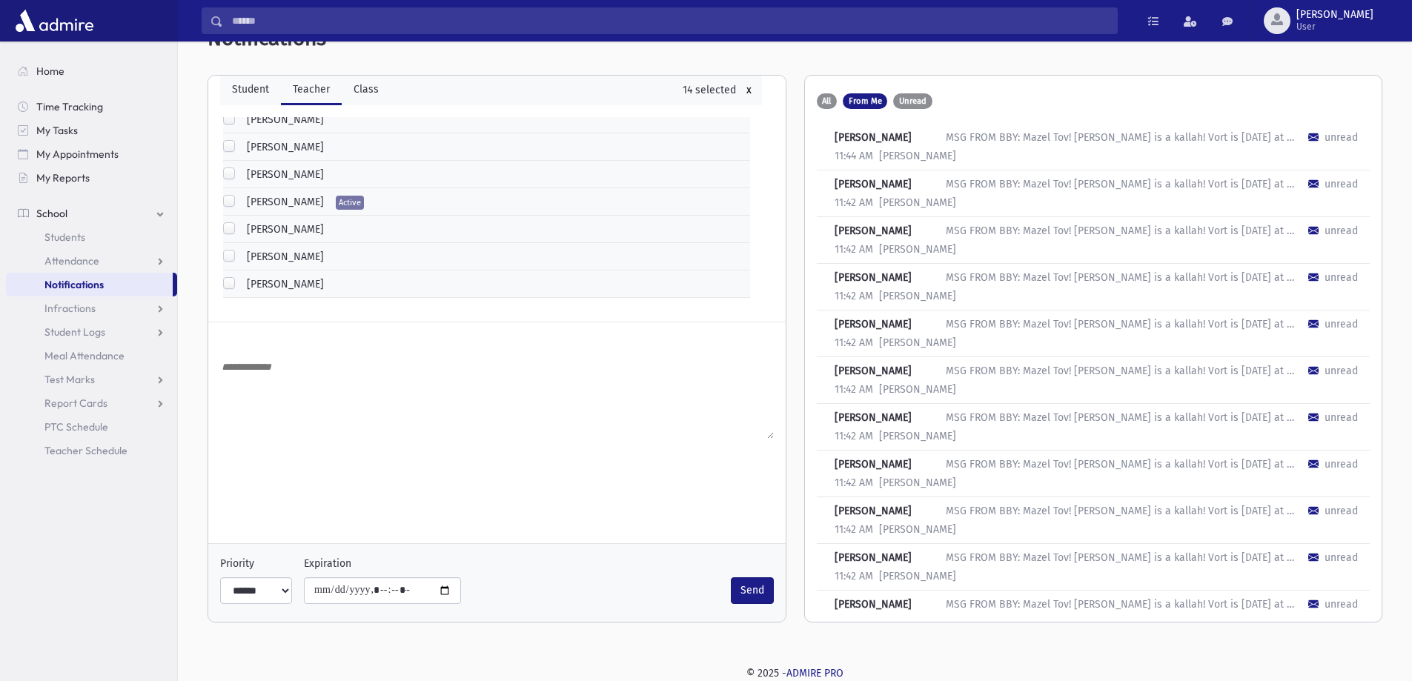
click at [985, 138] on div "MSG FROM BBY: Mazel Tov! [PERSON_NAME] is a kallah! Vort is [DATE] at [PERSON_N…" at bounding box center [1121, 138] width 351 height 16
drag, startPoint x: 948, startPoint y: 139, endPoint x: 1301, endPoint y: 139, distance: 352.8
click at [1301, 139] on div "Shira Schuck MSG FROM BBY: Mazel Tov! Chaya Abraham is a kallah! Vort is Sept 2…" at bounding box center [1088, 138] width 542 height 16
drag, startPoint x: 1240, startPoint y: 136, endPoint x: 1327, endPoint y: 136, distance: 87.5
click at [1241, 136] on div "MSG FROM BBY: Mazel Tov! [PERSON_NAME] is a kallah! Vort is [DATE] at [PERSON_N…" at bounding box center [1121, 138] width 351 height 16
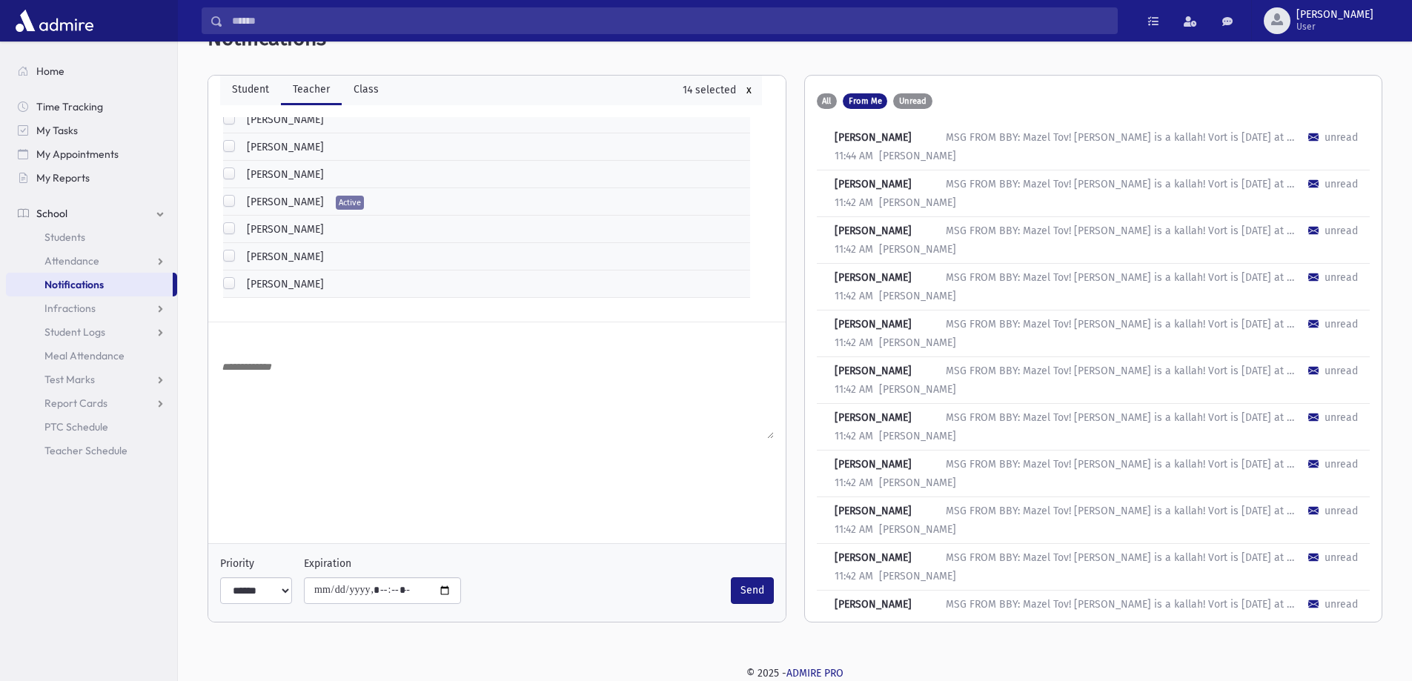
click at [1330, 136] on div "unread" at bounding box center [1340, 138] width 33 height 16
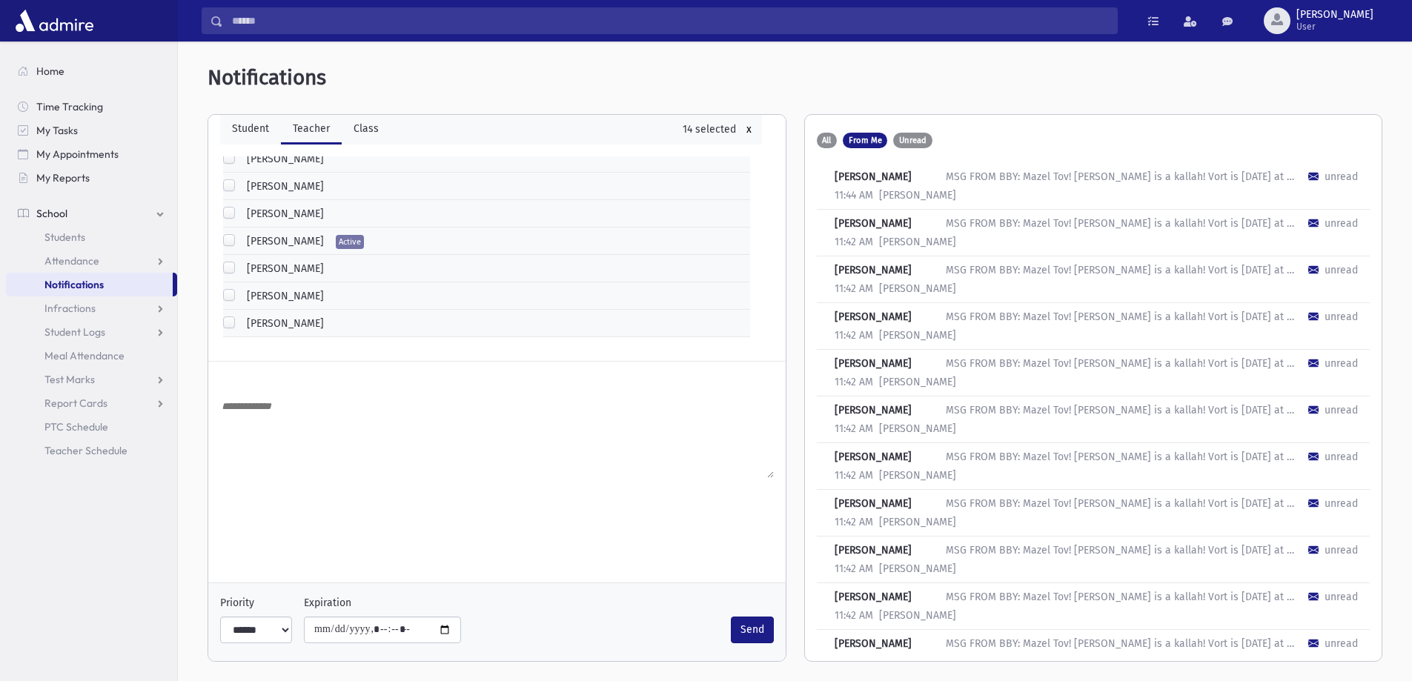
click at [337, 454] on textarea at bounding box center [497, 437] width 554 height 81
paste textarea "**********"
type textarea "**********"
drag, startPoint x: 476, startPoint y: 425, endPoint x: 199, endPoint y: 393, distance: 279.1
click at [199, 393] on div "**********" at bounding box center [795, 363] width 1222 height 632
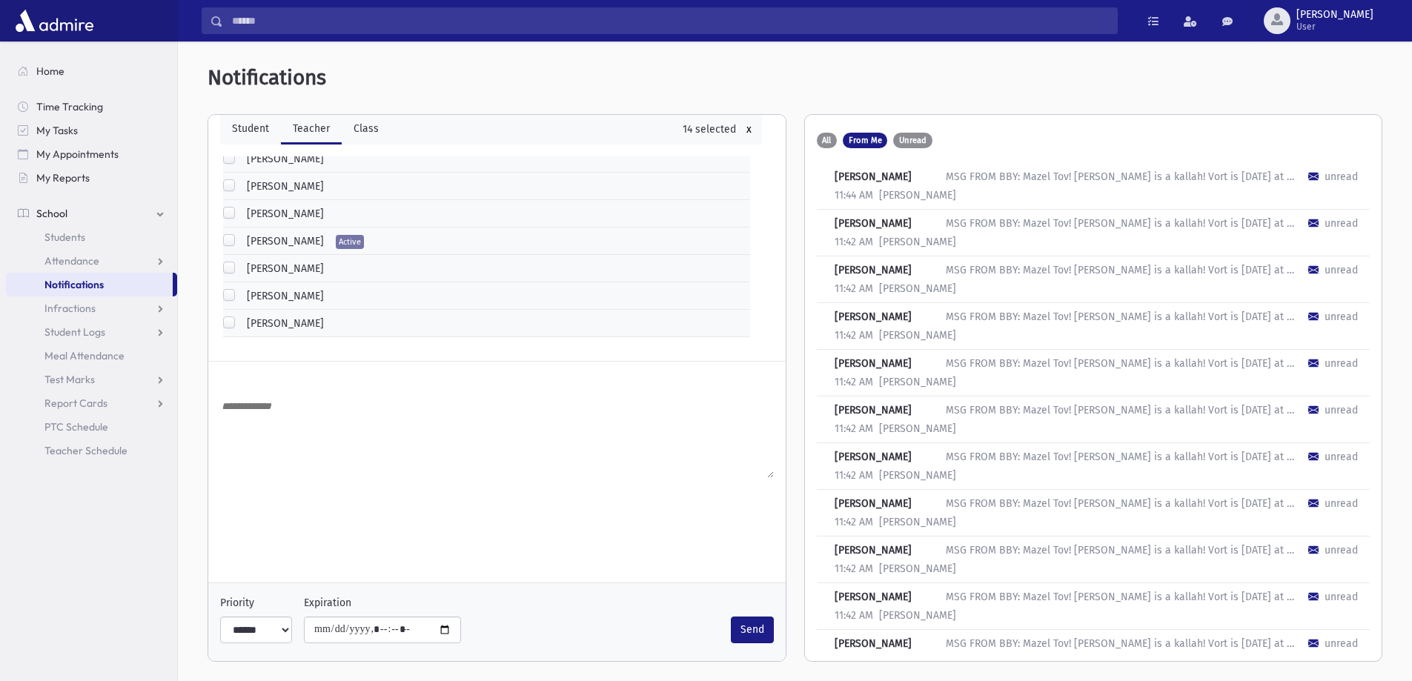
click at [867, 210] on div "Malka Levin MSG FROM BBY: Mazel Tov! Chaya Abraham is a kallah! Vort is Sept 28…" at bounding box center [1094, 233] width 554 height 47
click at [864, 236] on div "11:42 AM" at bounding box center [854, 242] width 39 height 16
click at [1003, 210] on div "Malka Levin MSG FROM BBY: Mazel Tov! Chaya Abraham is a kallah! Vort is Sept 28…" at bounding box center [1094, 233] width 554 height 47
click at [1003, 211] on div "Malka Levin MSG FROM BBY: Mazel Tov! Chaya Abraham is a kallah! Vort is Sept 28…" at bounding box center [1094, 233] width 554 height 47
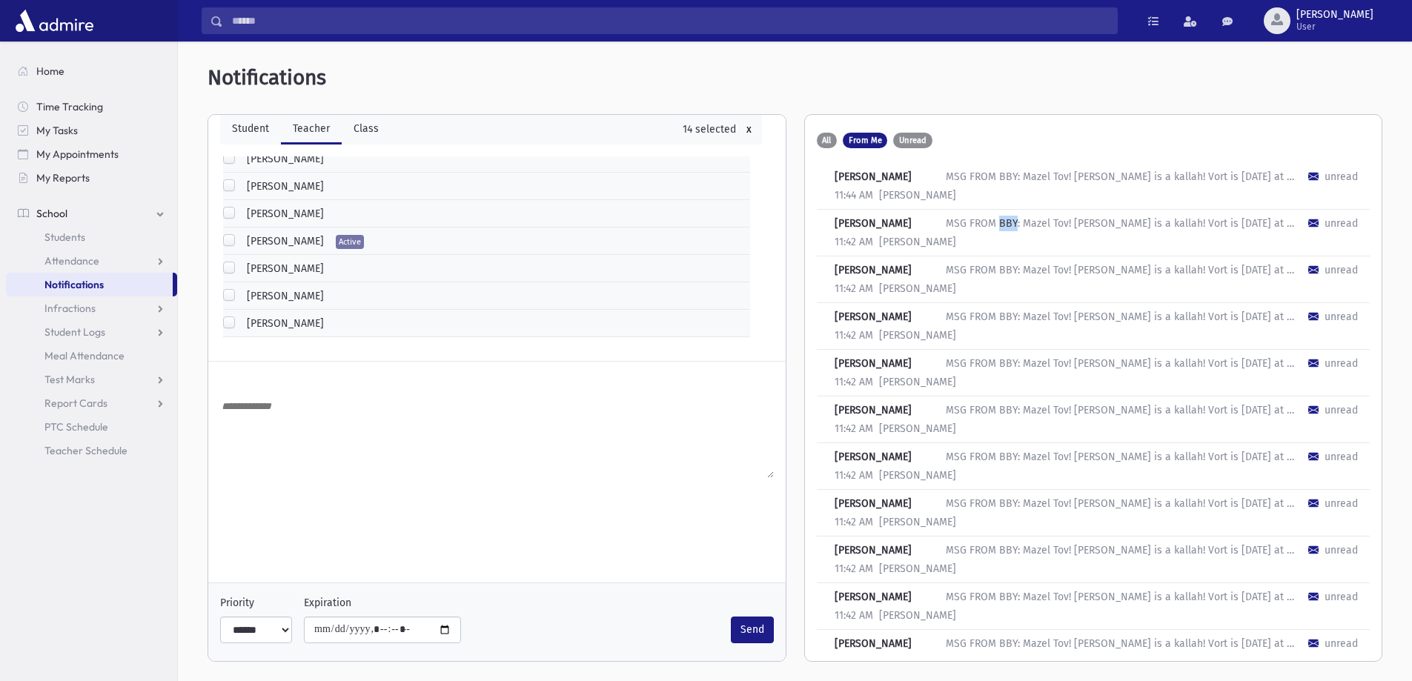
click at [999, 218] on div "MSG FROM BBY: Mazel Tov! [PERSON_NAME] is a kallah! Vort is [DATE] at [PERSON_N…" at bounding box center [1121, 224] width 351 height 16
drag, startPoint x: 932, startPoint y: 219, endPoint x: 1313, endPoint y: 220, distance: 380.9
click at [1312, 220] on div "Malka Levin MSG FROM BBY: Mazel Tov! Chaya Abraham is a kallah! Vort is Sept 28…" at bounding box center [1088, 224] width 542 height 16
click at [1324, 220] on div "unread" at bounding box center [1340, 224] width 33 height 16
click at [1337, 181] on div "unread" at bounding box center [1340, 177] width 33 height 16
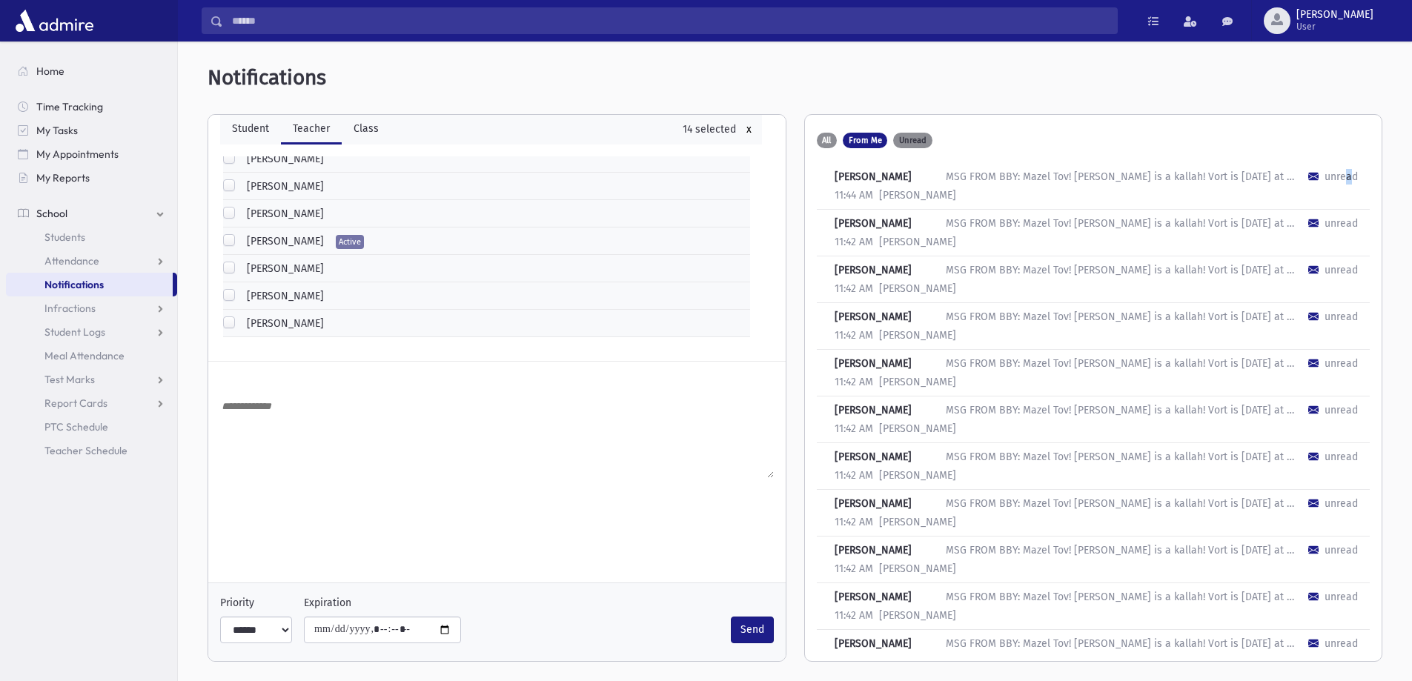
click at [919, 144] on span "Unread" at bounding box center [912, 140] width 27 height 8
click at [831, 143] on span "All" at bounding box center [826, 140] width 9 height 8
click at [865, 176] on div "[PERSON_NAME]" at bounding box center [890, 177] width 111 height 16
click at [984, 175] on div "MSG FROM BBY: Mazel Tov! [PERSON_NAME] is a kallah! Vort is [DATE] at [PERSON_N…" at bounding box center [1121, 177] width 351 height 16
drag, startPoint x: 949, startPoint y: 176, endPoint x: 1390, endPoint y: 176, distance: 440.2
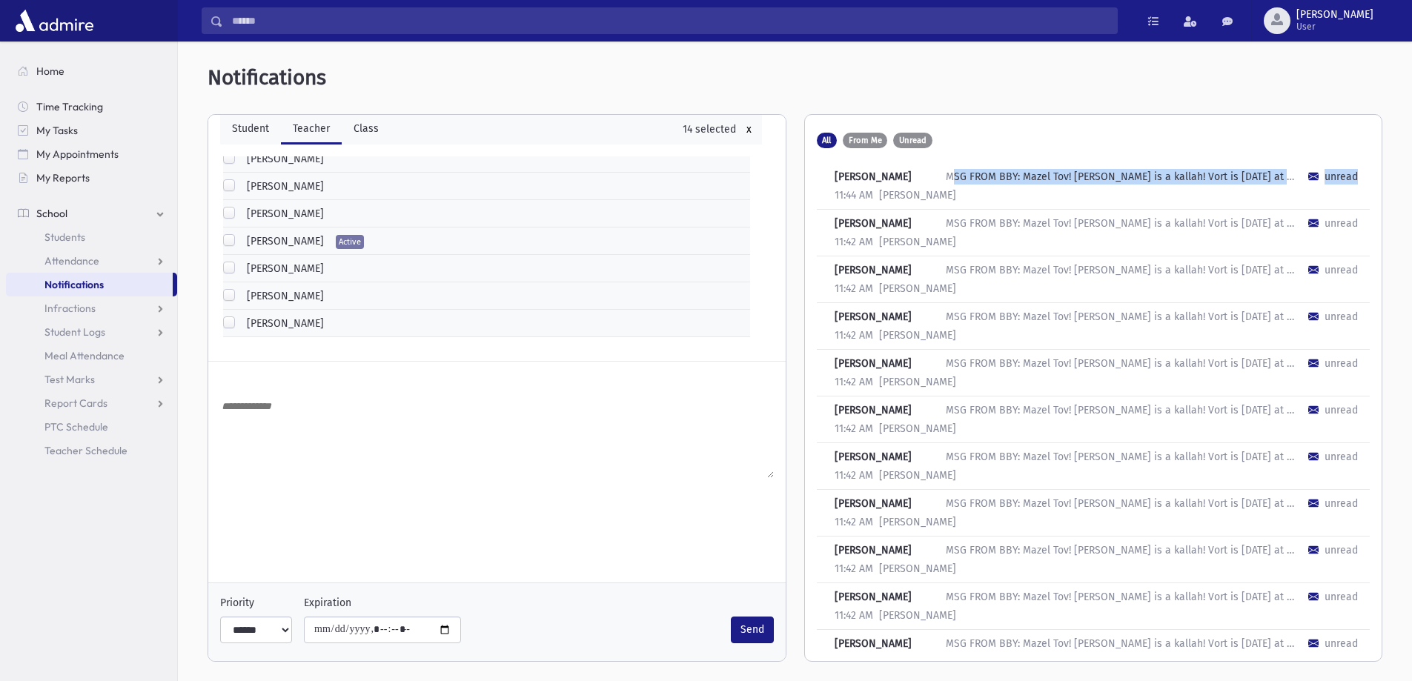
click at [1390, 176] on div "**********" at bounding box center [795, 363] width 1222 height 632
click at [567, 468] on textarea at bounding box center [497, 437] width 554 height 81
click at [742, 130] on button "x" at bounding box center [749, 129] width 14 height 17
click at [244, 133] on link "Student" at bounding box center [250, 130] width 61 height 30
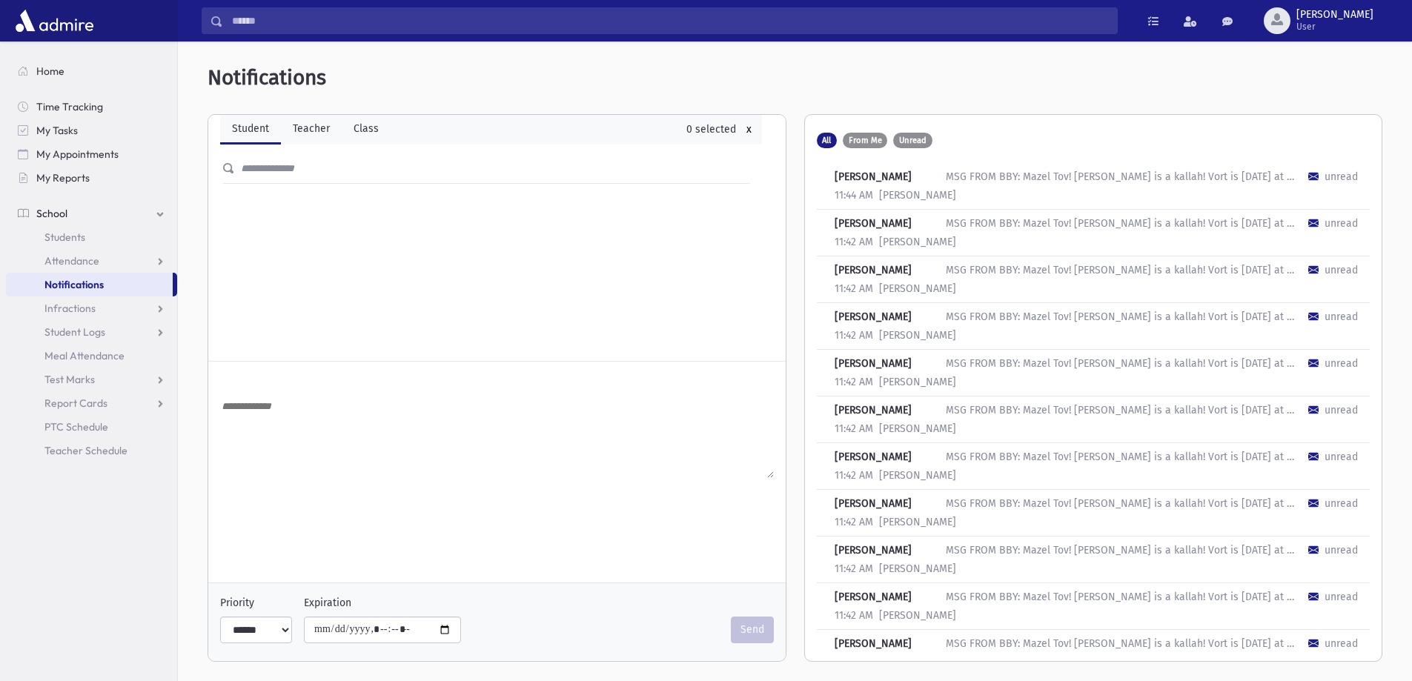
click at [62, 284] on span "Notifications" at bounding box center [73, 284] width 59 height 13
